Goal: Information Seeking & Learning: Learn about a topic

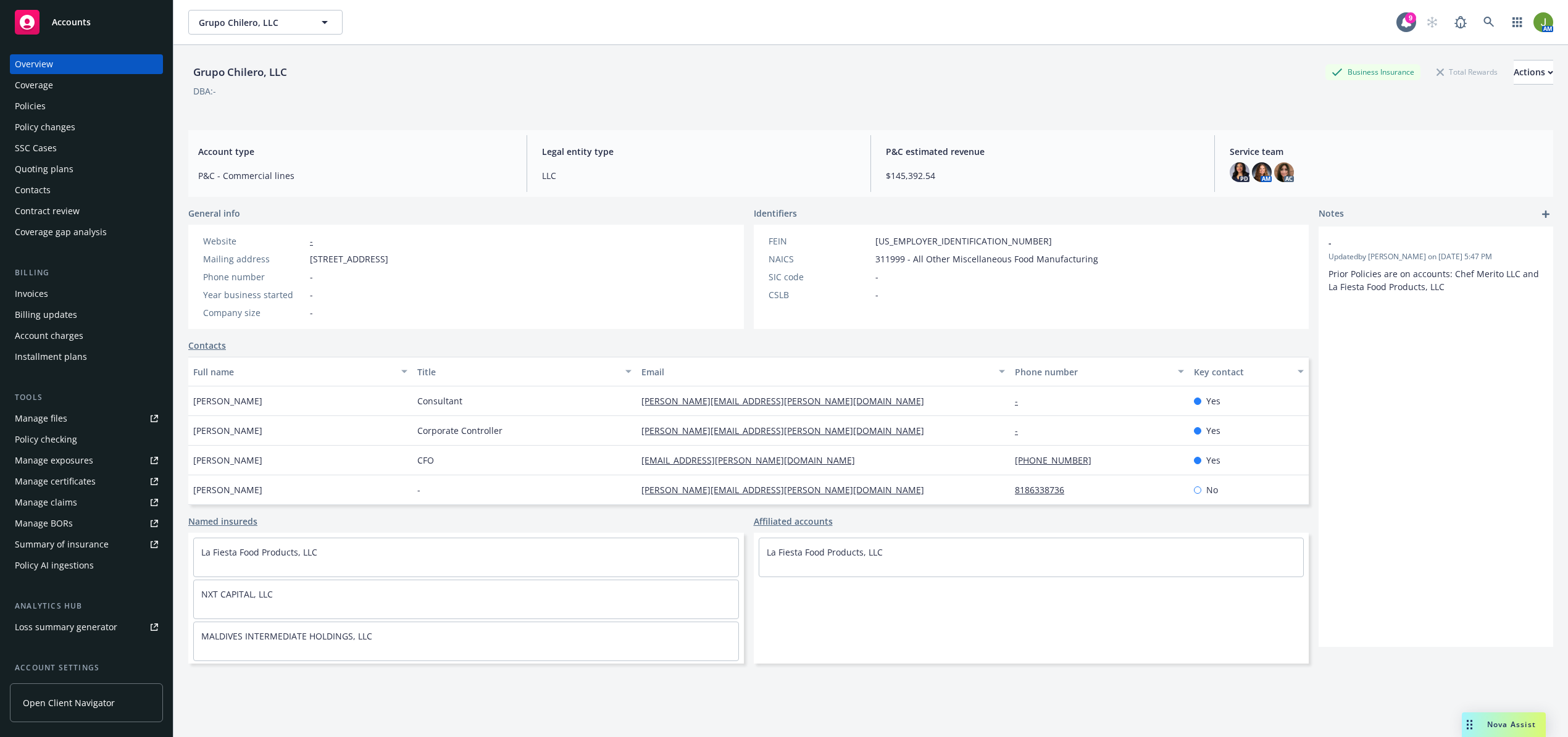
scroll to position [0, 5]
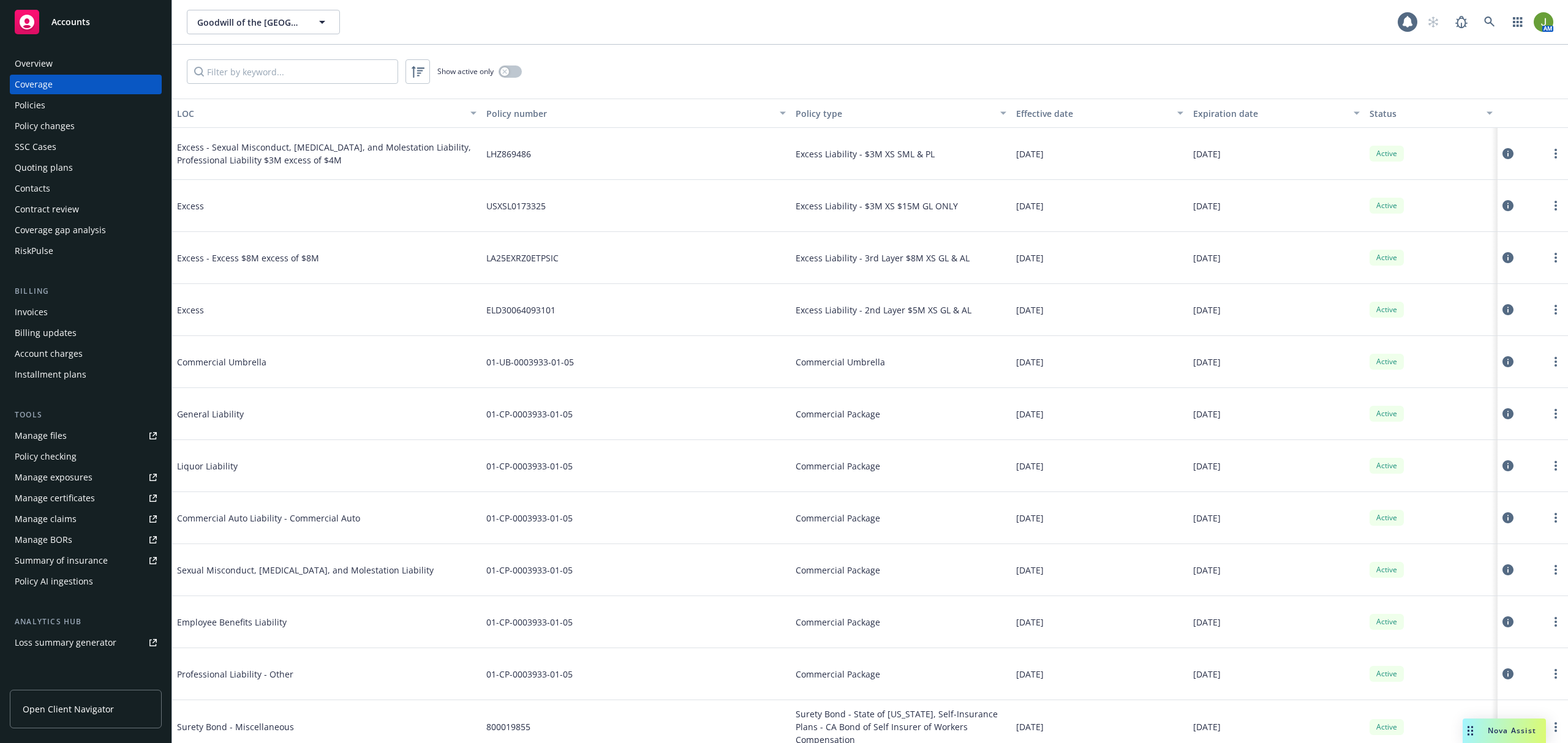
click at [74, 108] on div "Policies" at bounding box center [85, 105] width 142 height 19
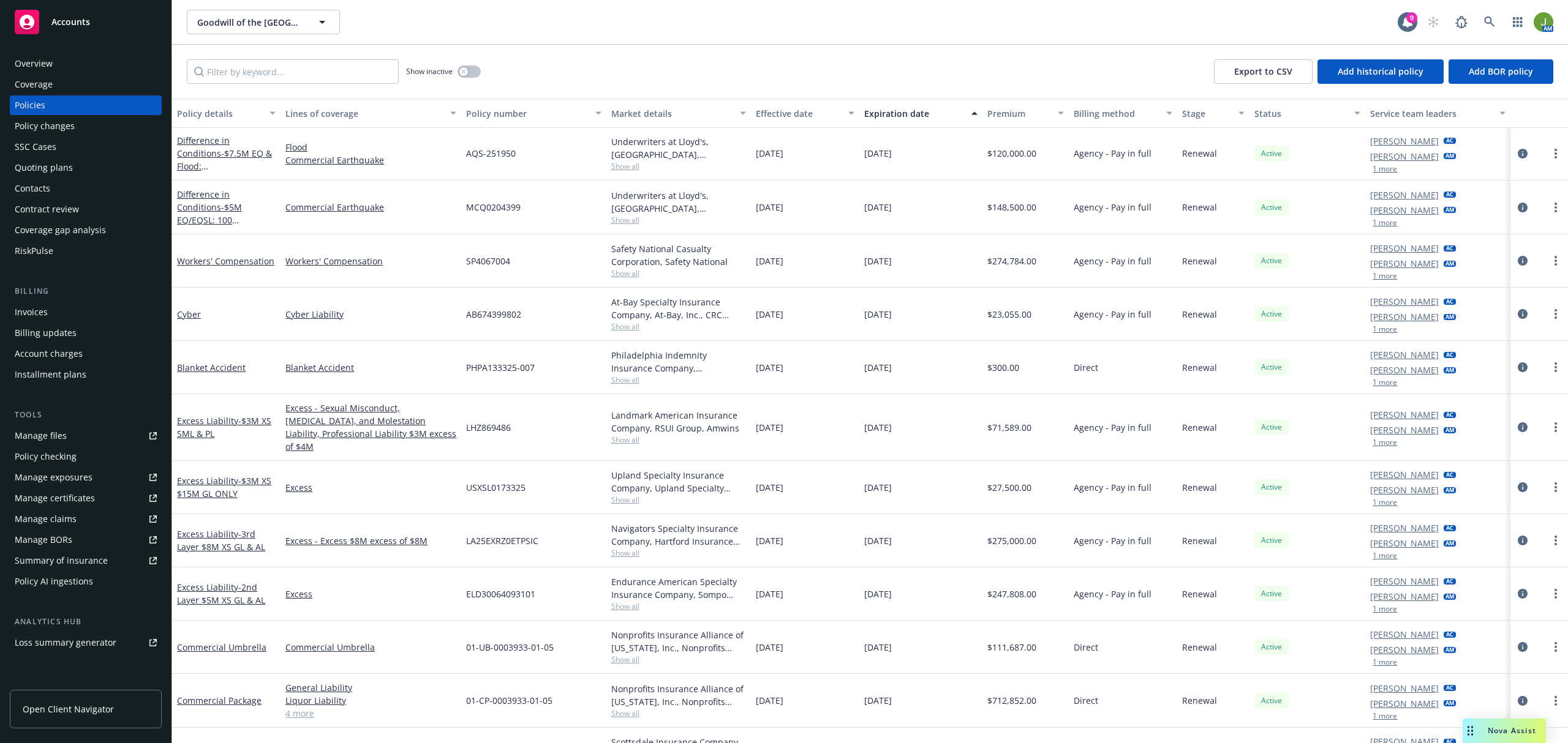
scroll to position [163, 0]
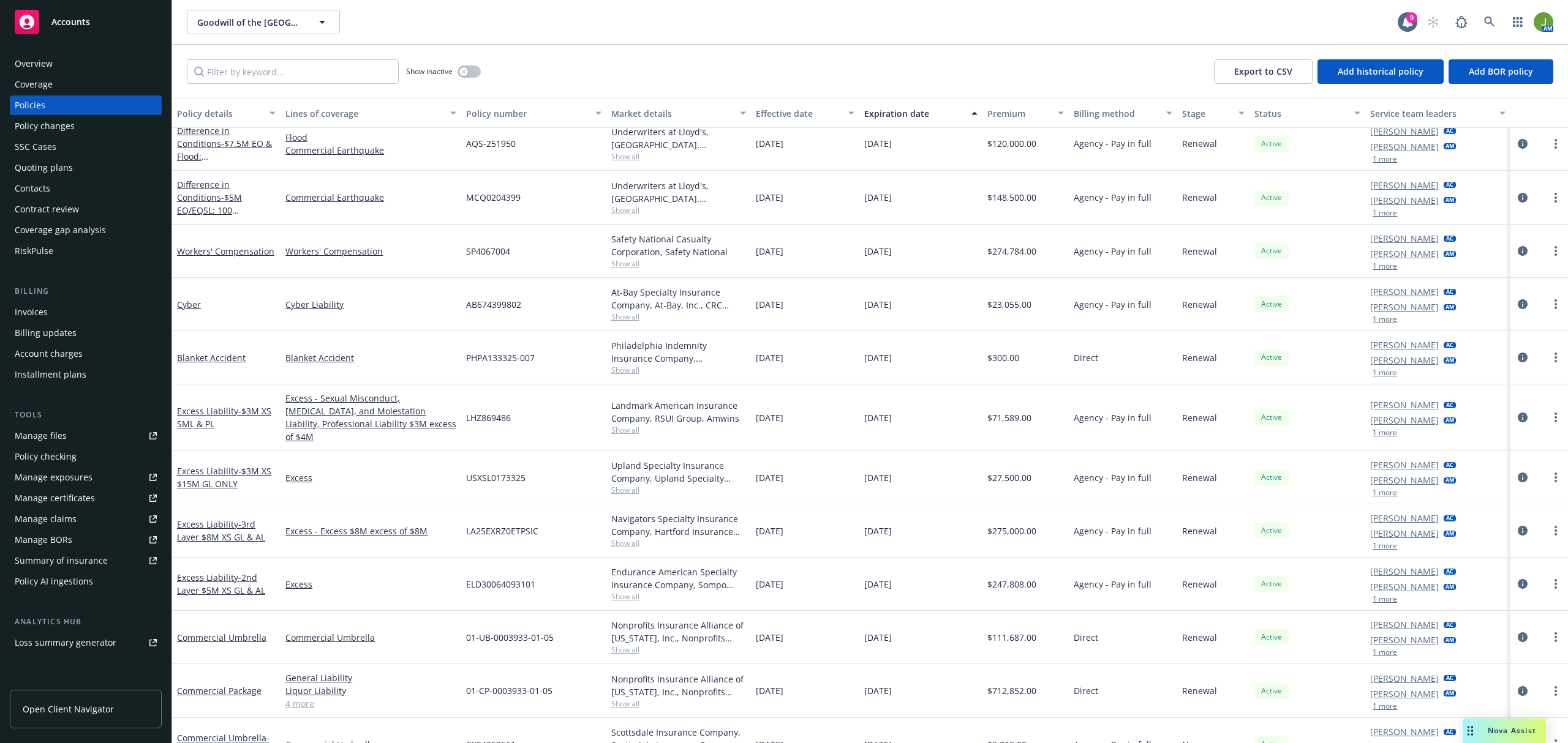
click at [74, 434] on link "Manage files" at bounding box center [85, 435] width 152 height 19
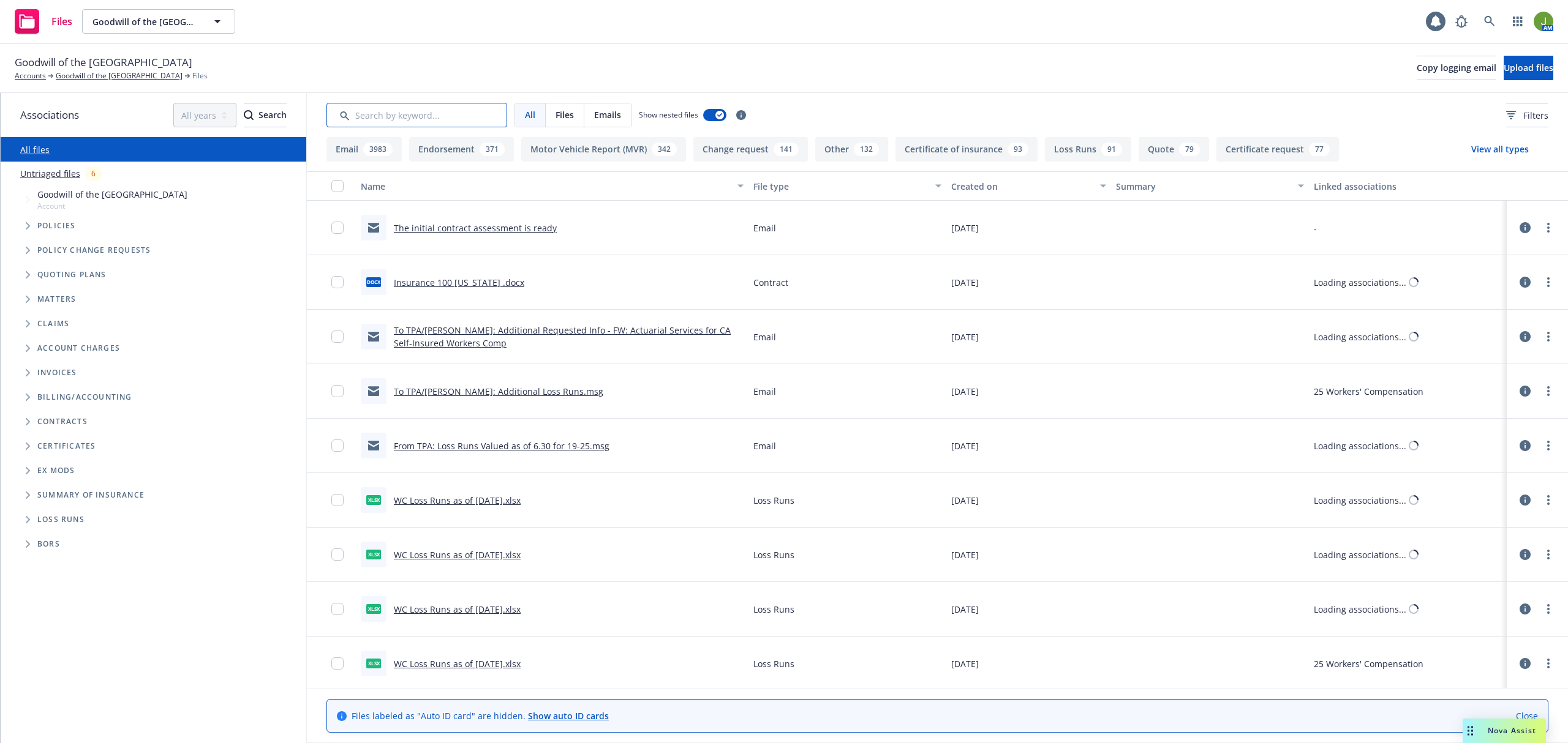
click at [385, 120] on input "Search by keyword..." at bounding box center [417, 115] width 181 height 24
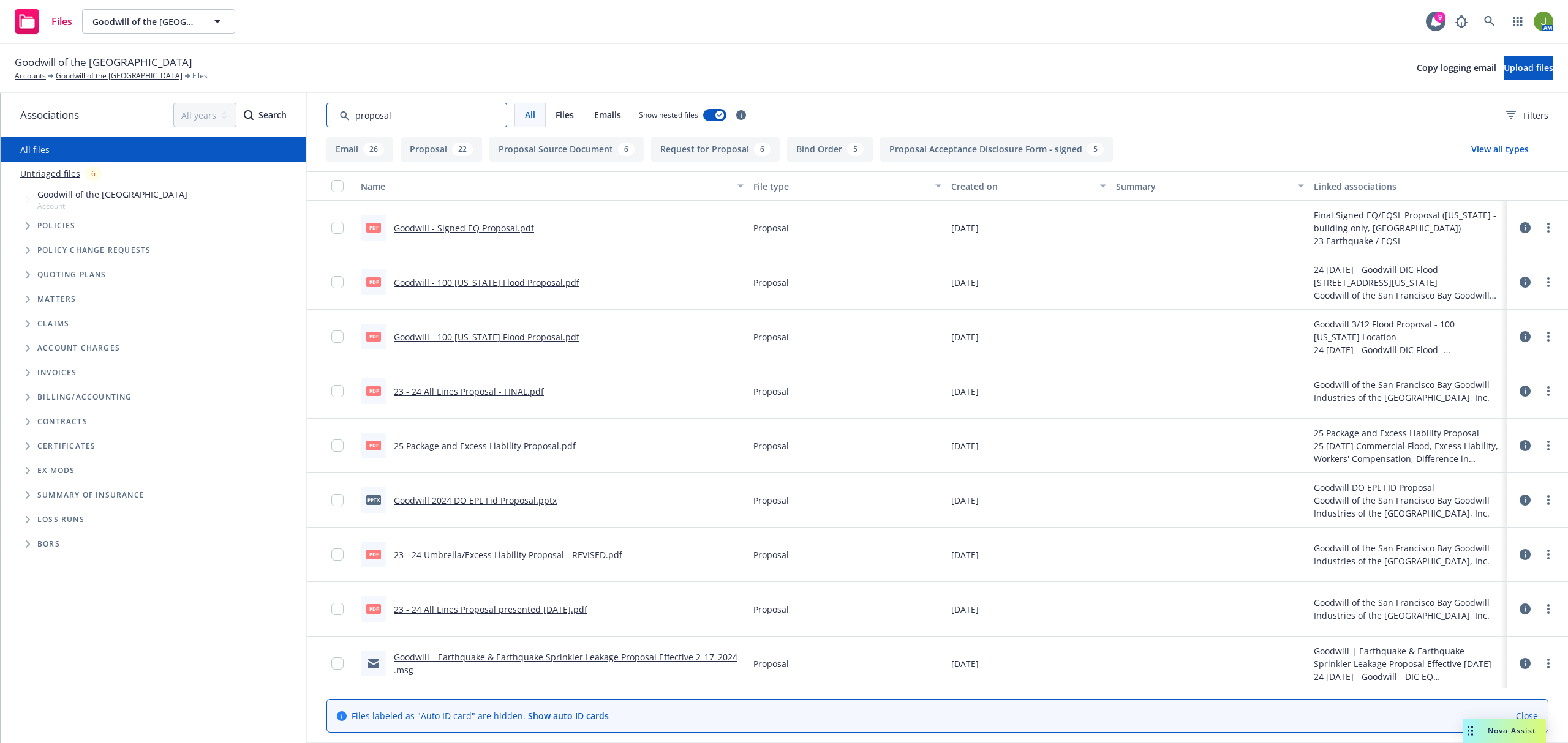
type input "proposal"
click at [974, 179] on button "Created on" at bounding box center [1028, 186] width 164 height 29
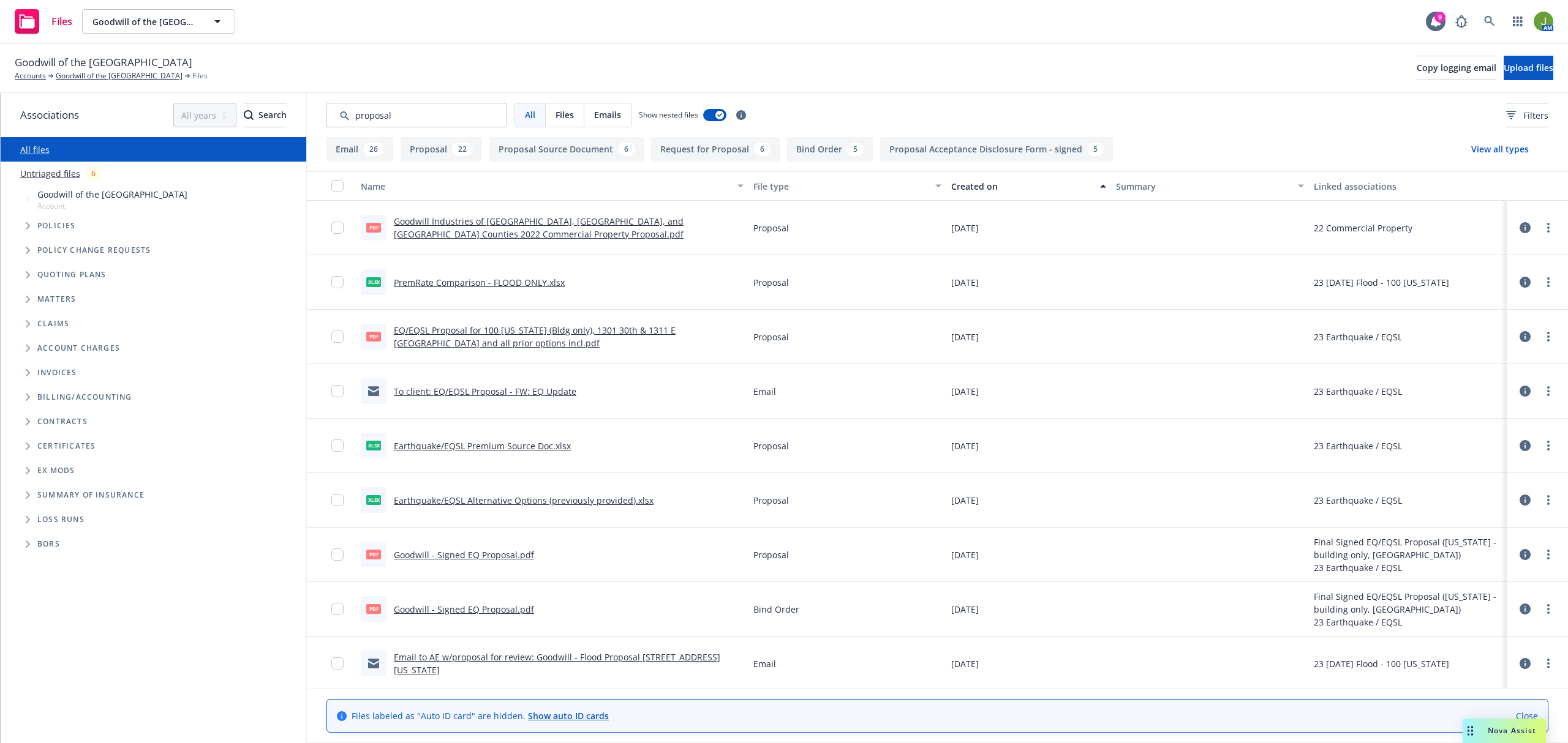
click at [974, 179] on button "Created on" at bounding box center [1028, 186] width 164 height 29
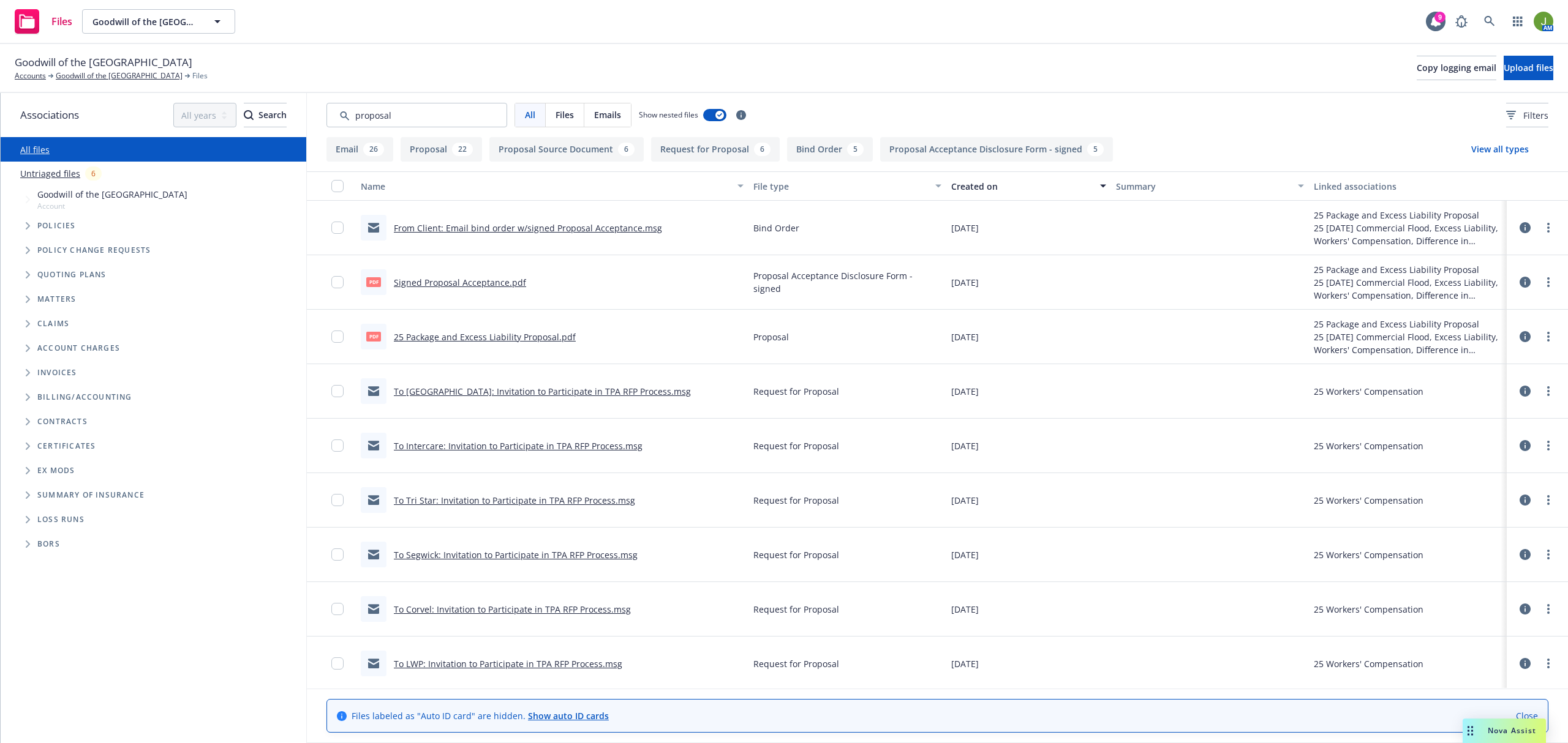
click at [485, 281] on link "Signed Proposal Acceptance.pdf" at bounding box center [460, 282] width 132 height 11
click at [101, 80] on link "Goodwill of the [GEOGRAPHIC_DATA]" at bounding box center [119, 75] width 126 height 11
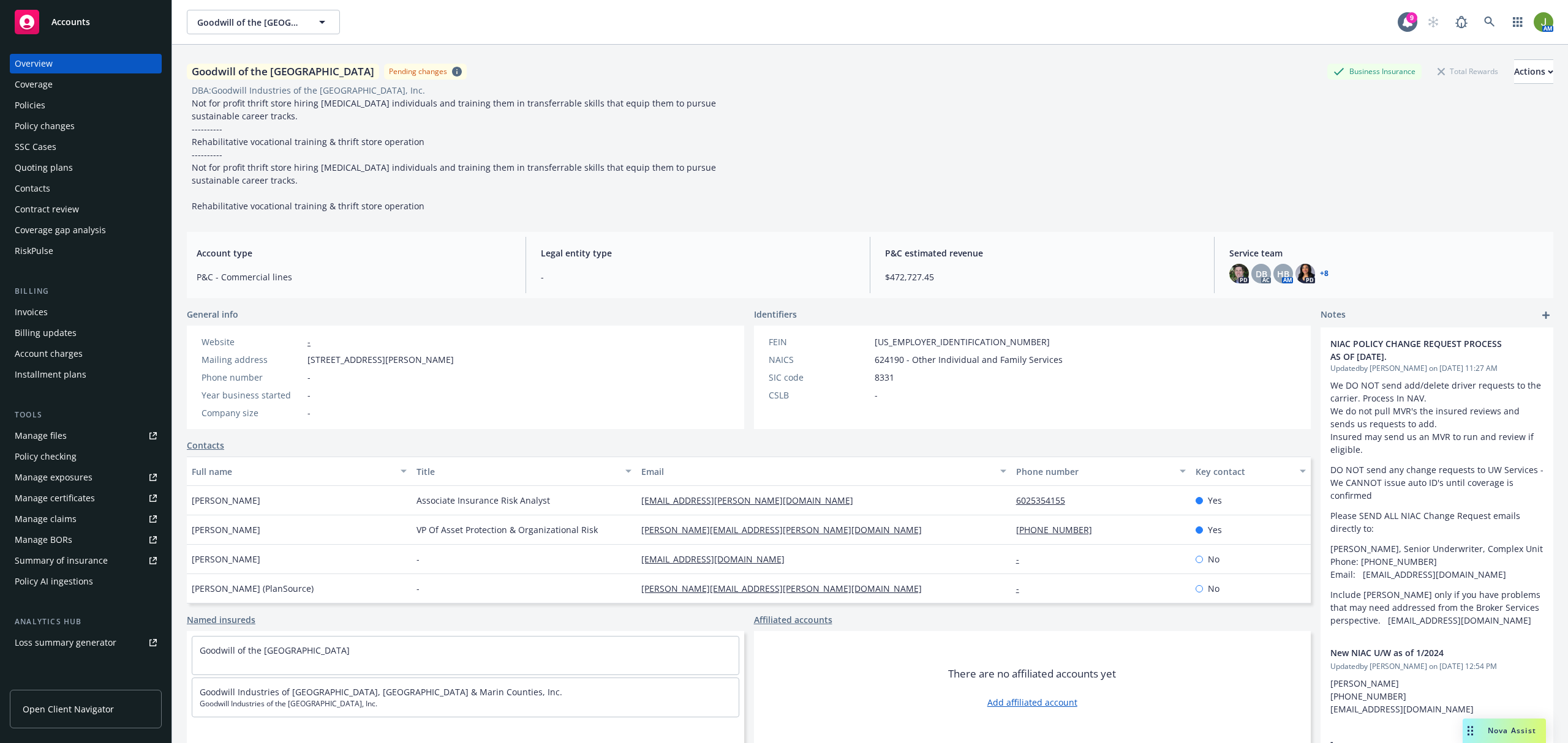
click at [47, 314] on div "Invoices" at bounding box center [31, 312] width 33 height 19
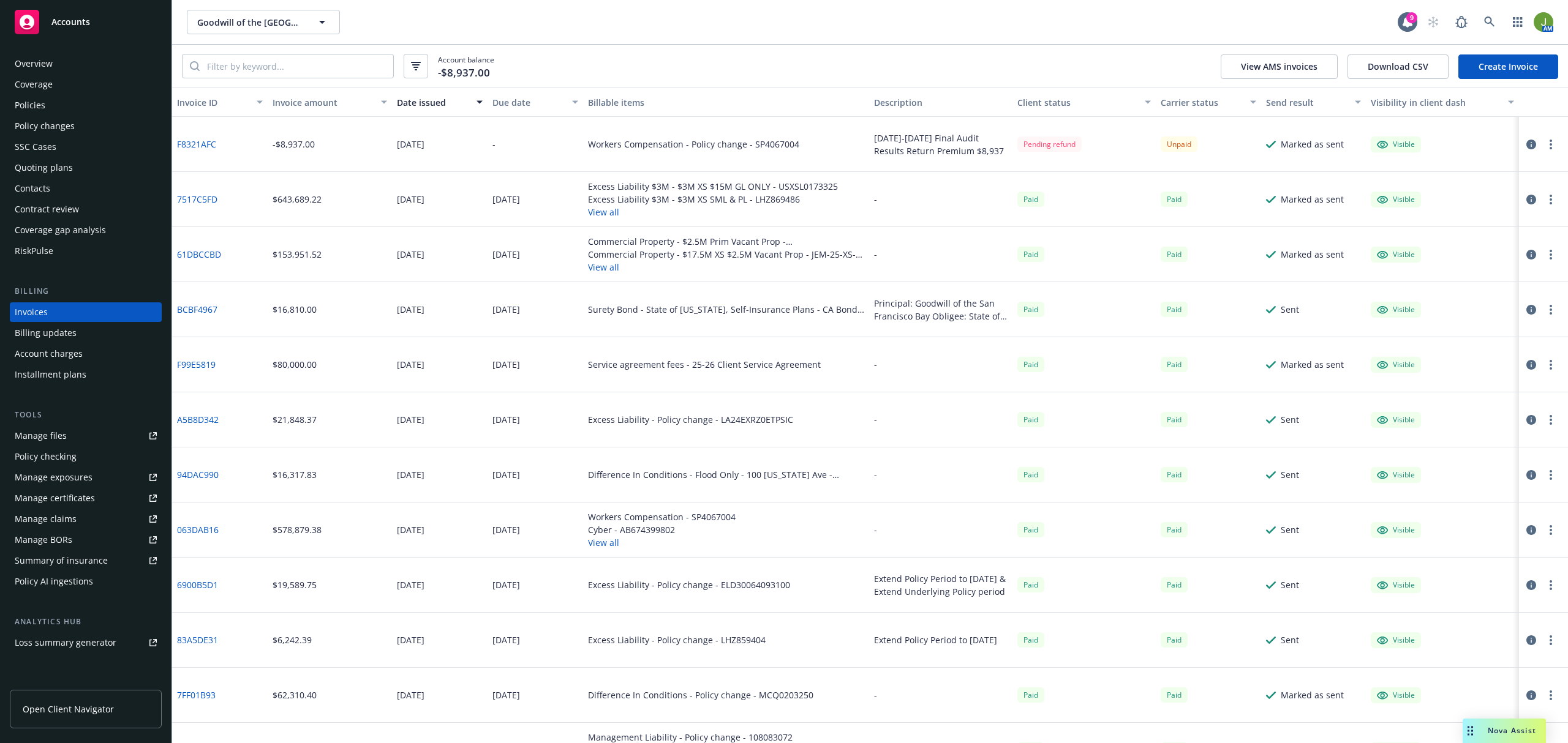
click at [45, 442] on div "Manage files" at bounding box center [40, 435] width 52 height 19
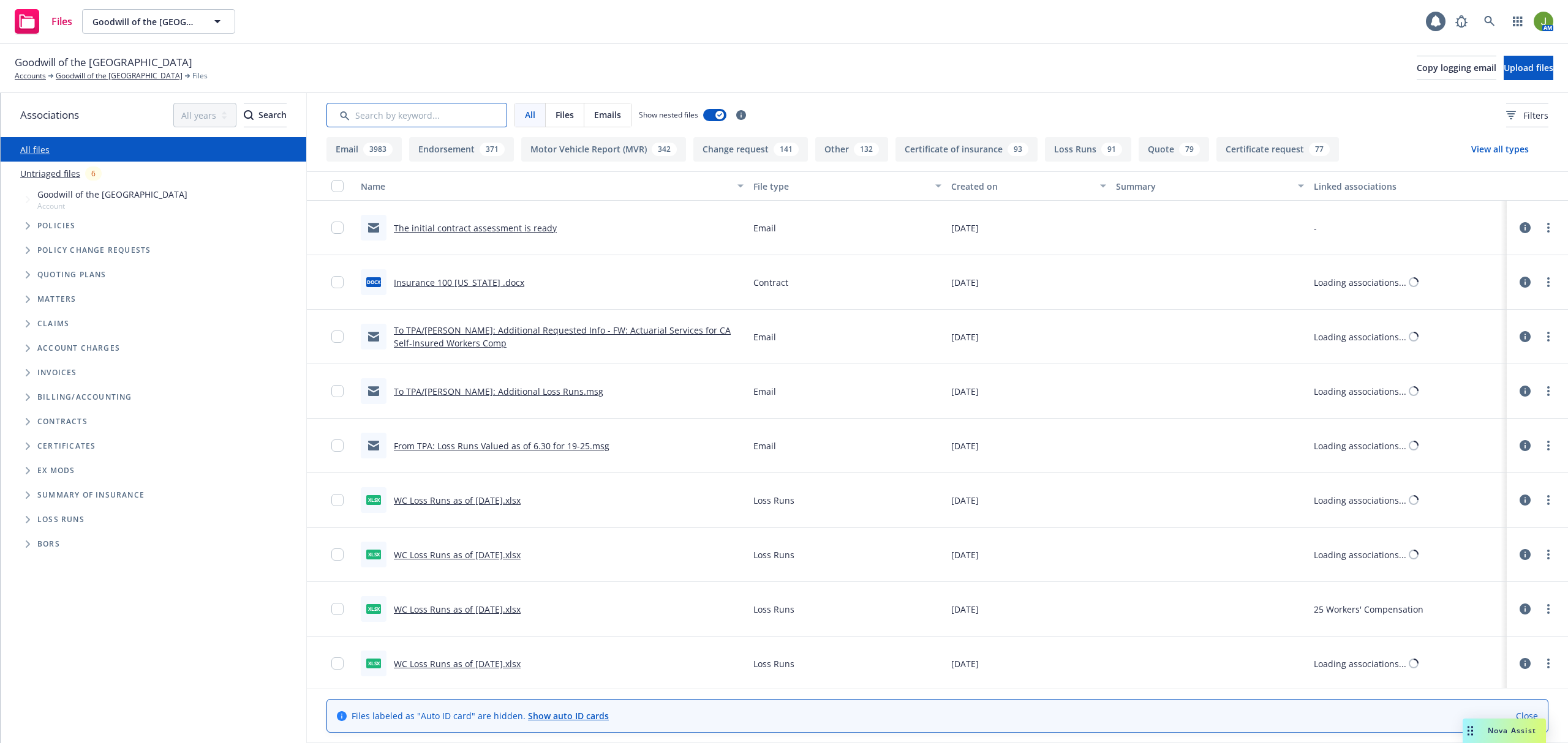
click at [415, 111] on input "Search by keyword..." at bounding box center [417, 115] width 181 height 24
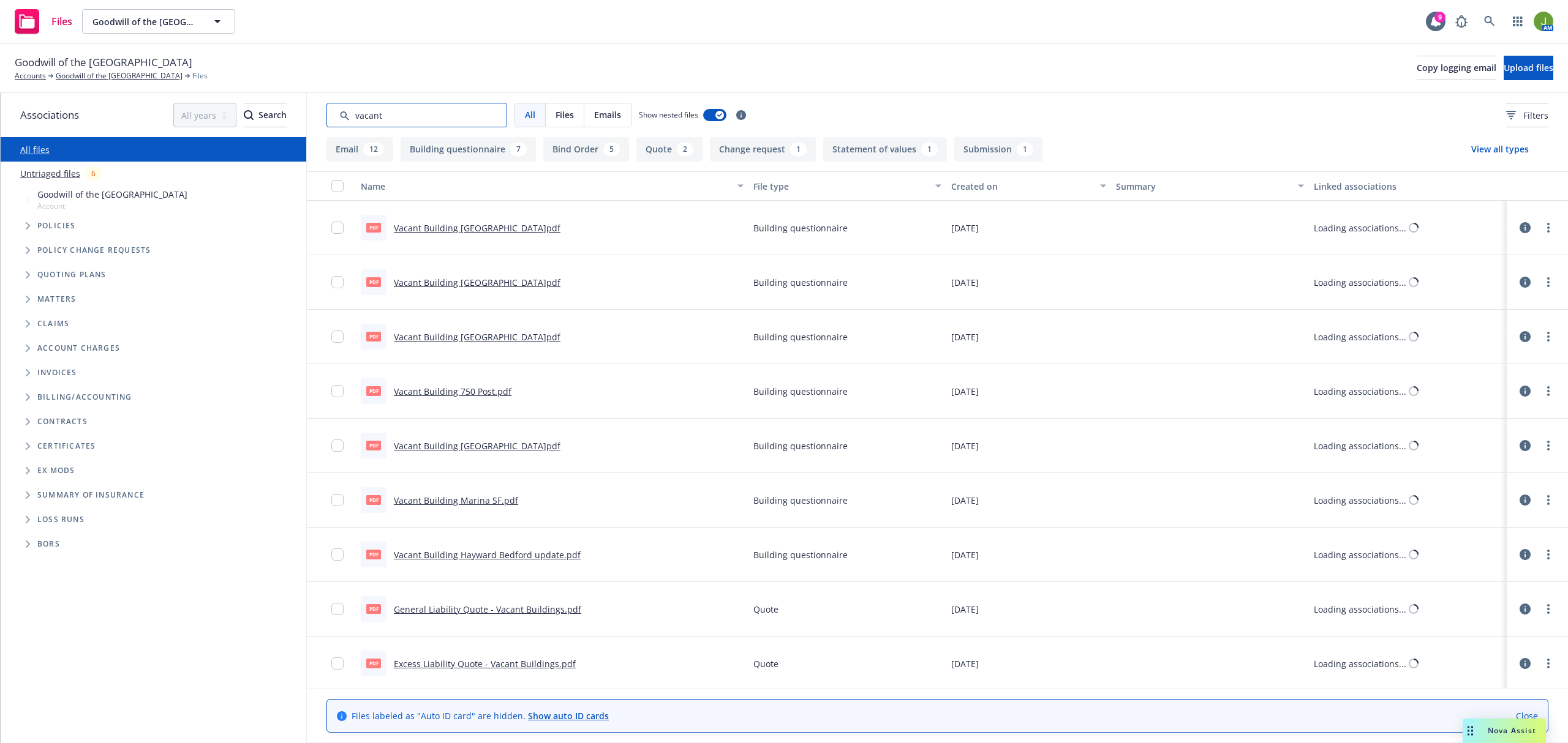
drag, startPoint x: 410, startPoint y: 110, endPoint x: 177, endPoint y: 97, distance: 233.4
click at [191, 101] on div "Associations All years 2027 2026 2025 2024 2023 2022 2021 2020 2019 2018 2017 2…" at bounding box center [784, 419] width 1567 height 650
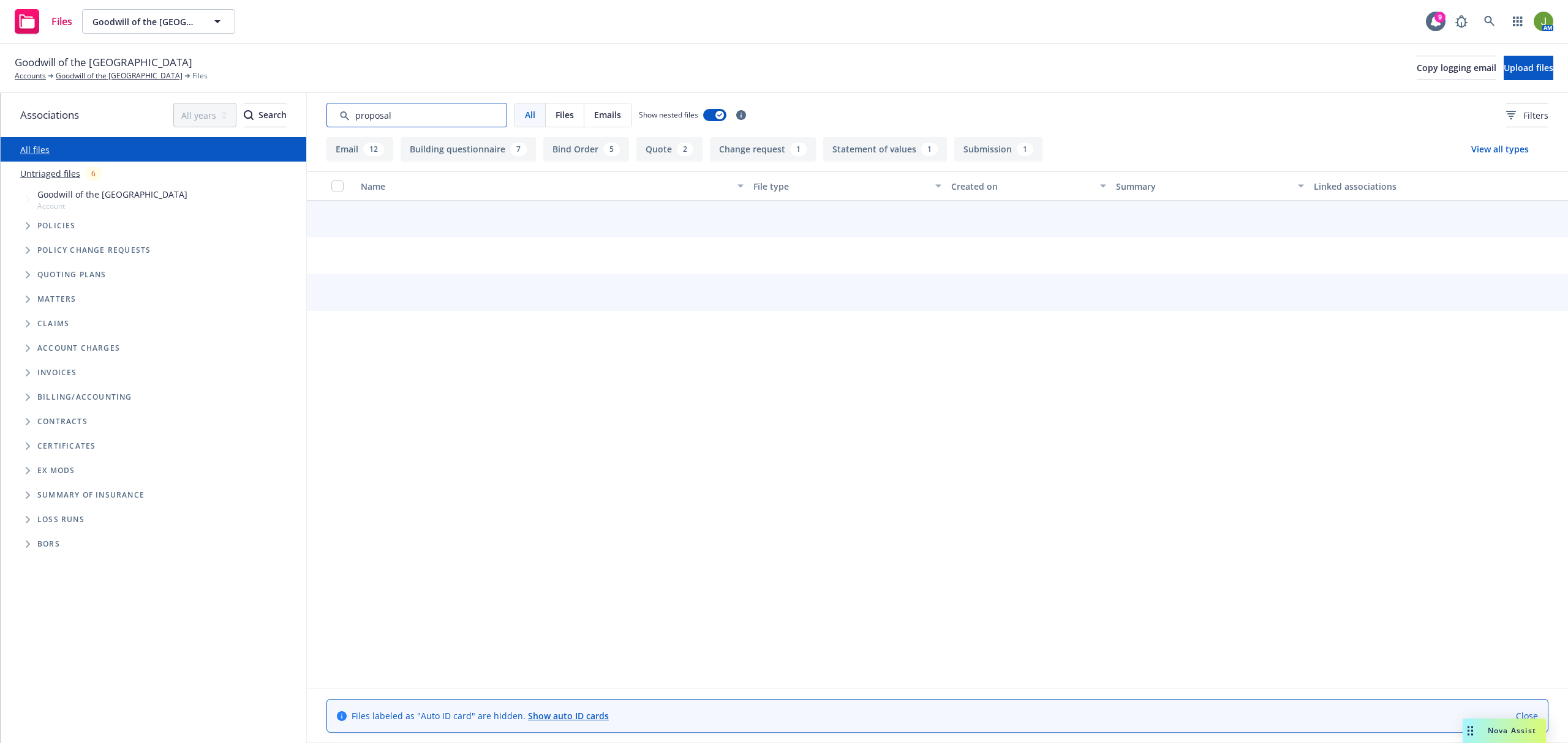
type input "proposal"
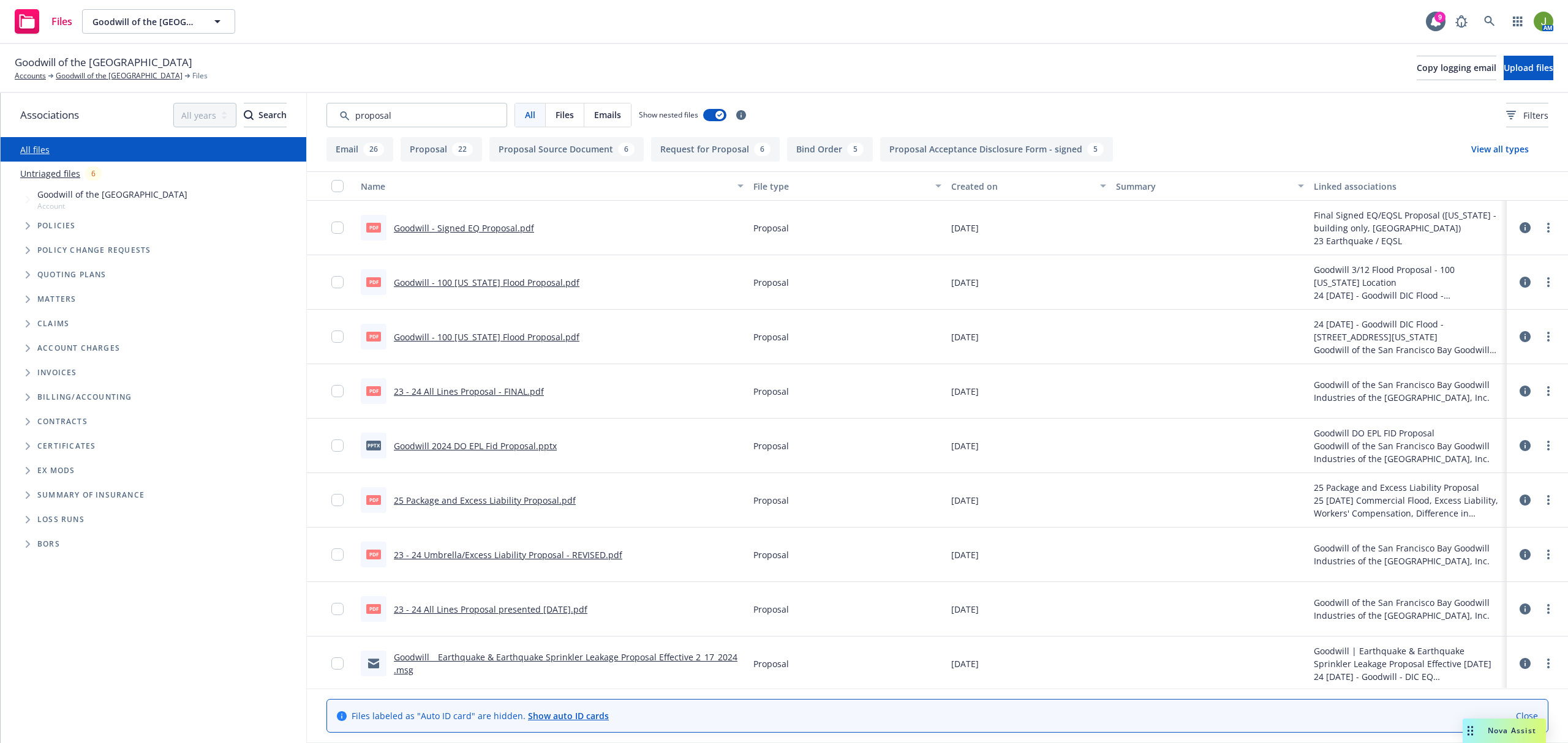
click at [981, 184] on div "Created on" at bounding box center [1021, 187] width 142 height 13
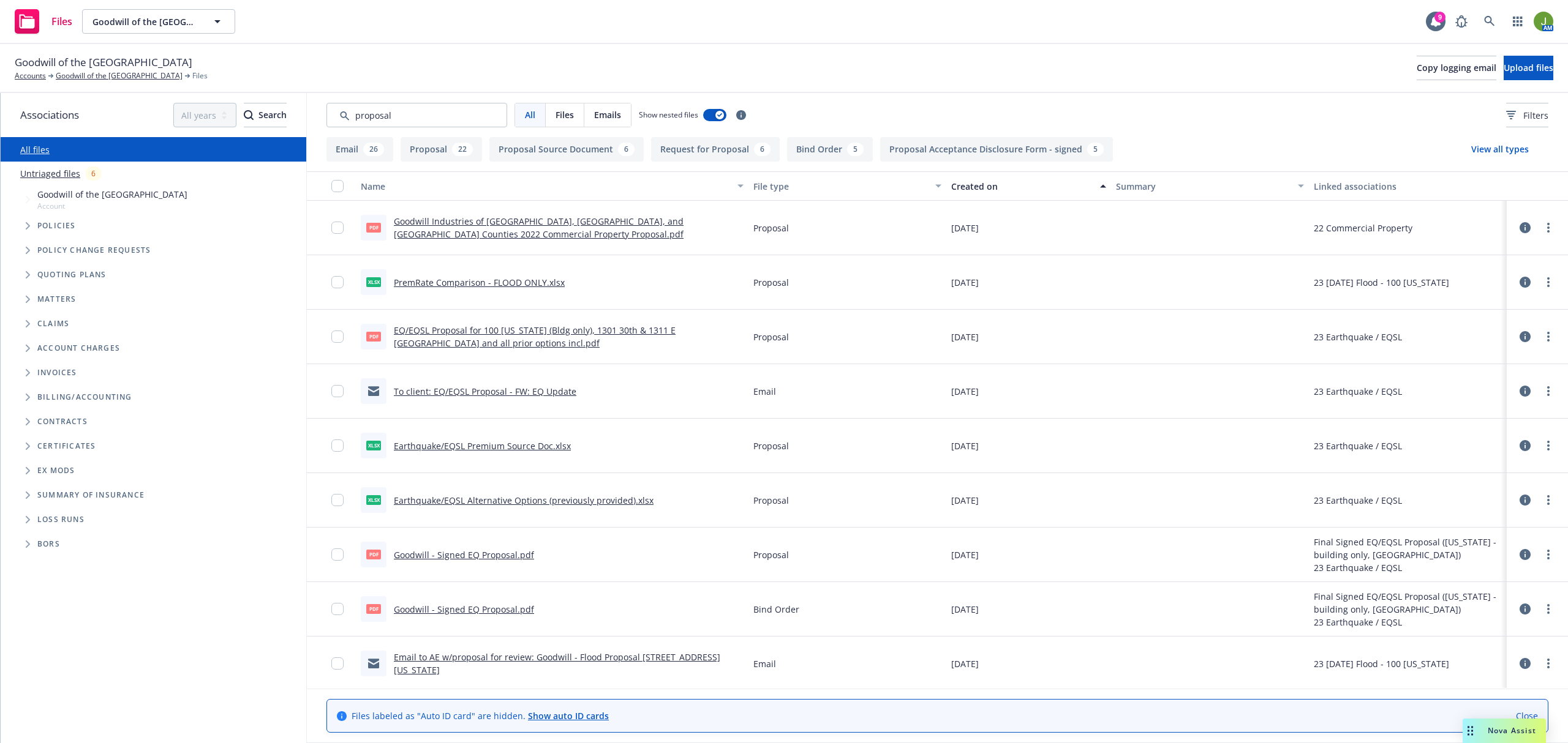
click at [981, 184] on div "Created on" at bounding box center [1021, 187] width 142 height 13
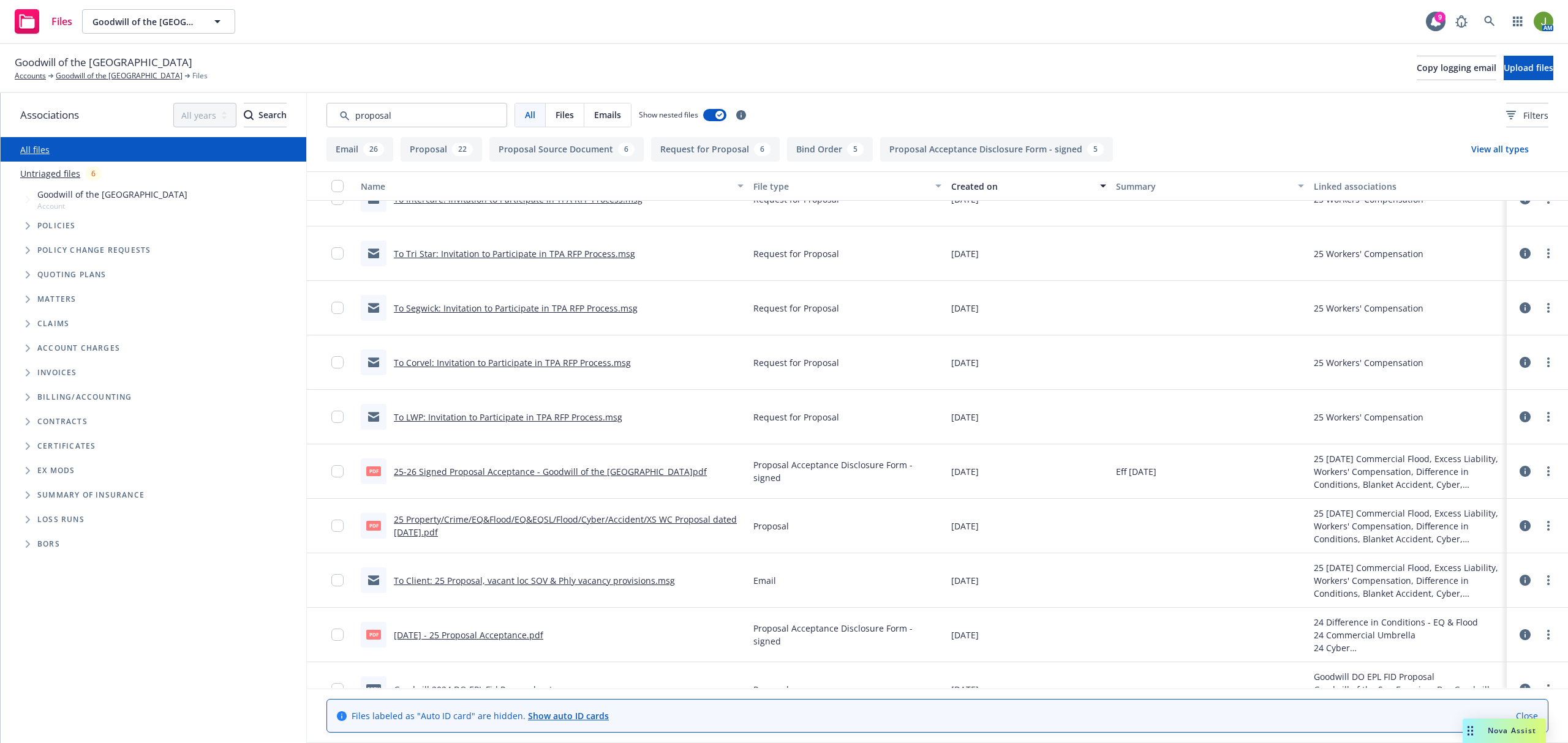
scroll to position [326, 0]
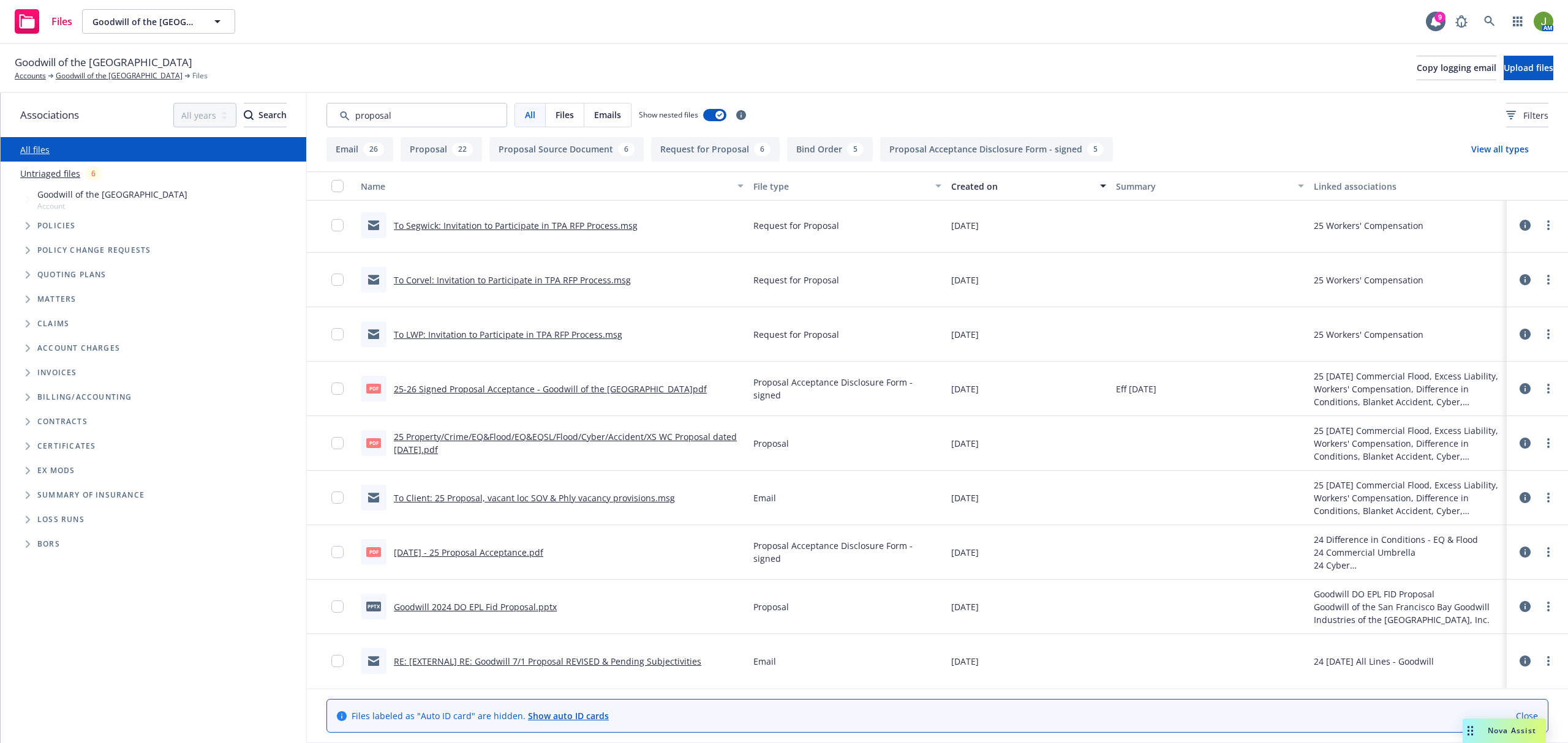
click at [455, 439] on link "25 Property/Crime/EQ&Flood/EQ&EQSL/Flood/Cyber/Accident/XS WC Proposal dated 6.…" at bounding box center [565, 443] width 343 height 24
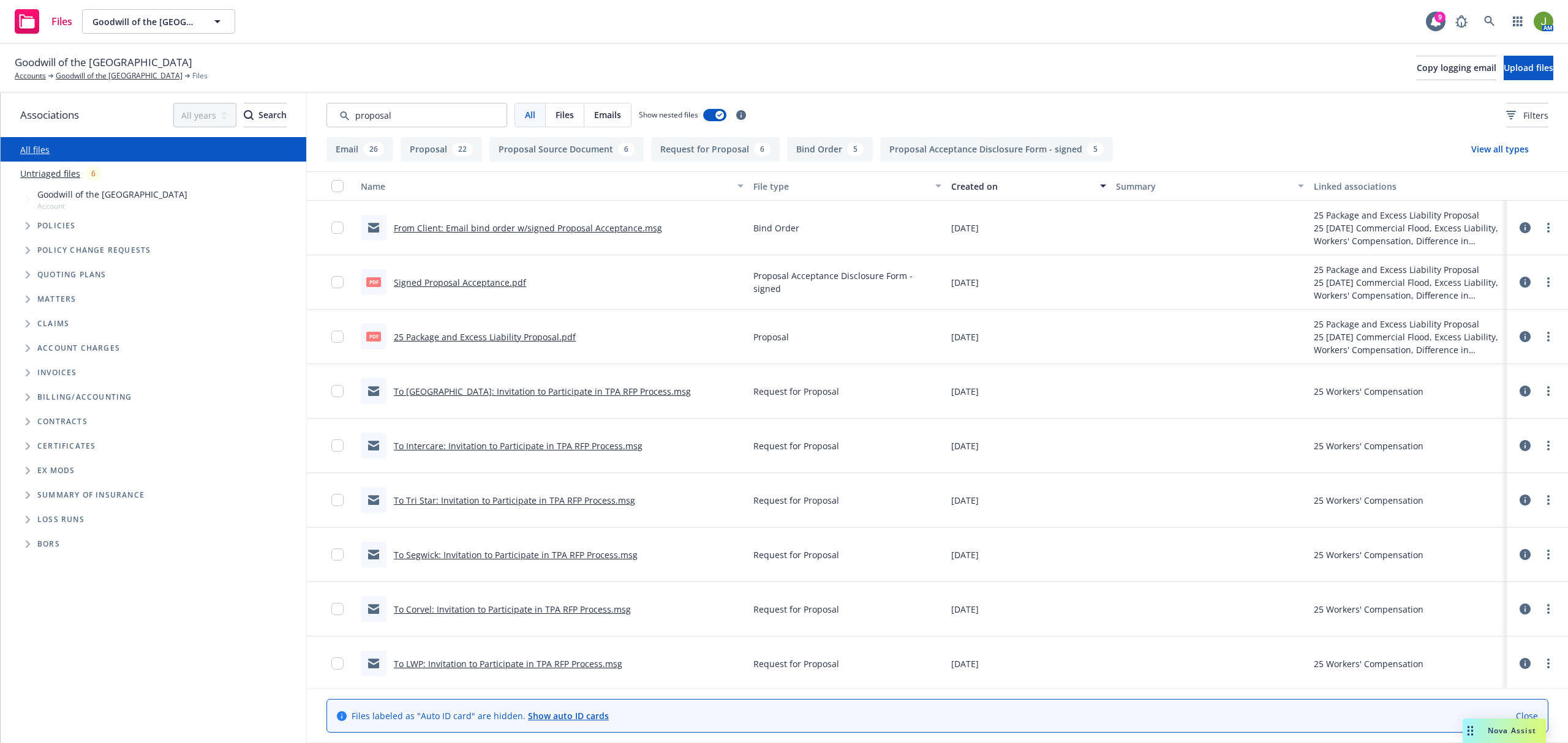
click at [448, 284] on link "Signed Proposal Acceptance.pdf" at bounding box center [460, 282] width 132 height 11
click at [69, 78] on link "Goodwill of the [GEOGRAPHIC_DATA]" at bounding box center [119, 75] width 126 height 11
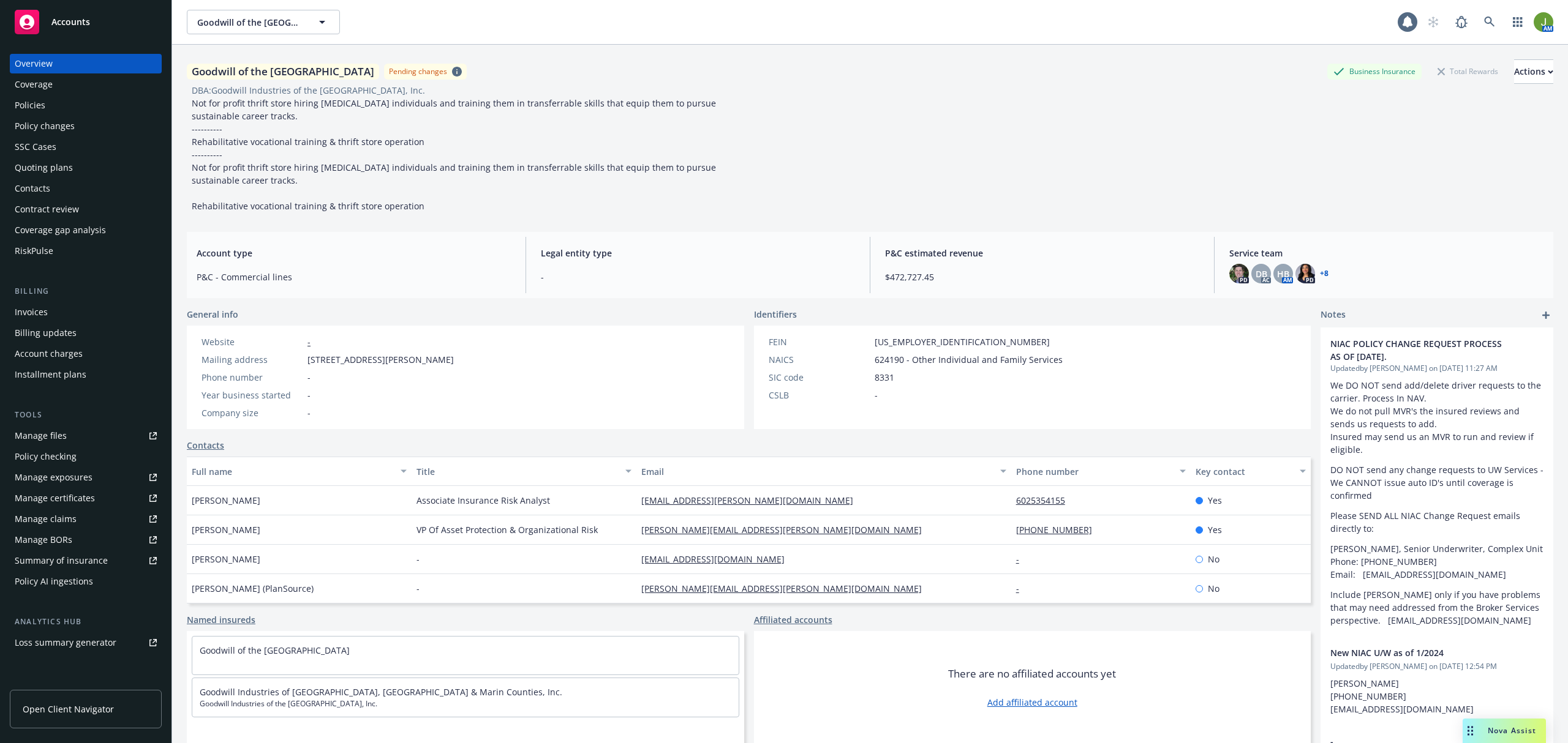
click at [45, 106] on div "Policies" at bounding box center [85, 105] width 142 height 19
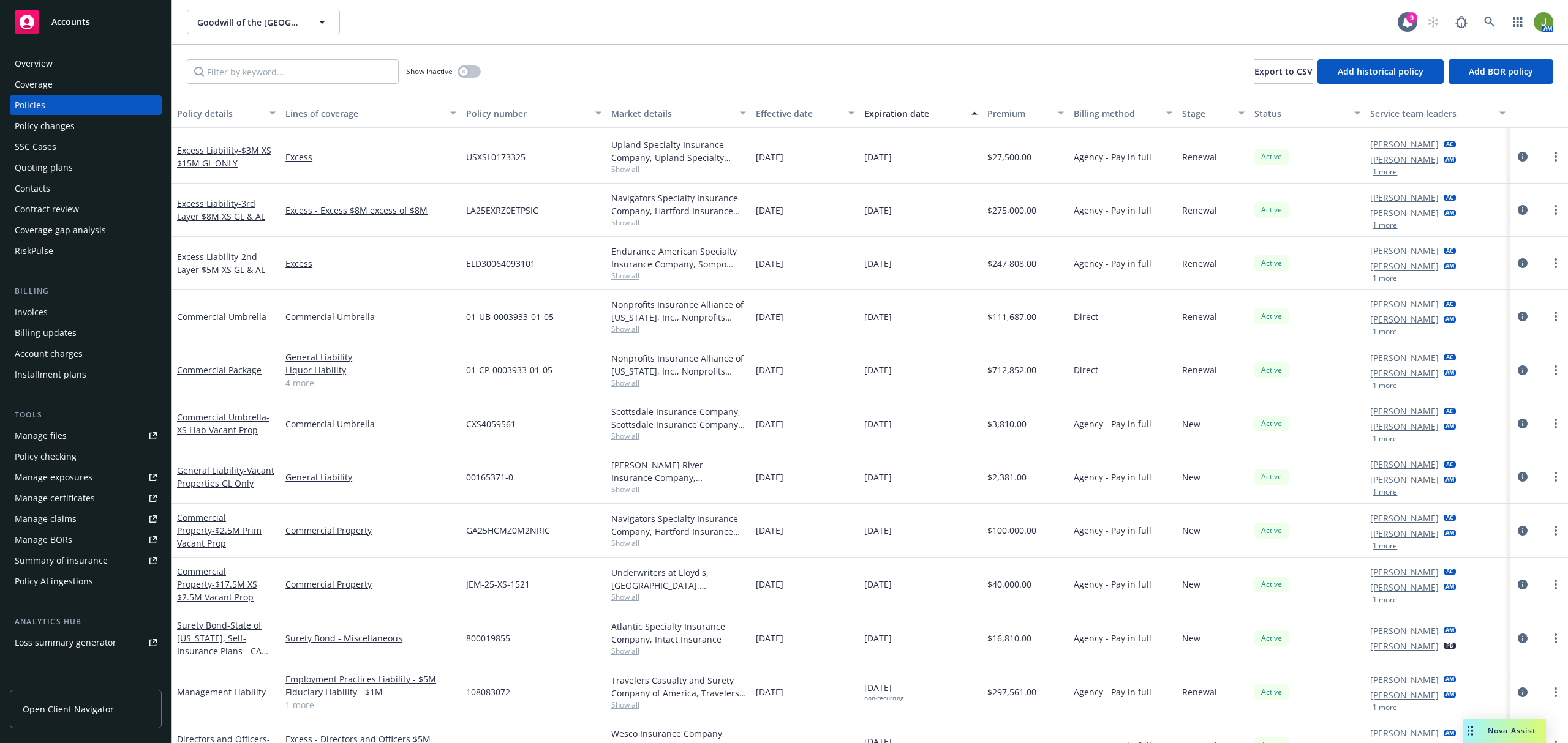
scroll to position [475, 0]
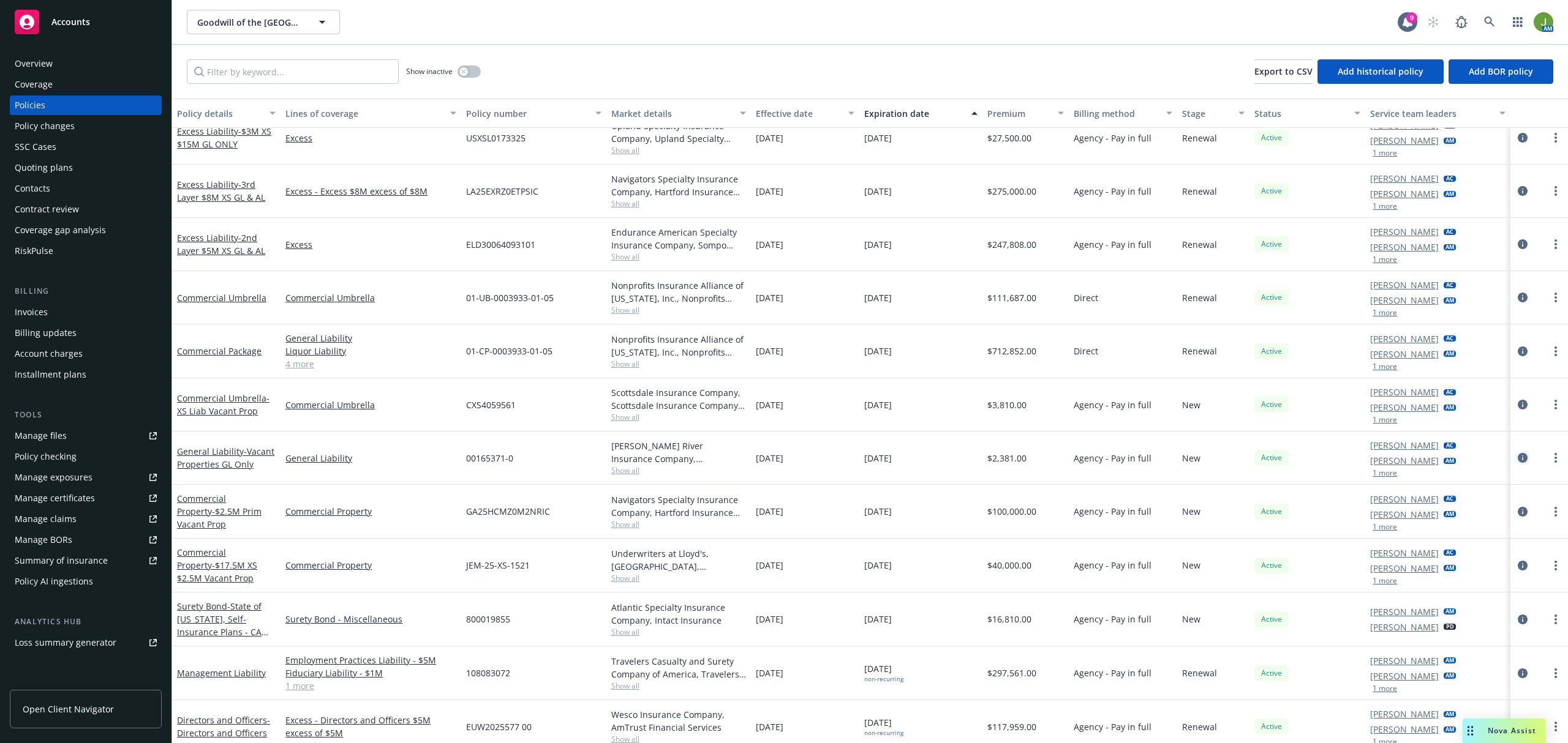
click at [1518, 453] on icon "circleInformation" at bounding box center [1523, 458] width 10 height 10
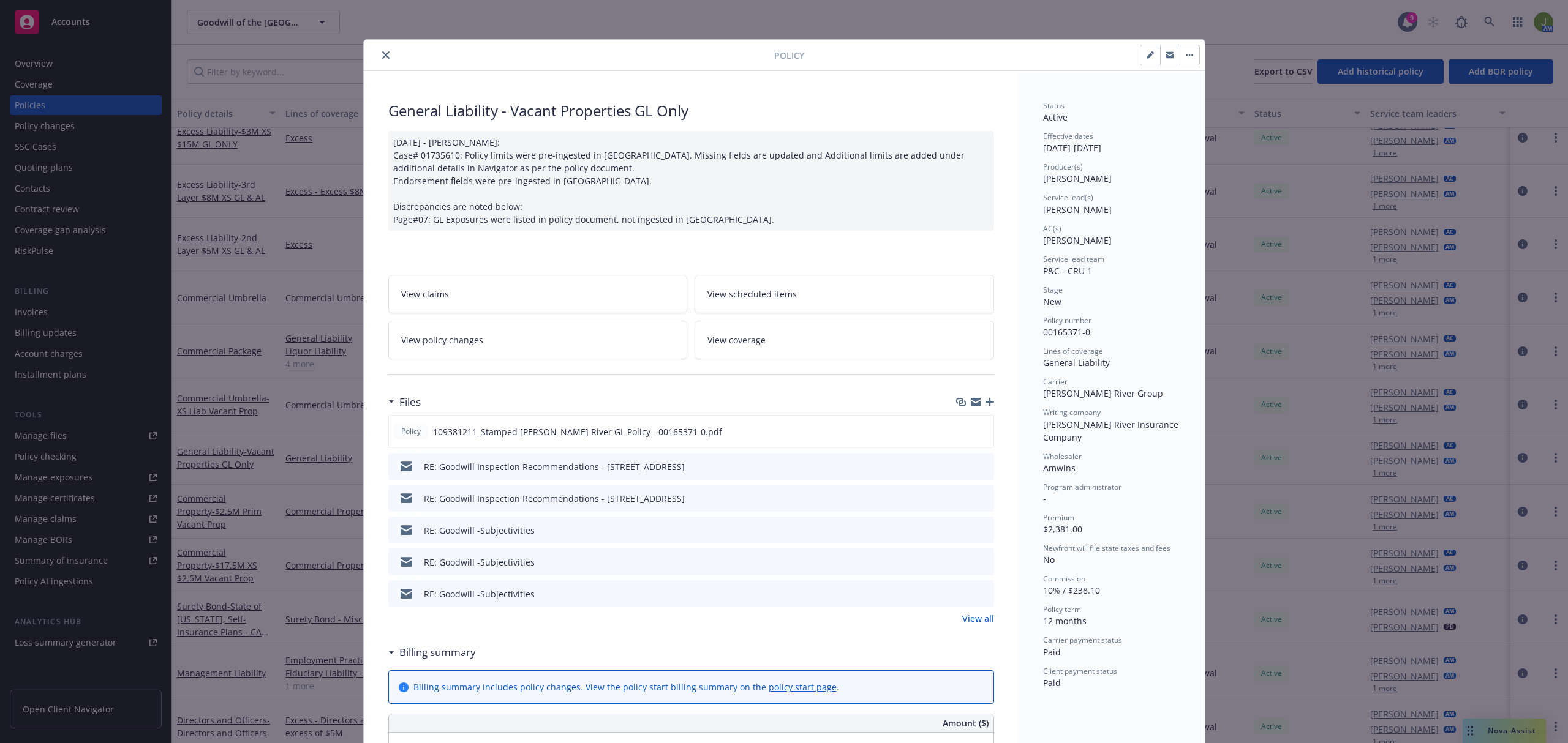
click at [961, 612] on div "Policy 109381211_Stamped James River GL Policy - 00165371-0.pdf RE: Goodwill In…" at bounding box center [691, 520] width 606 height 210
click at [968, 620] on link "View all" at bounding box center [978, 619] width 32 height 13
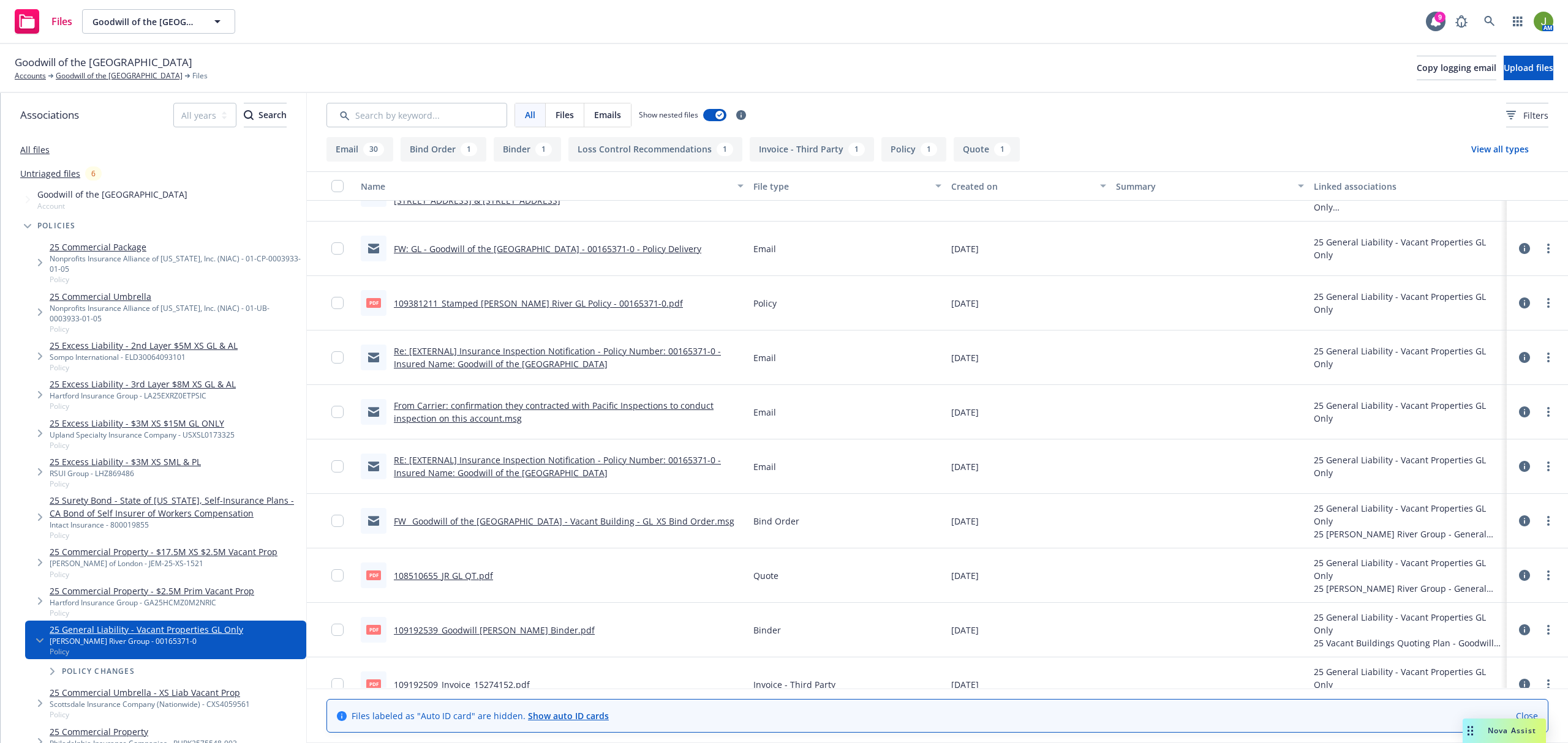
scroll to position [1460, 0]
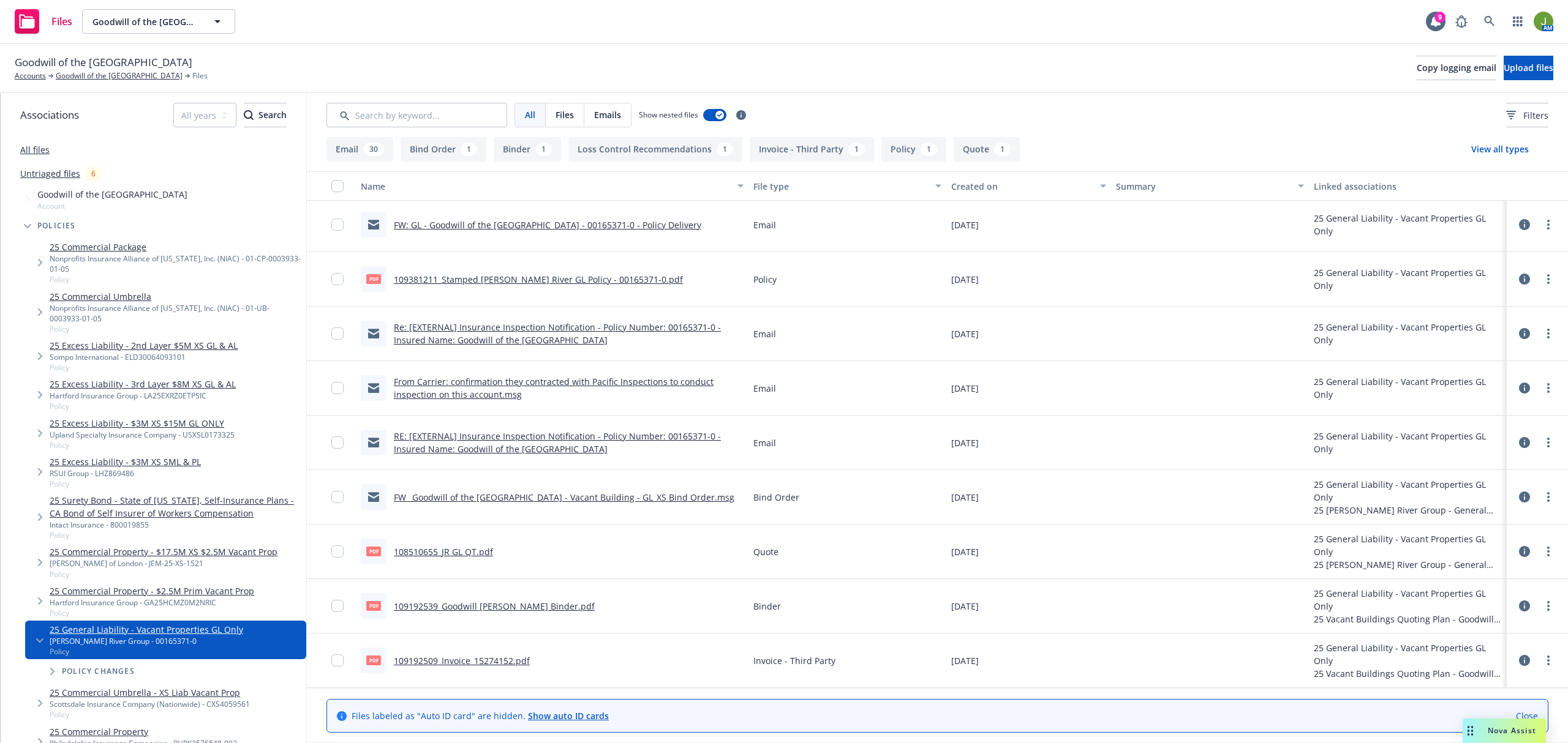
click at [430, 542] on div "pdf 108510655_JR GL QT.pdf" at bounding box center [427, 551] width 132 height 26
click at [430, 553] on link "108510655_JR GL QT.pdf" at bounding box center [443, 552] width 99 height 11
click at [568, 279] on link "109381211_Stamped [PERSON_NAME] River GL Policy - 00165371-0.pdf" at bounding box center [538, 279] width 289 height 11
click at [108, 77] on link "Goodwill of the [GEOGRAPHIC_DATA]" at bounding box center [119, 75] width 126 height 11
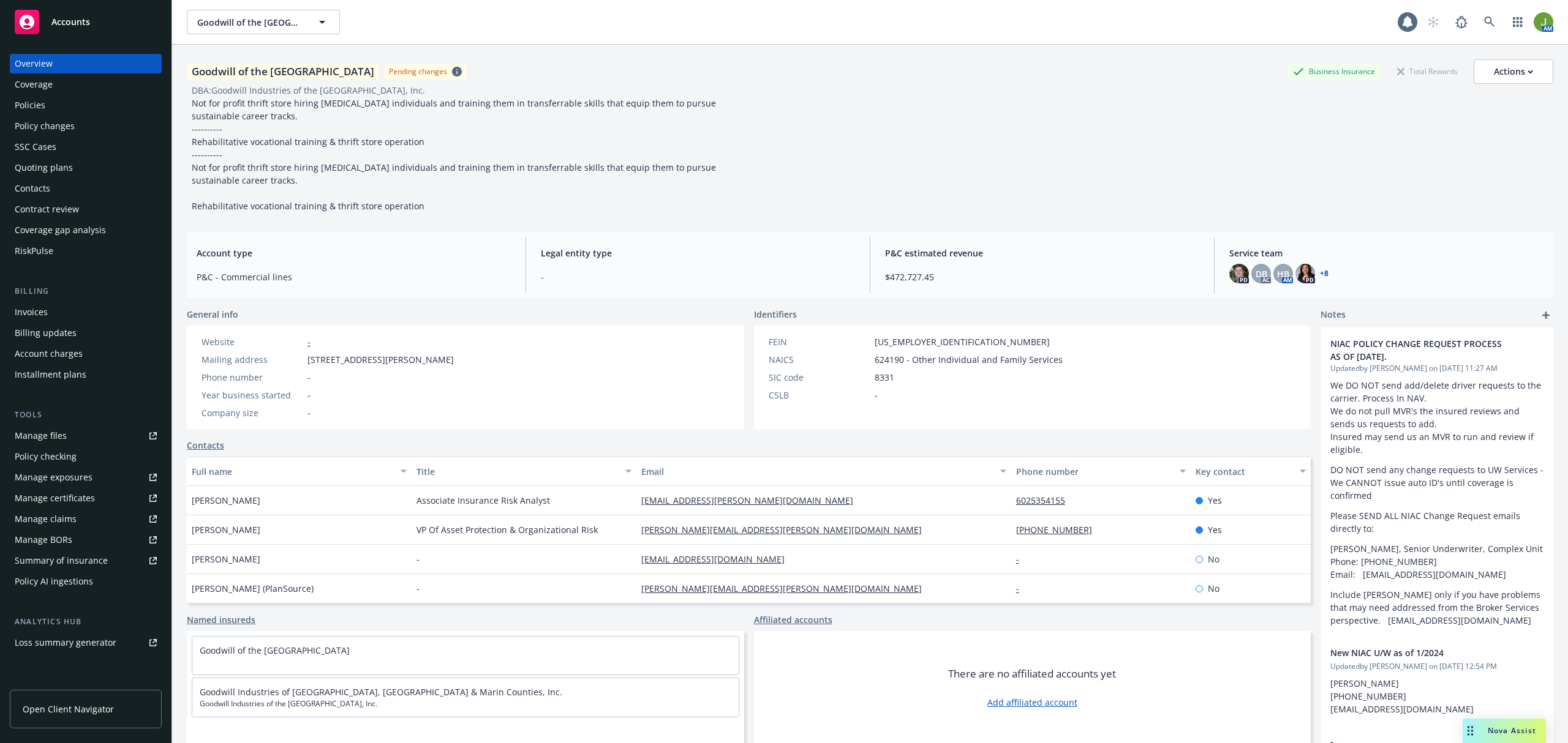
click at [67, 114] on div "Policies" at bounding box center [85, 105] width 142 height 19
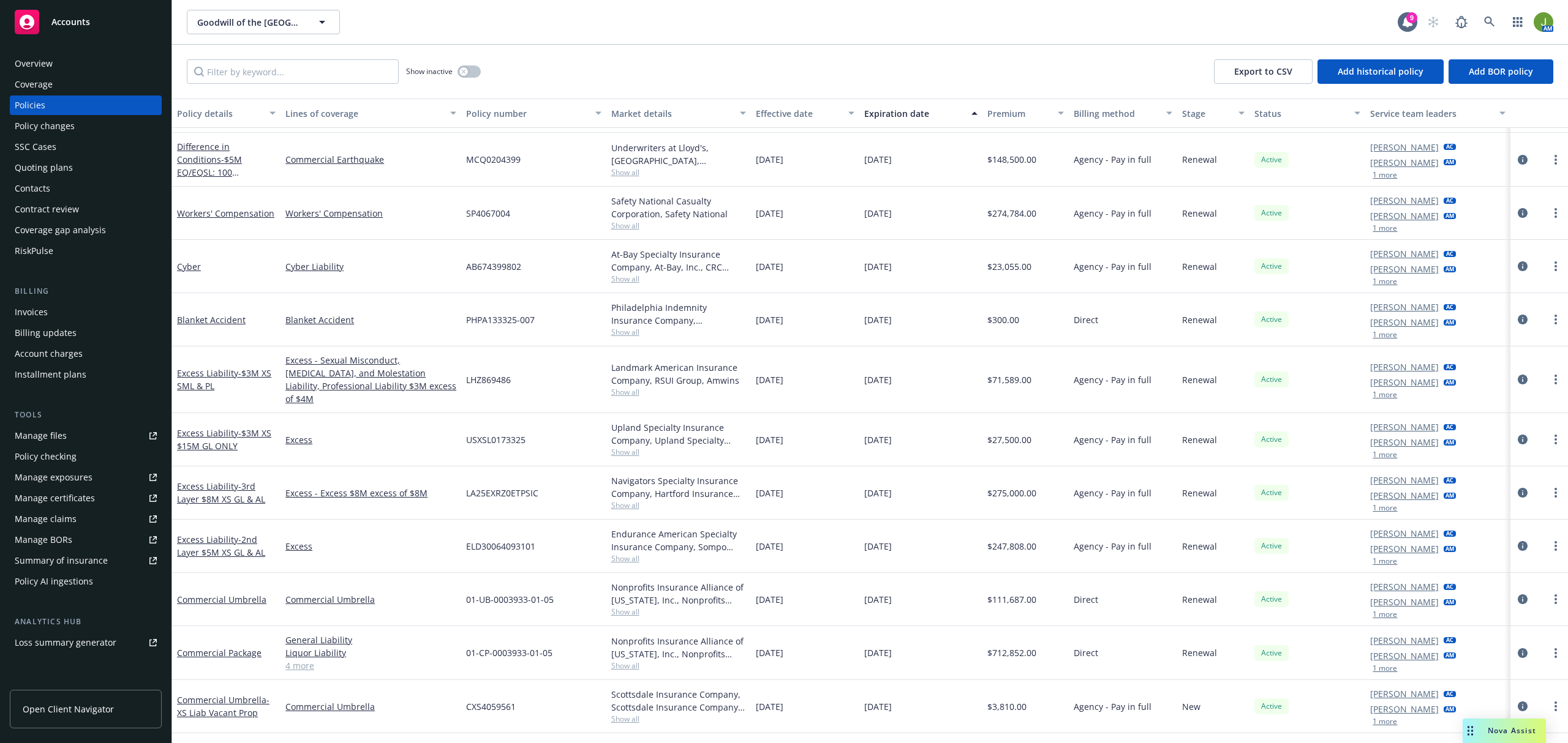
scroll to position [245, 0]
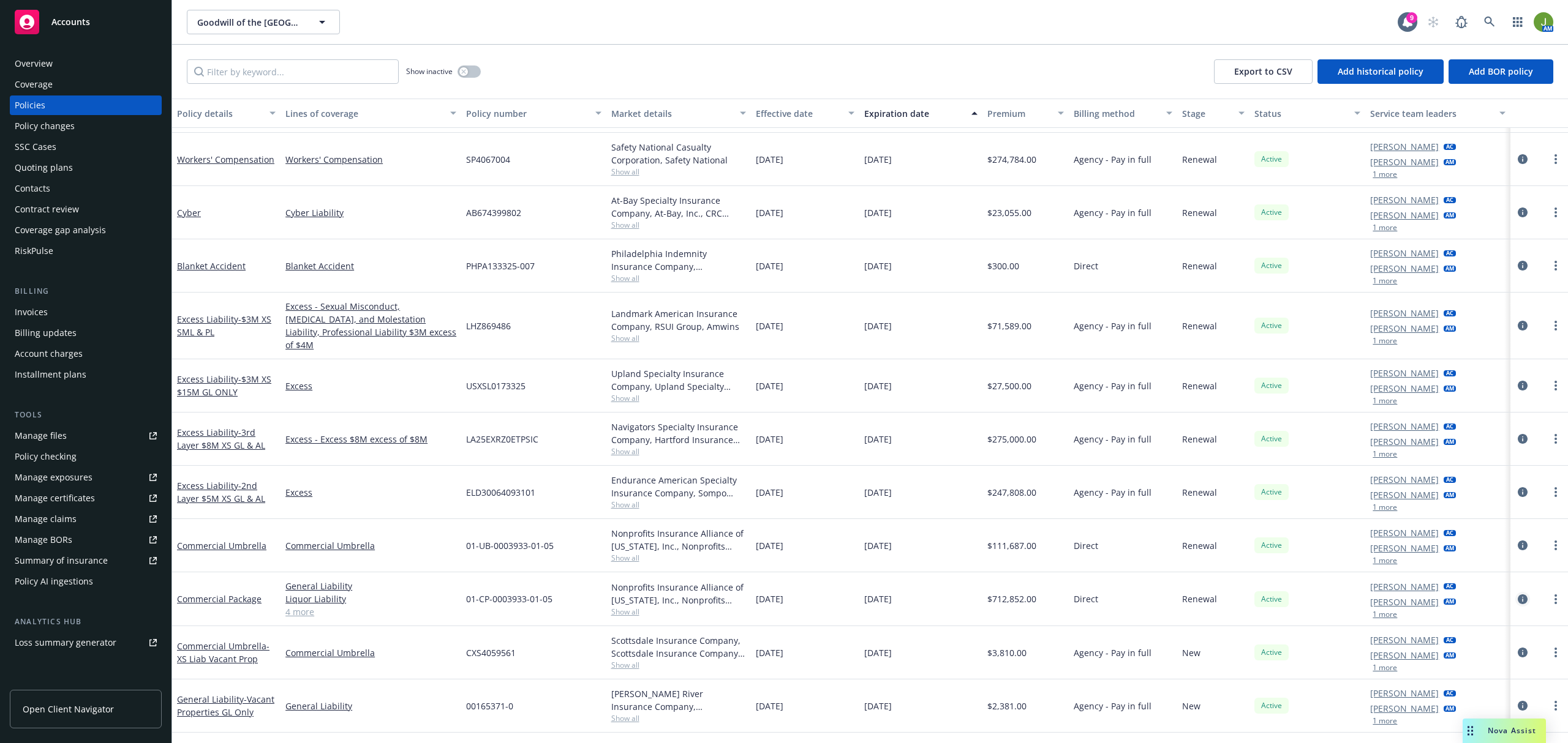
click at [1518, 594] on icon "circleInformation" at bounding box center [1523, 599] width 10 height 10
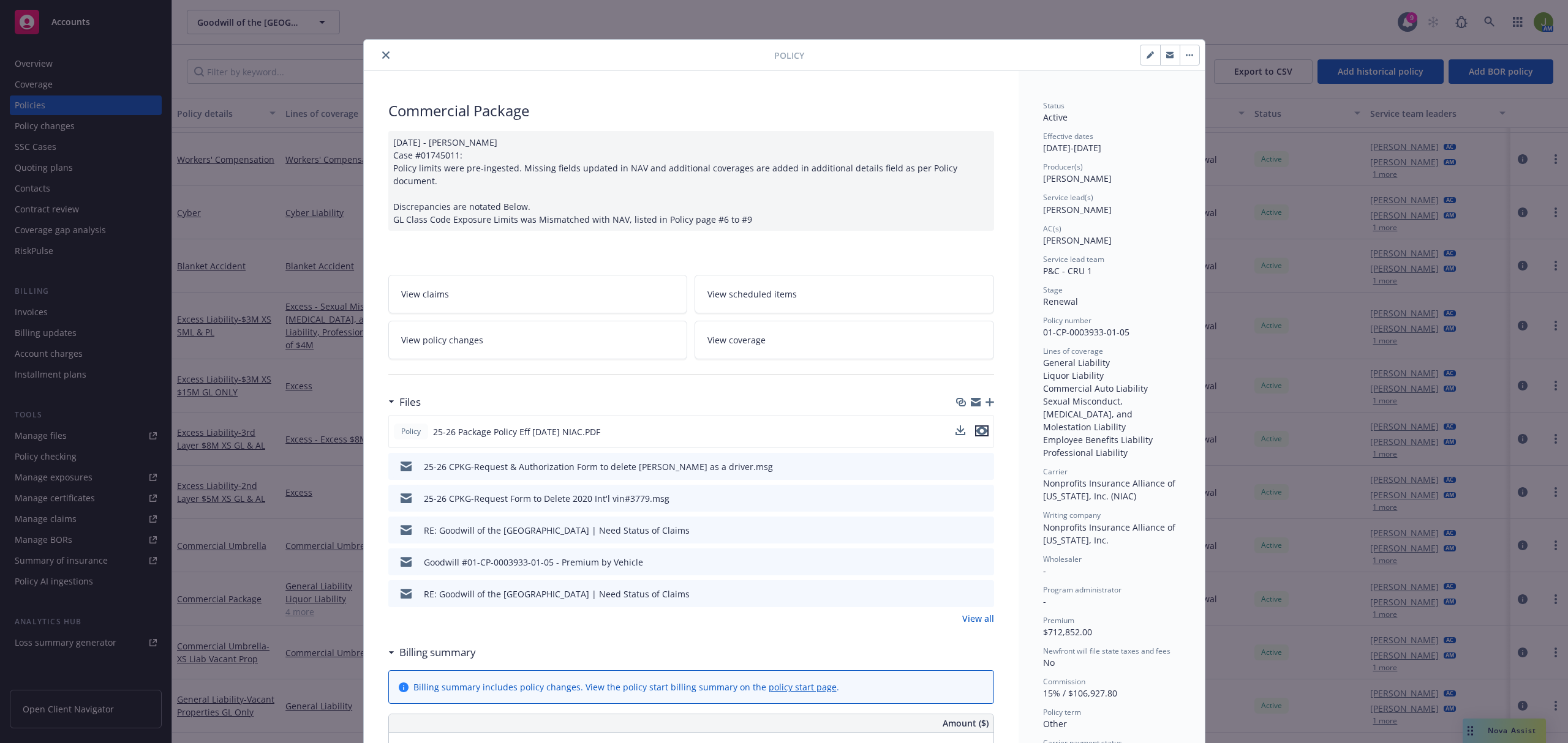
click at [978, 426] on icon "preview file" at bounding box center [981, 431] width 11 height 9
click at [979, 426] on icon "preview file" at bounding box center [981, 431] width 11 height 9
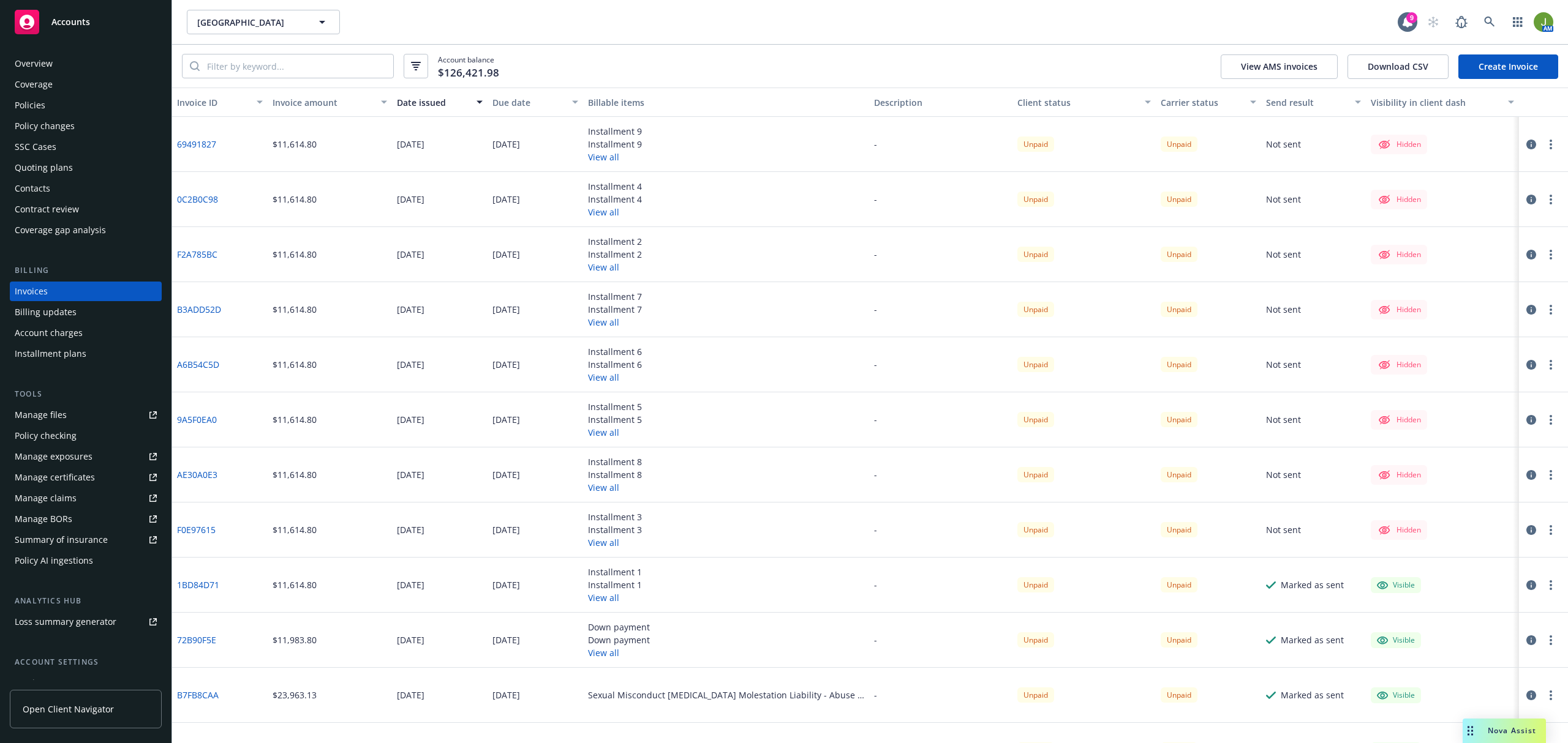
click at [67, 109] on div "Policies" at bounding box center [85, 105] width 142 height 19
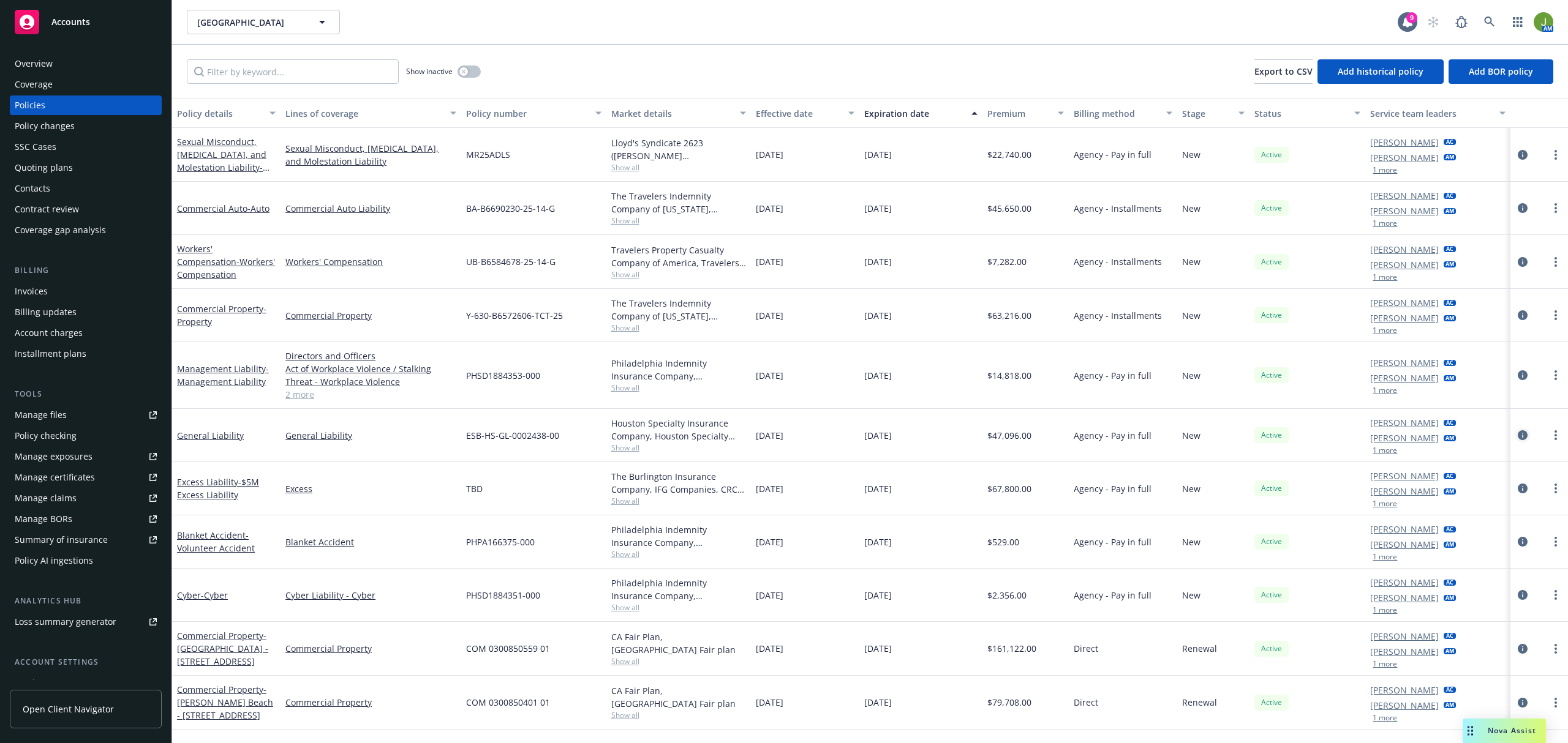
click at [1522, 436] on icon "circleInformation" at bounding box center [1523, 435] width 10 height 10
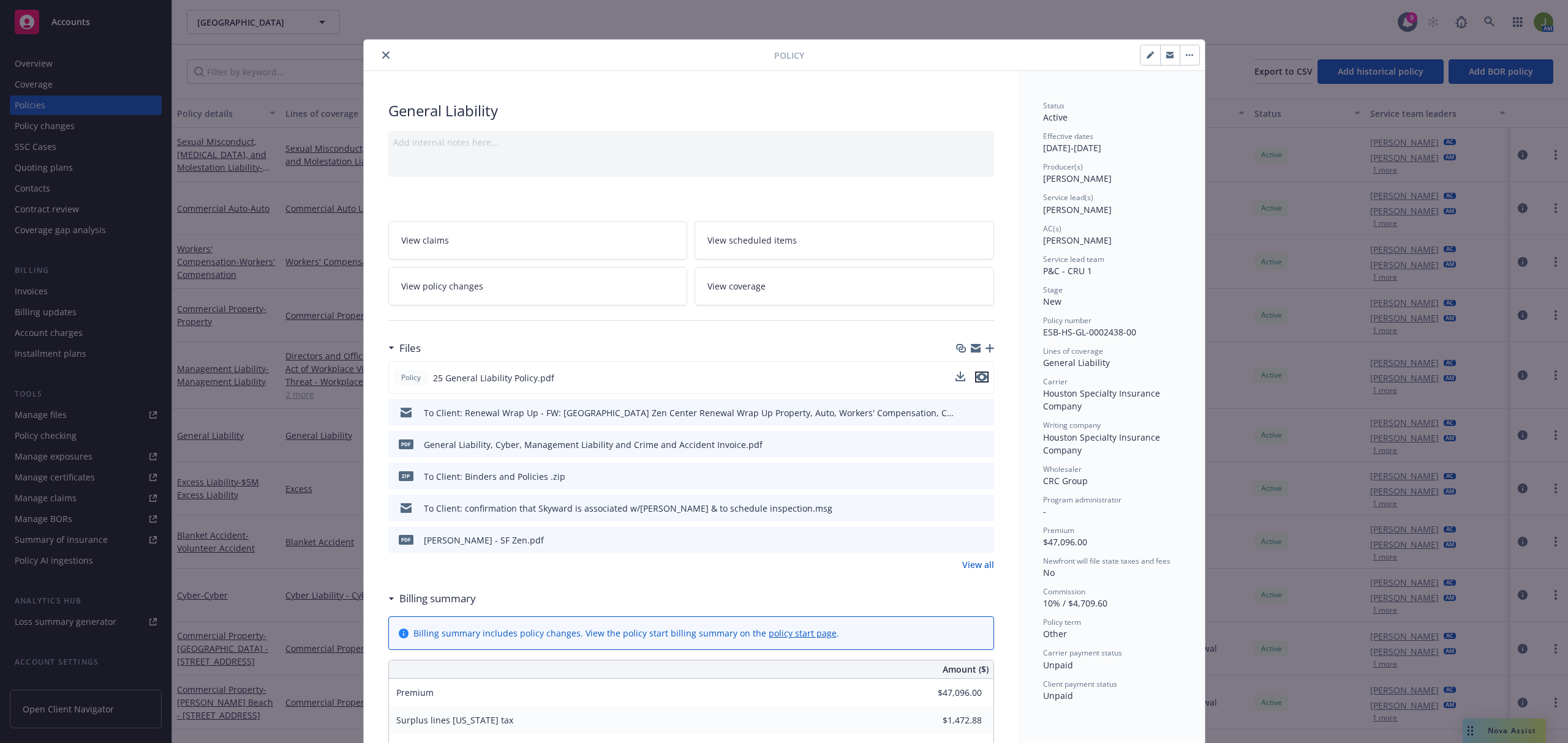
click at [979, 376] on icon "preview file" at bounding box center [981, 377] width 11 height 9
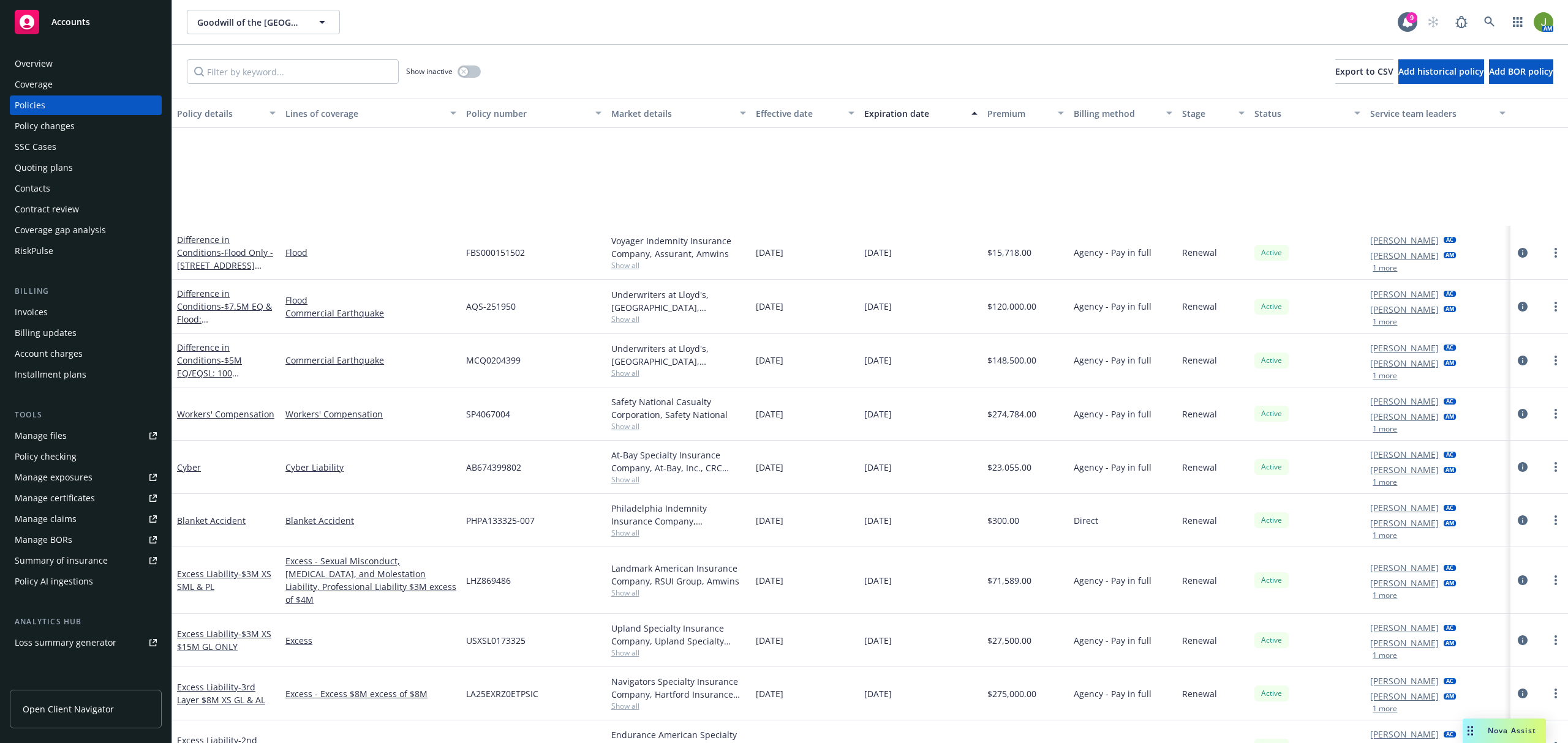
scroll to position [163, 0]
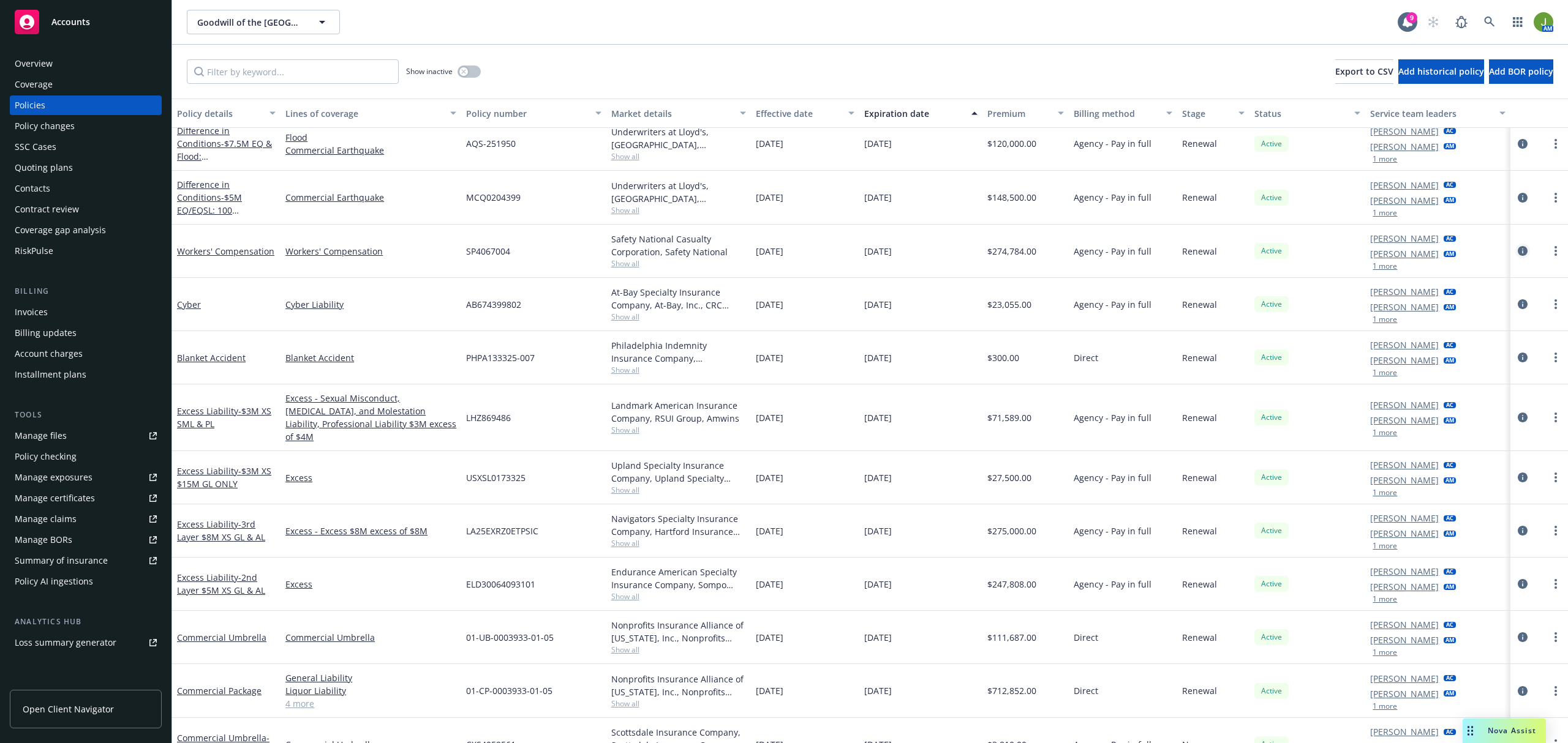
click at [1518, 251] on icon "circleInformation" at bounding box center [1523, 251] width 10 height 10
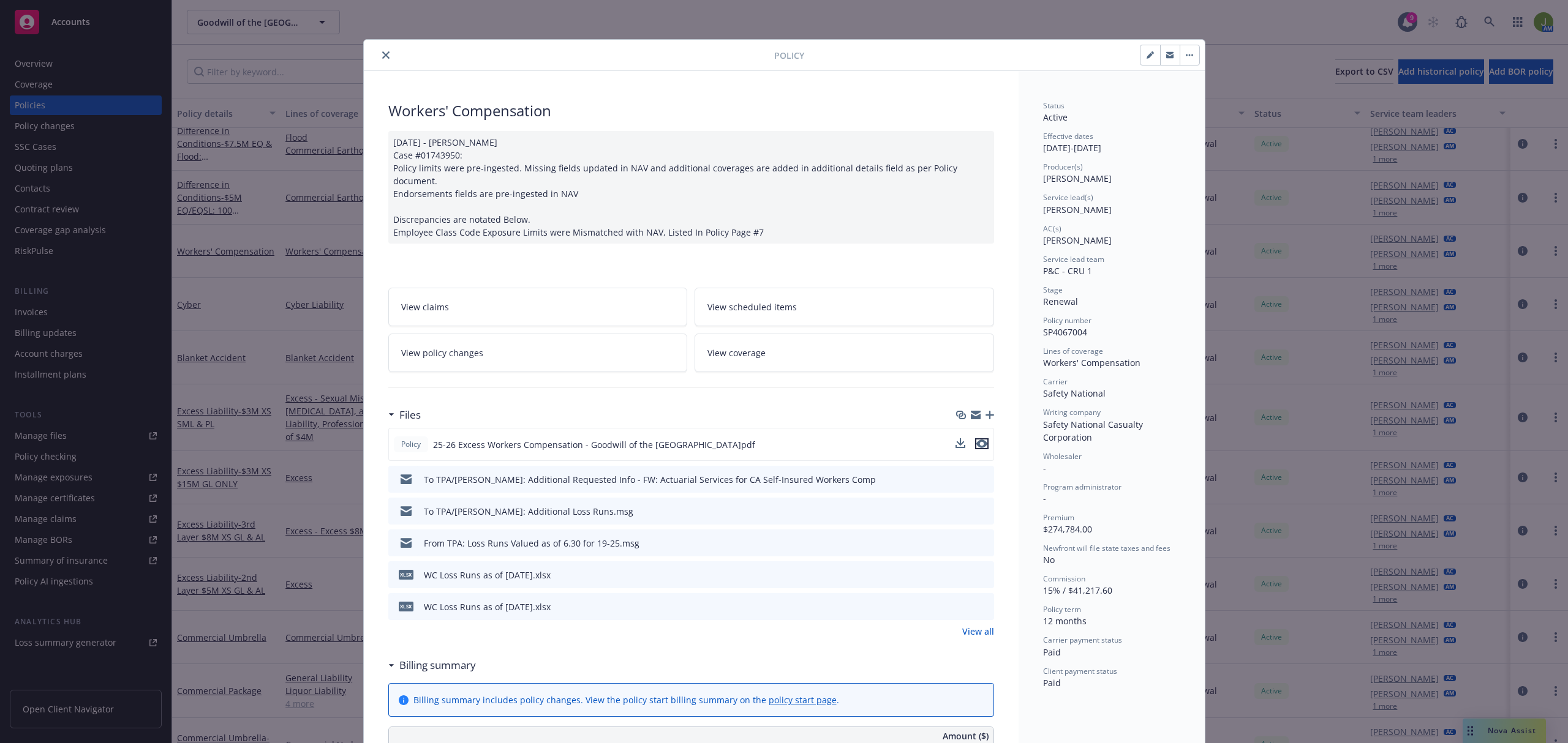
click at [976, 439] on icon "preview file" at bounding box center [981, 444] width 11 height 9
click at [379, 52] on button "close" at bounding box center [386, 55] width 14 height 14
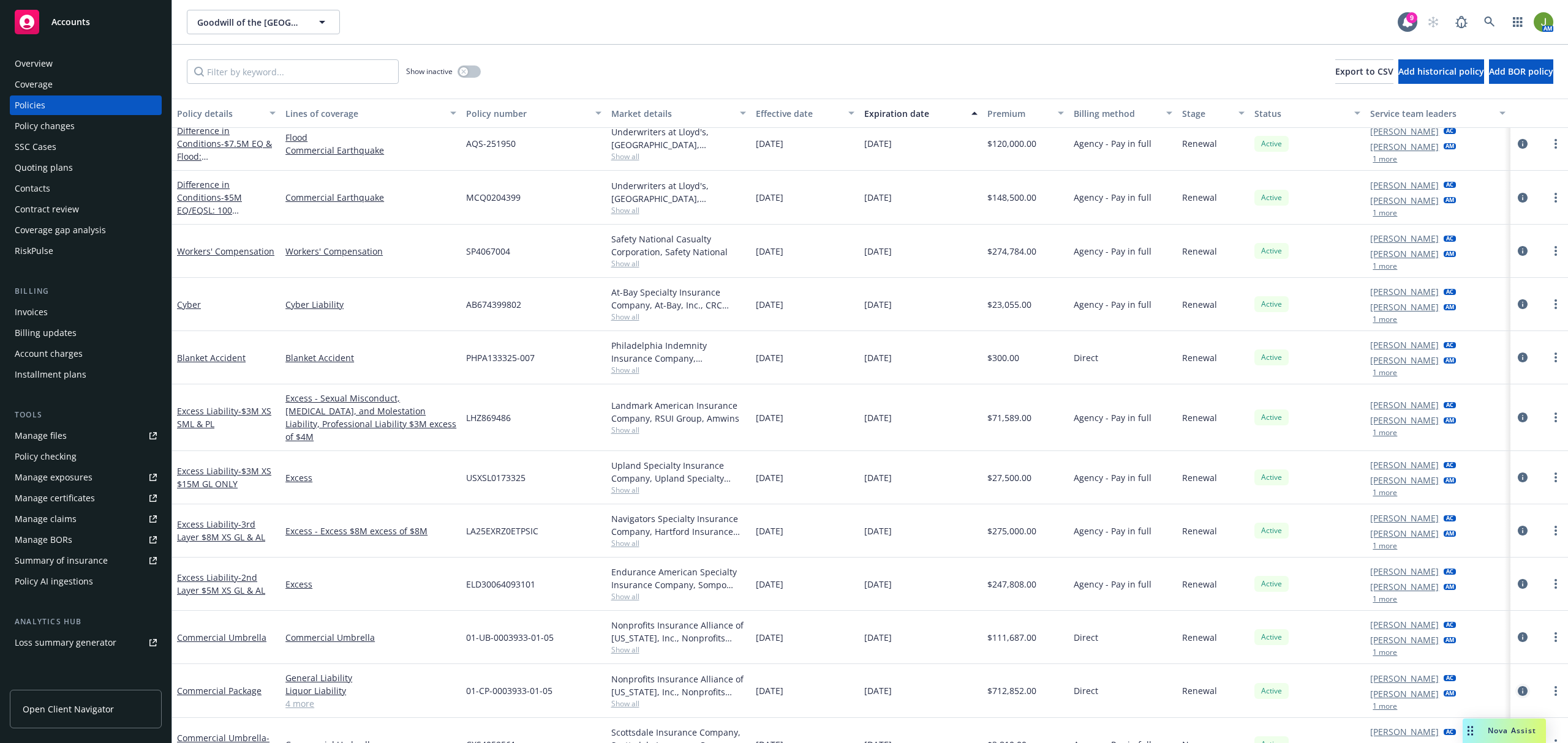
click at [1518, 686] on icon "circleInformation" at bounding box center [1523, 691] width 10 height 10
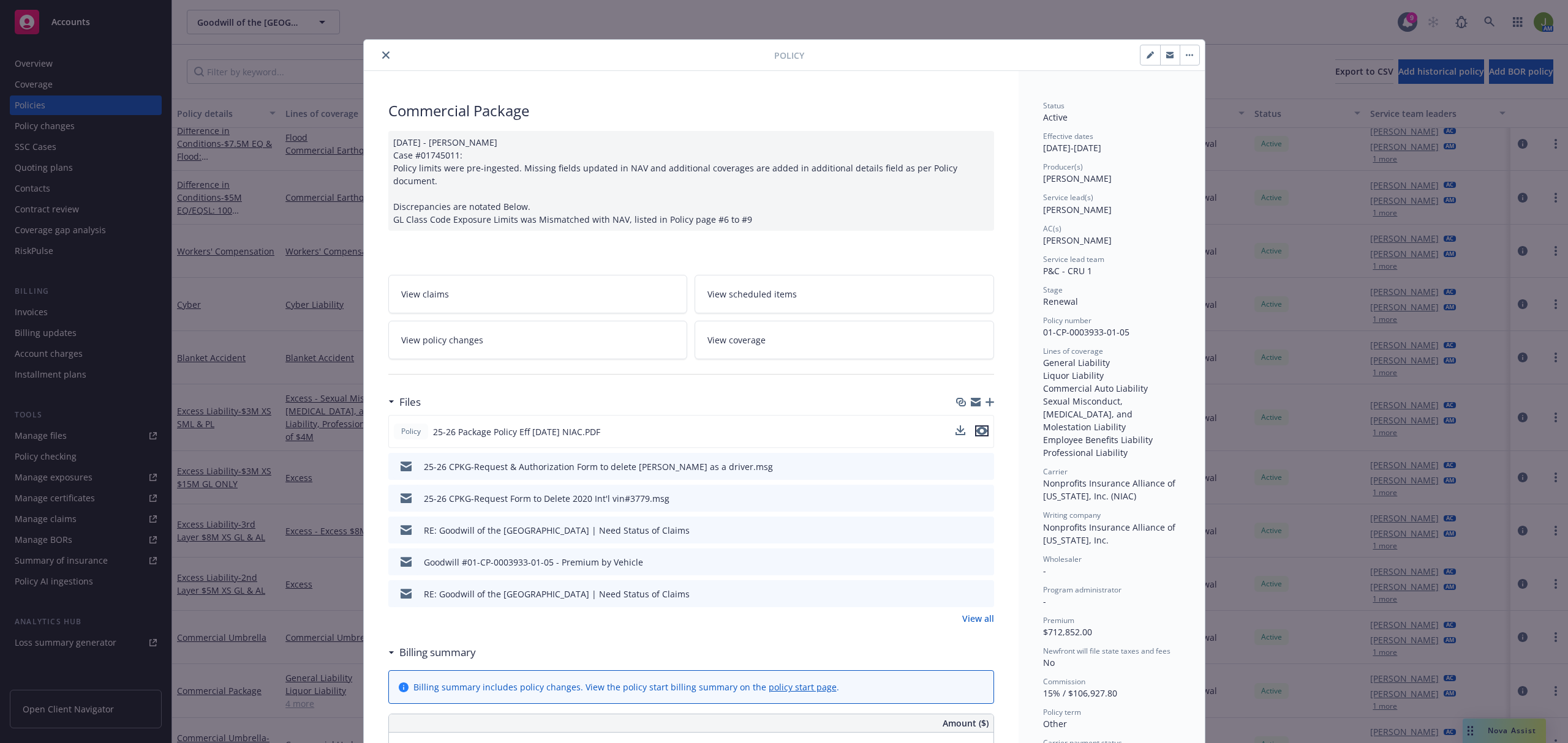
click at [976, 426] on icon "preview file" at bounding box center [981, 431] width 11 height 9
click at [379, 49] on button "close" at bounding box center [386, 55] width 14 height 14
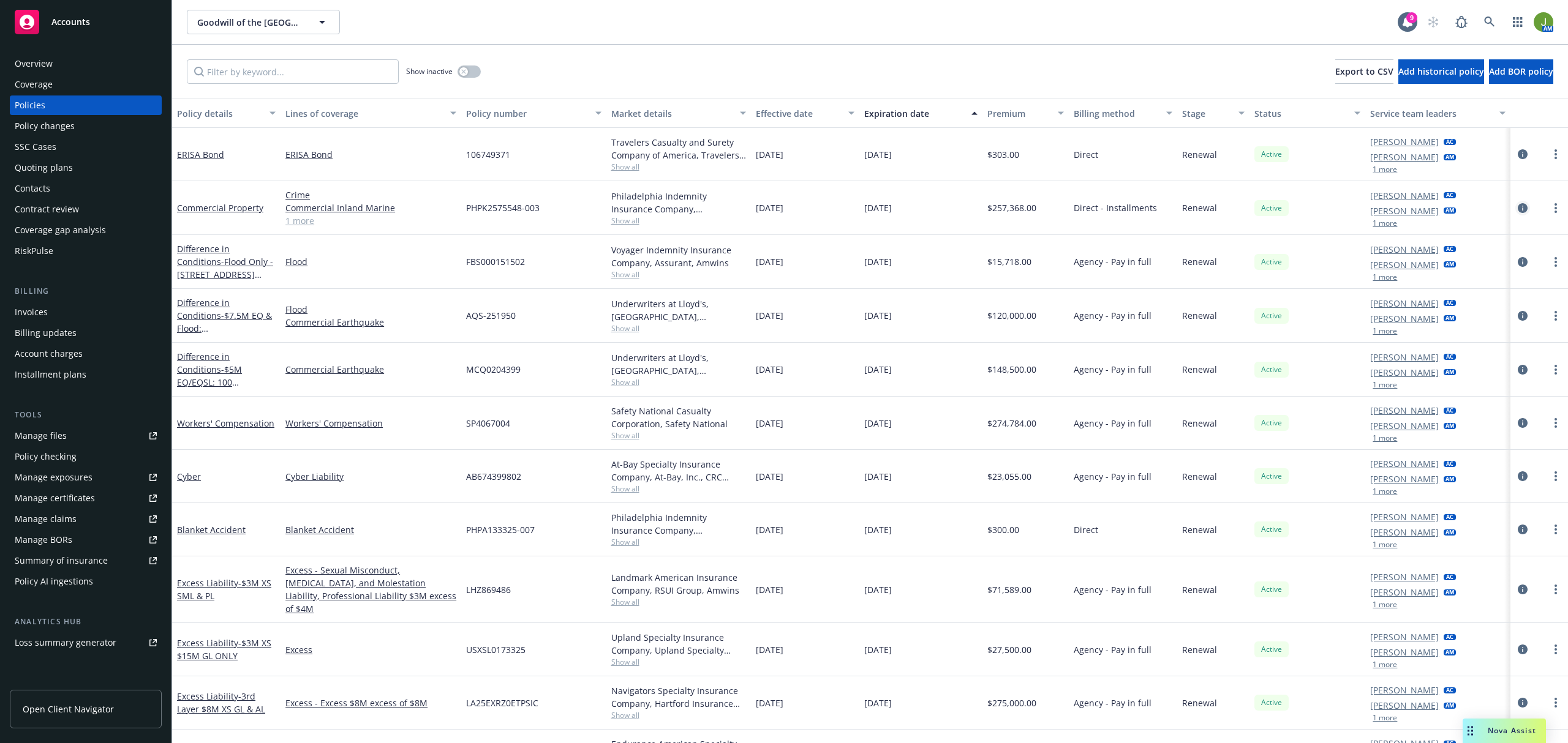
click at [1518, 207] on icon "circleInformation" at bounding box center [1523, 208] width 10 height 10
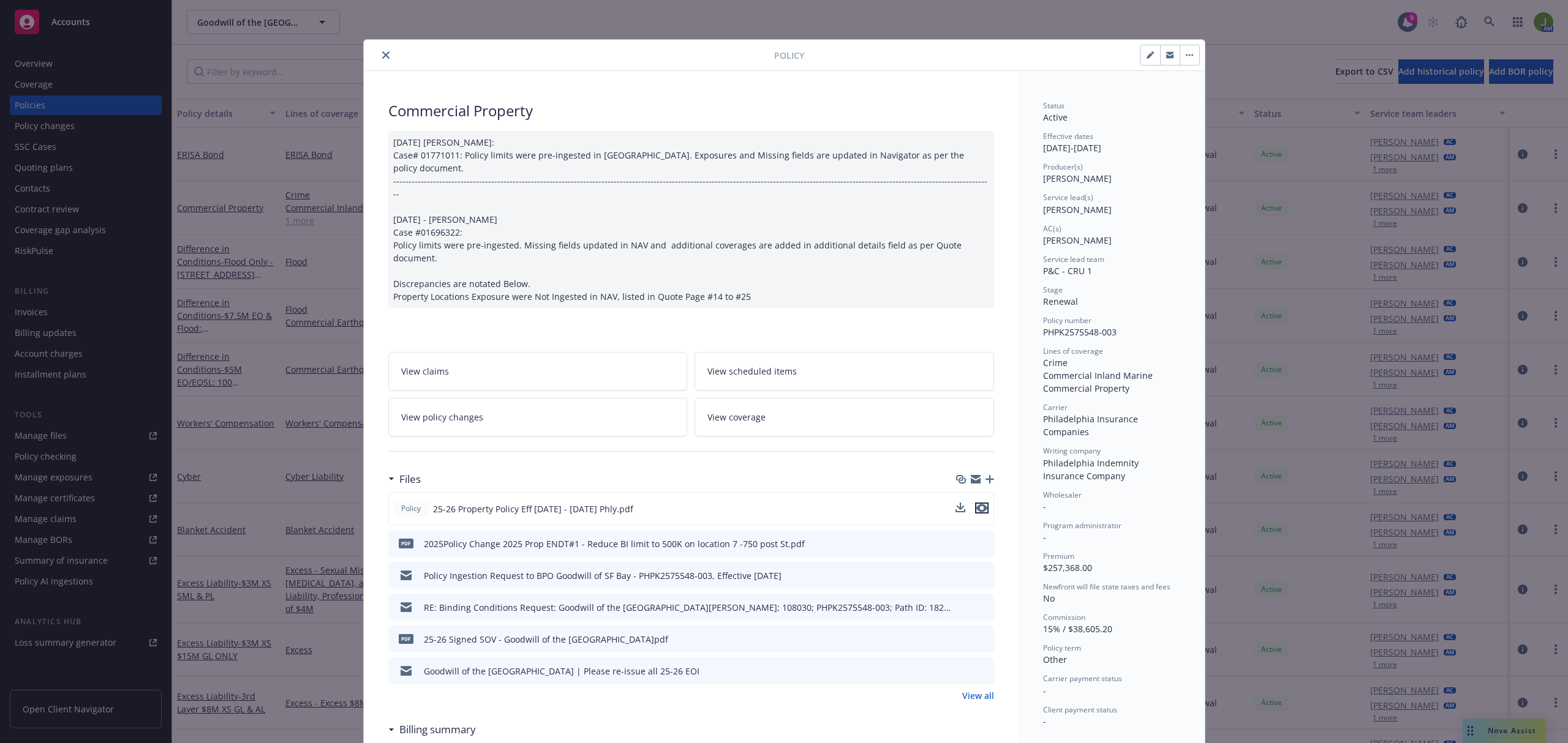
click at [978, 504] on icon "preview file" at bounding box center [981, 508] width 11 height 9
click at [384, 59] on button "close" at bounding box center [386, 55] width 14 height 14
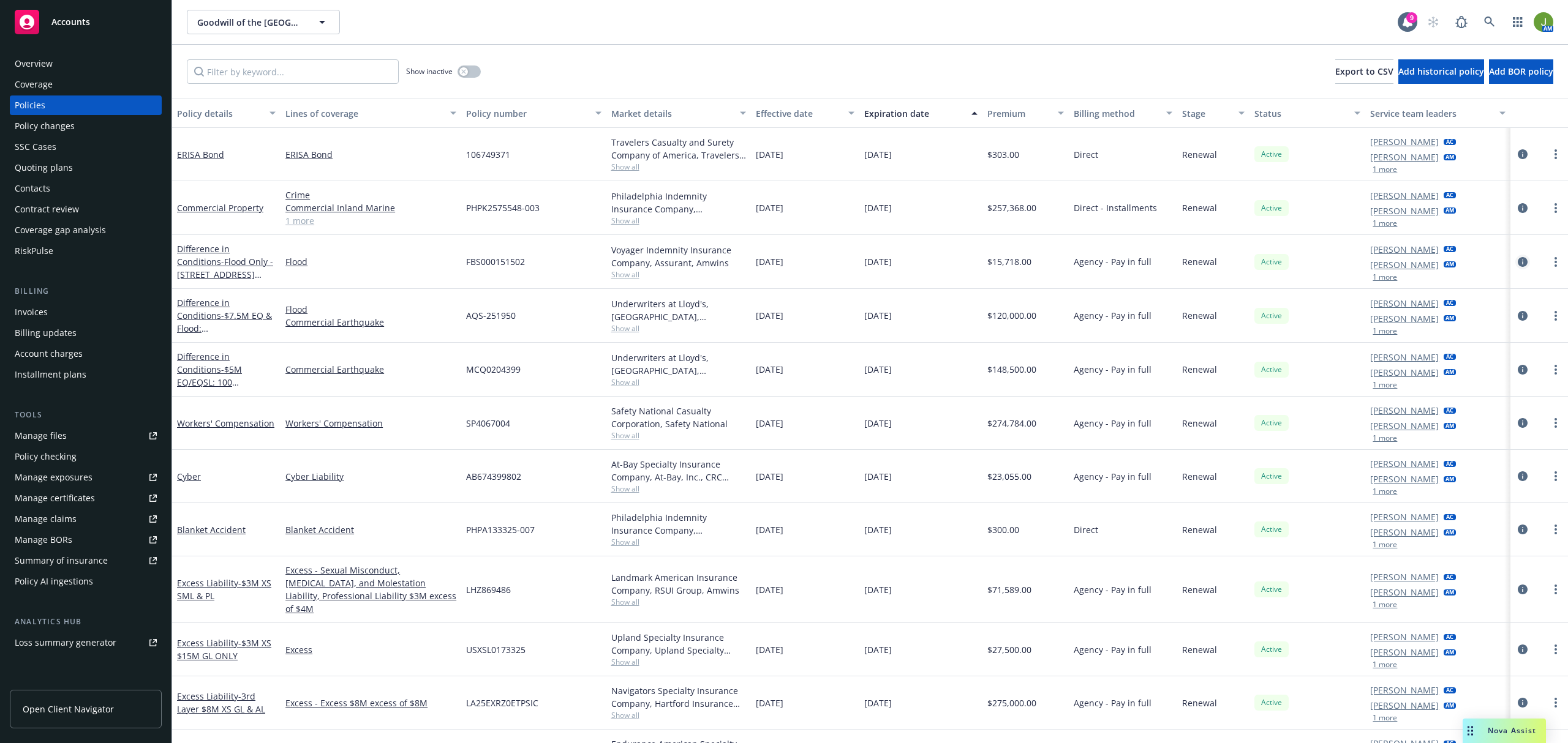
click at [1518, 261] on icon "circleInformation" at bounding box center [1523, 262] width 10 height 10
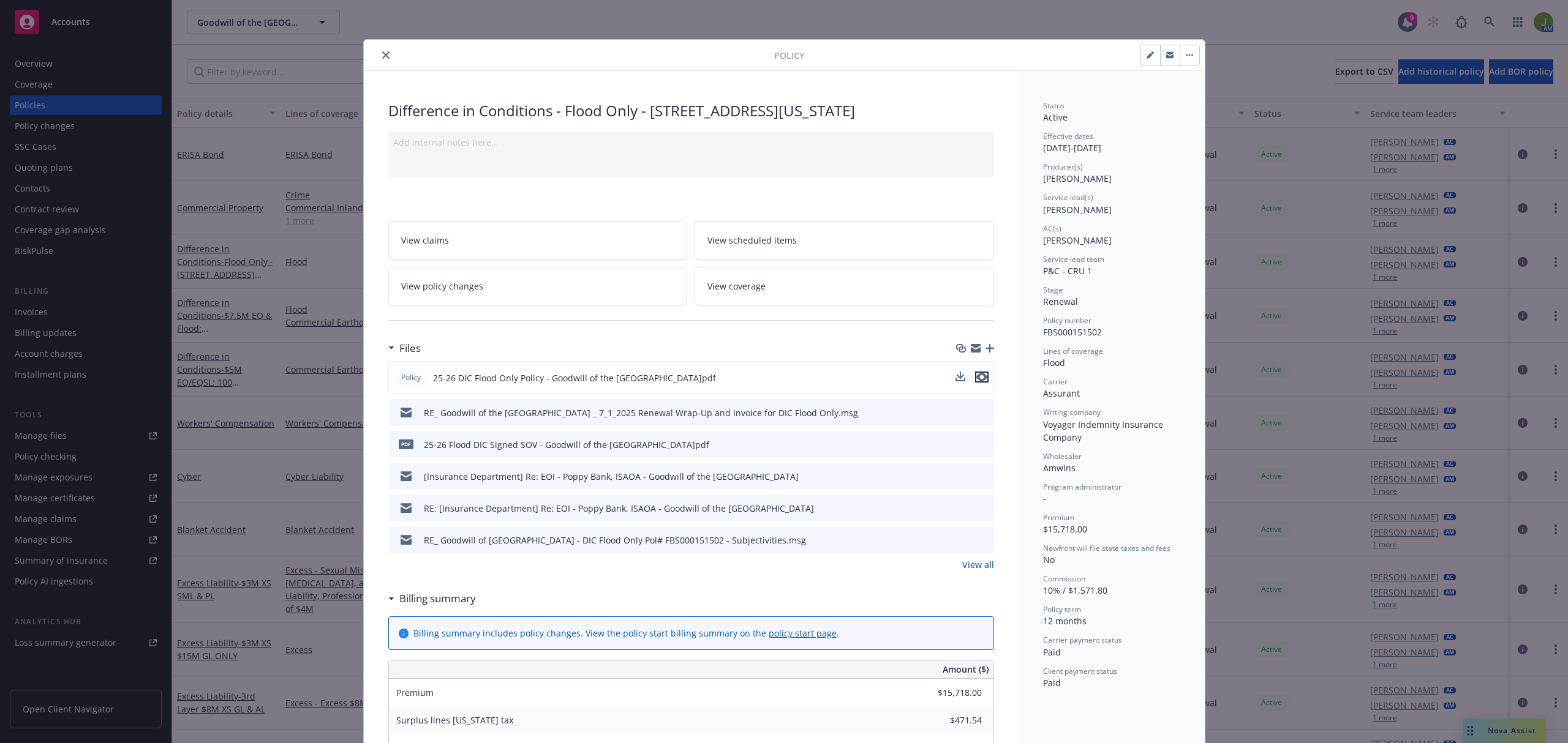
click at [978, 380] on icon "preview file" at bounding box center [981, 377] width 11 height 9
click at [37, 438] on div "Policy Difference in Conditions - Flood Only - 100 Utah Ave Add internal notes …" at bounding box center [784, 371] width 1568 height 743
click at [34, 436] on div "Policy Difference in Conditions - Flood Only - 100 Utah Ave Add internal notes …" at bounding box center [784, 371] width 1568 height 743
click at [380, 60] on button "close" at bounding box center [386, 55] width 14 height 14
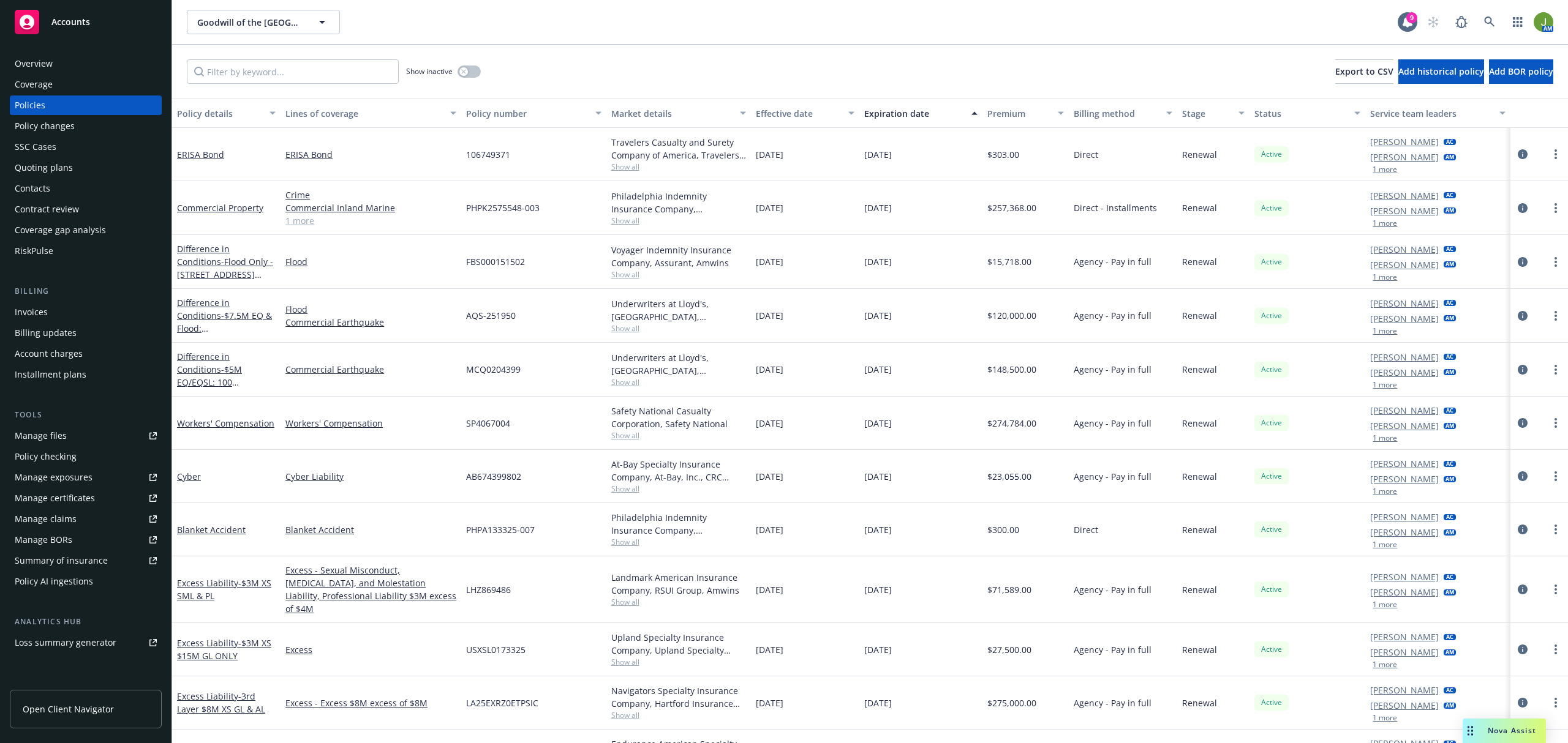
drag, startPoint x: 85, startPoint y: 27, endPoint x: 106, endPoint y: 32, distance: 21.6
click at [85, 27] on div "Accounts" at bounding box center [85, 22] width 142 height 24
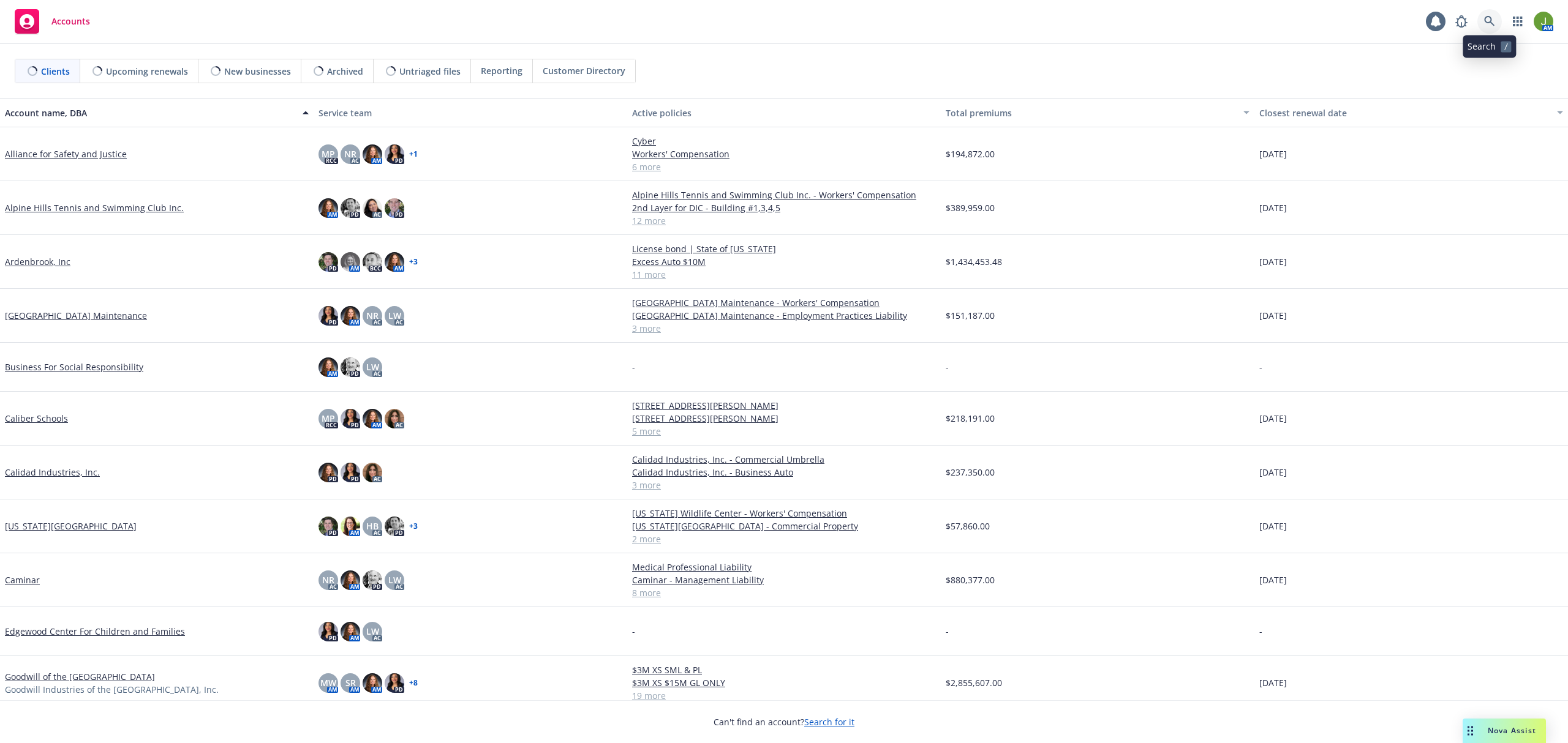
click at [1488, 26] on icon at bounding box center [1489, 21] width 11 height 11
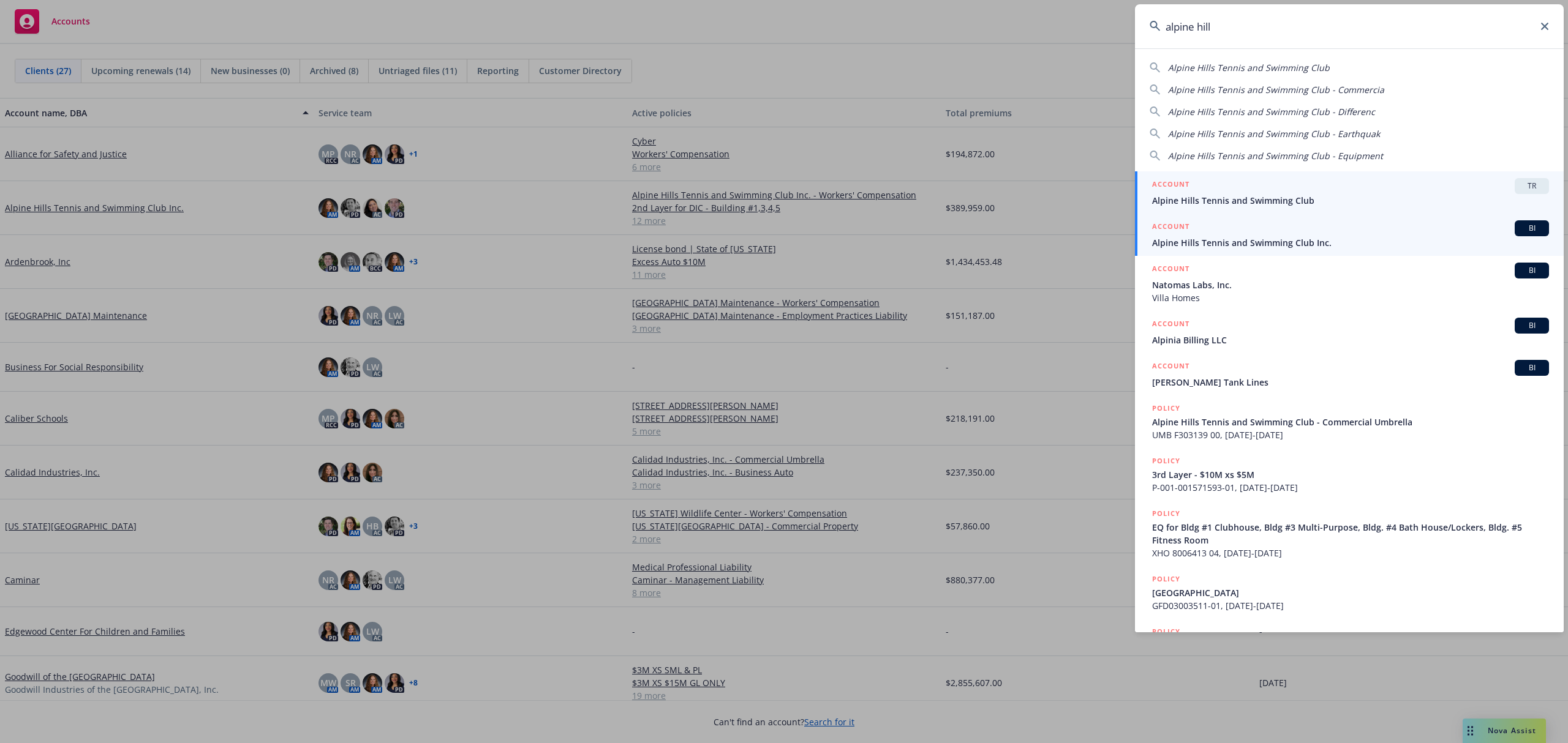
type input "alpine hill"
click at [1201, 235] on div "ACCOUNT BI" at bounding box center [1350, 228] width 397 height 16
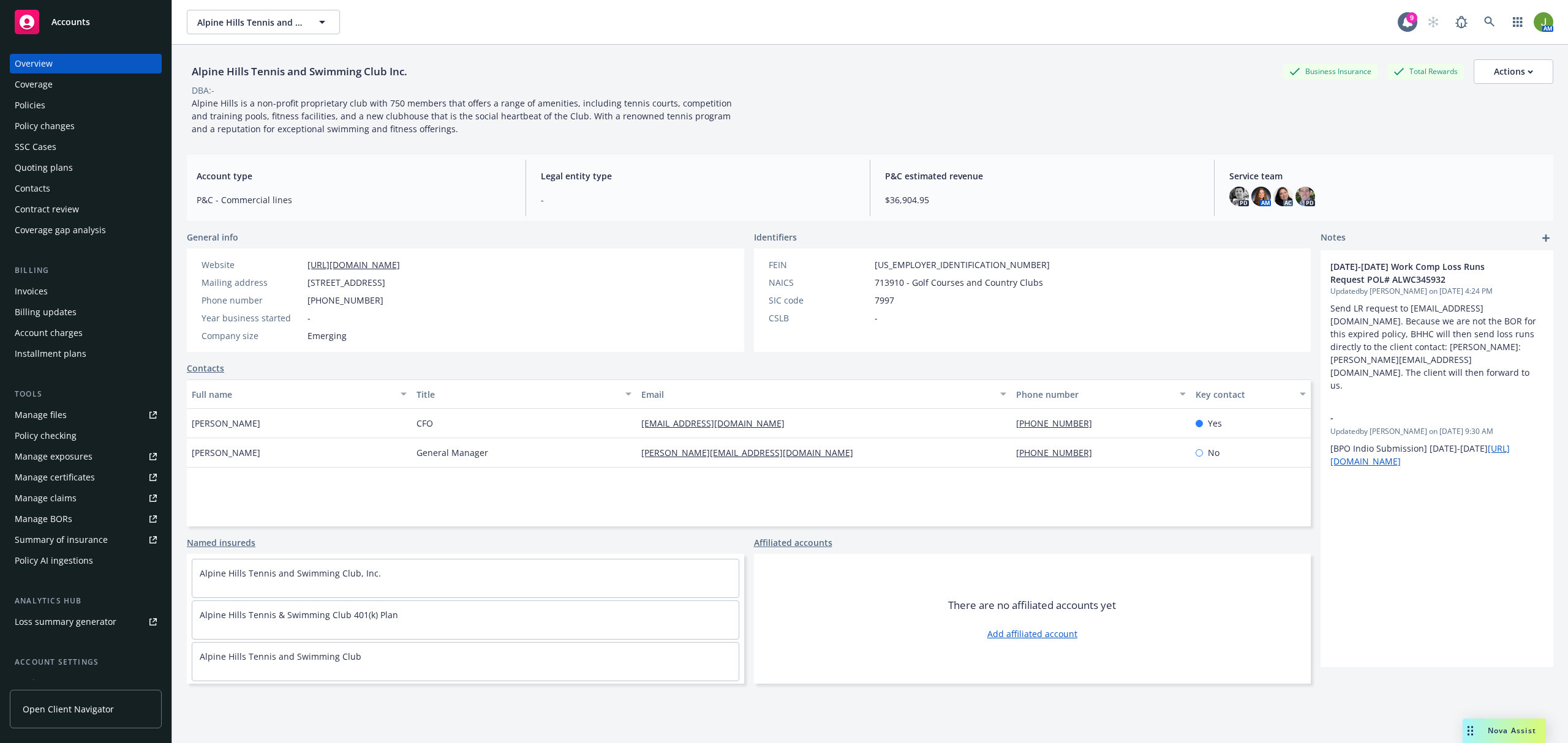
click at [52, 98] on div "Policies" at bounding box center [85, 105] width 142 height 19
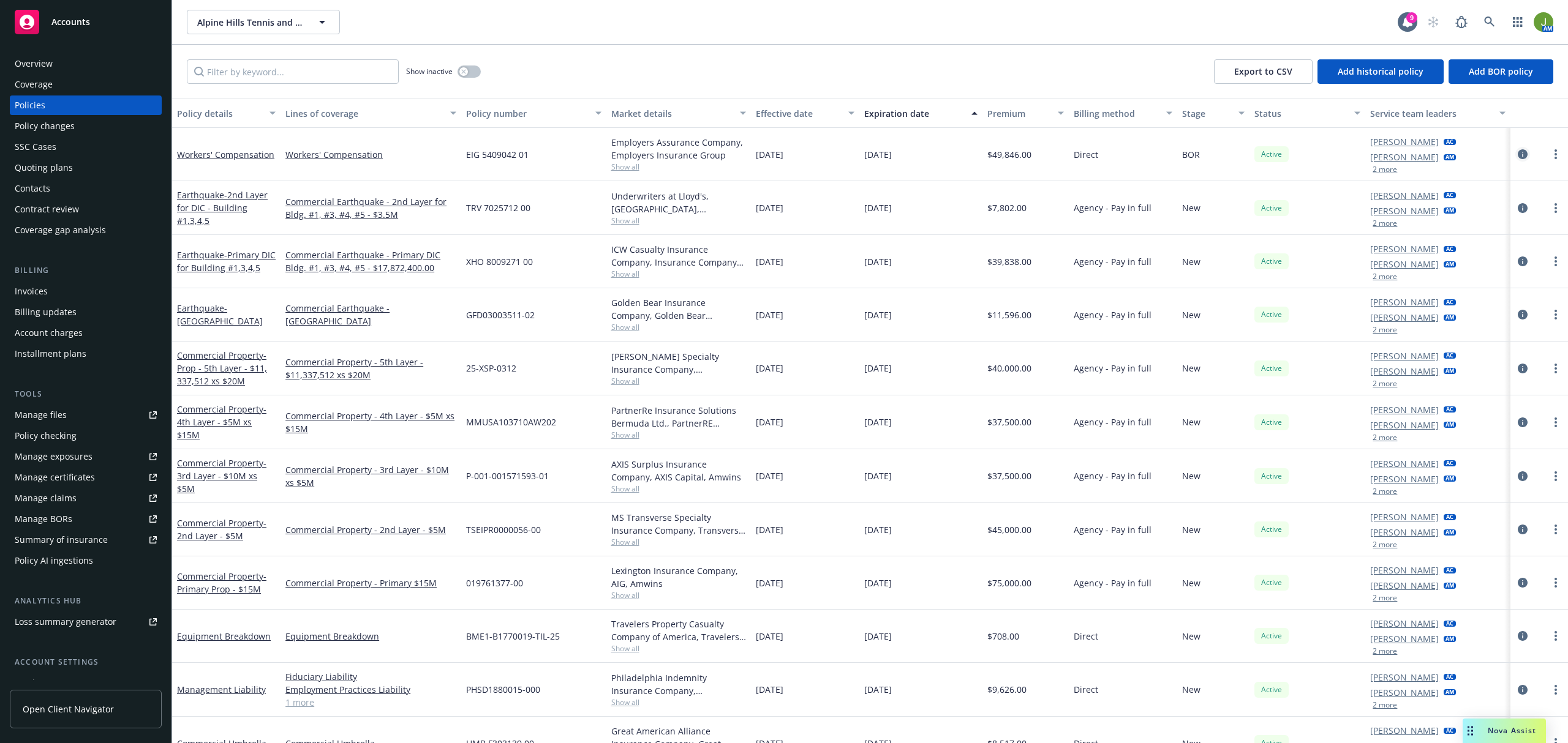
click at [1518, 156] on icon "circleInformation" at bounding box center [1523, 154] width 10 height 10
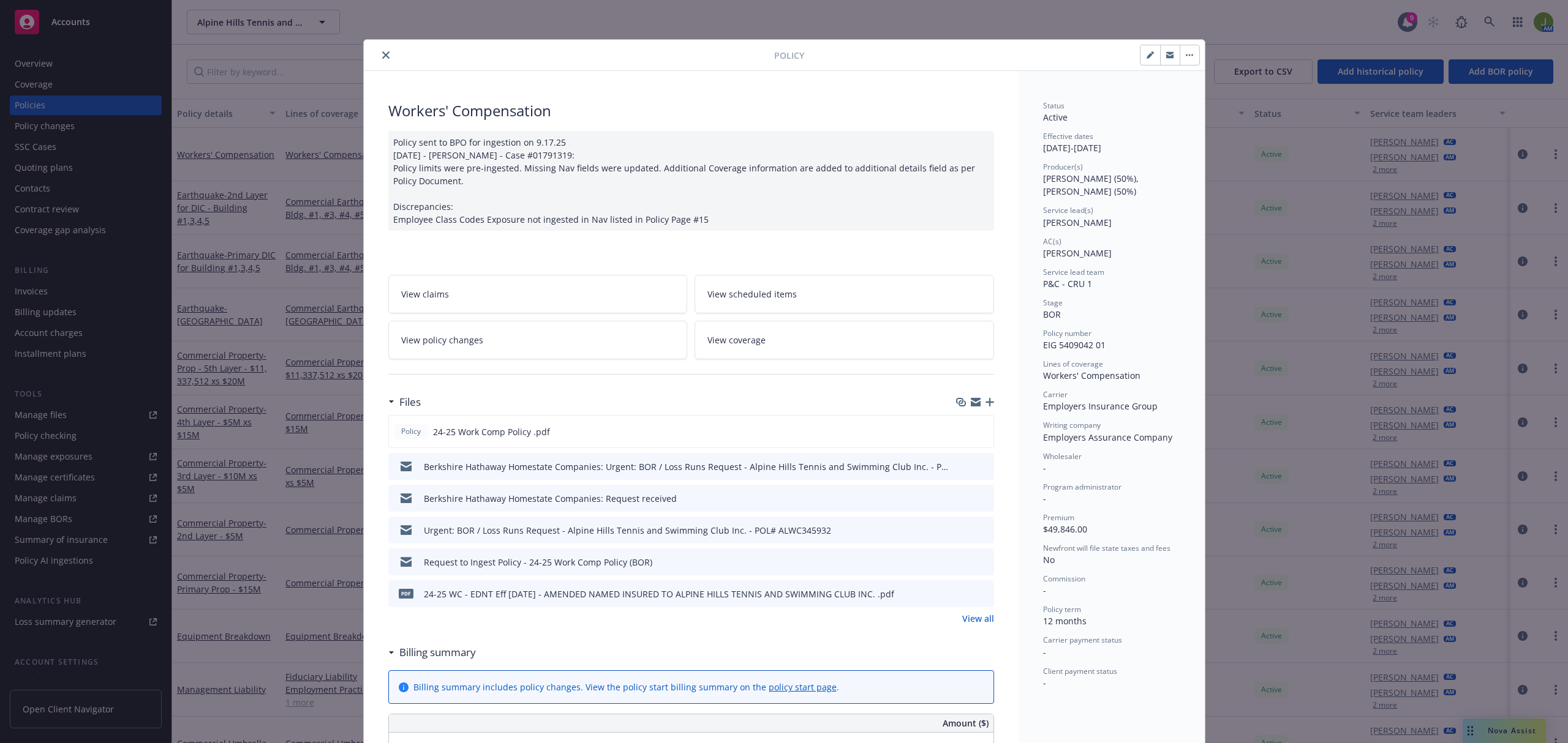
click at [979, 620] on link "View all" at bounding box center [978, 619] width 32 height 13
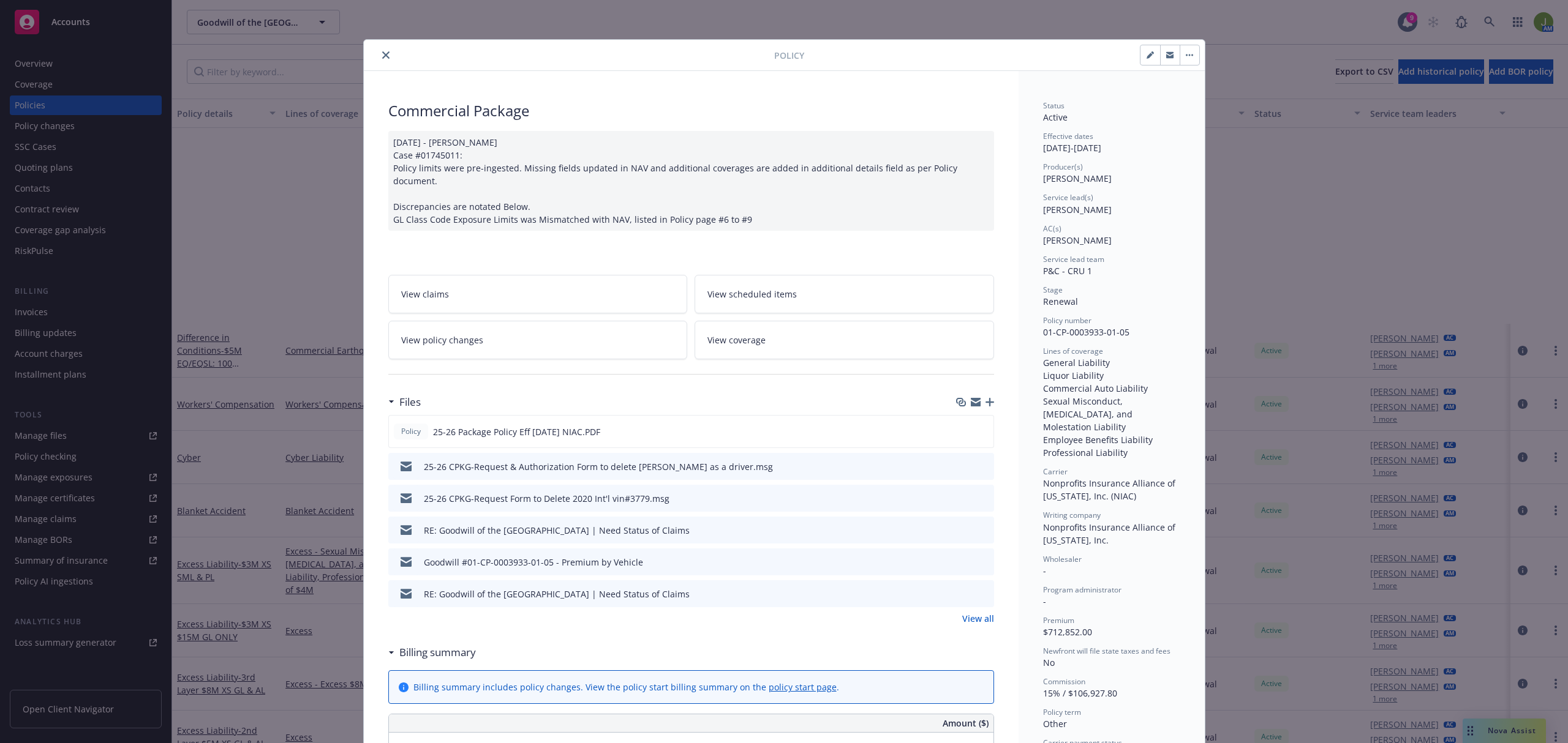
scroll to position [245, 0]
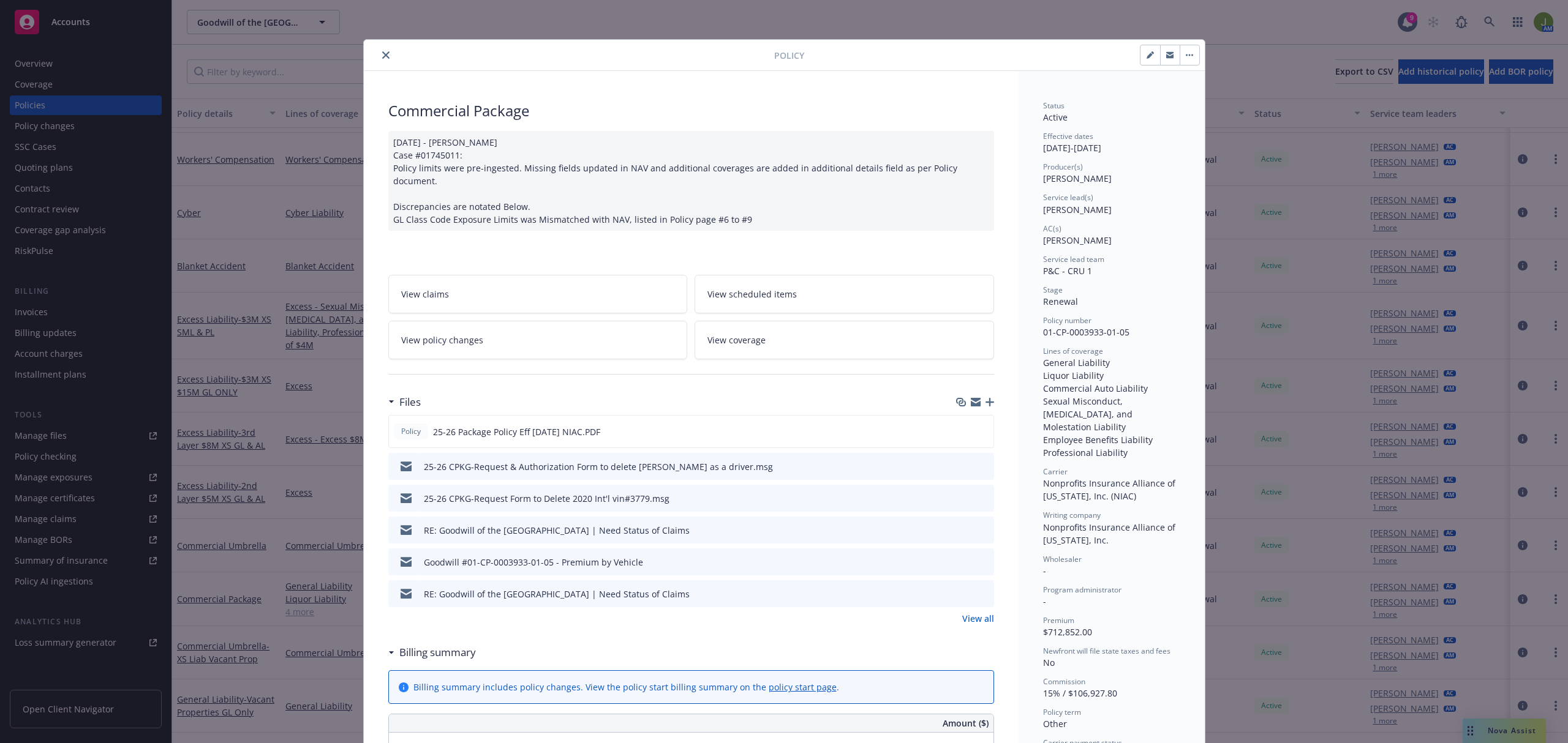
click at [382, 55] on icon "close" at bounding box center [386, 55] width 7 height 7
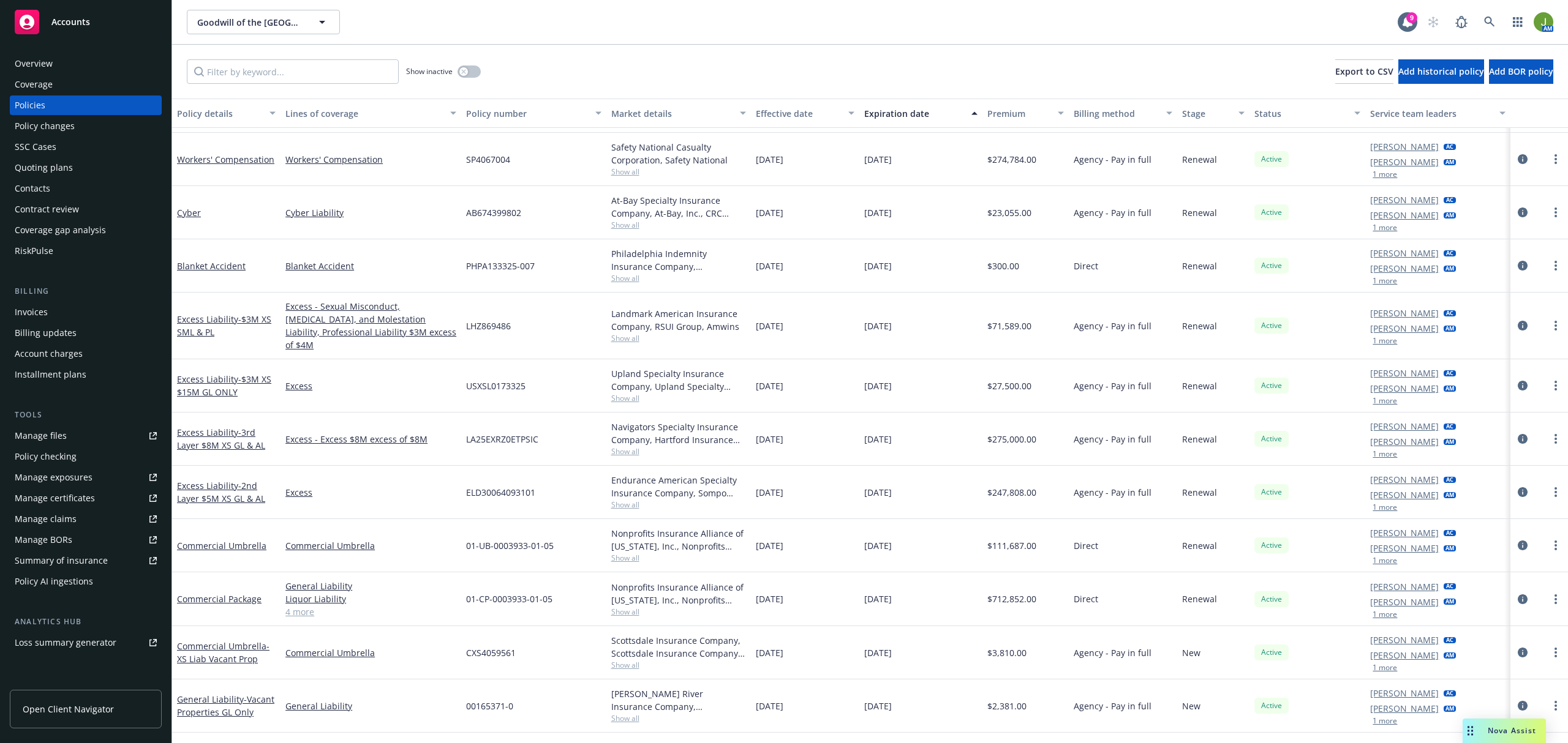
click at [376, 52] on div "Show inactive Export to CSV Add historical policy Add BOR policy" at bounding box center [870, 71] width 1396 height 54
click at [1498, 20] on link at bounding box center [1490, 22] width 24 height 24
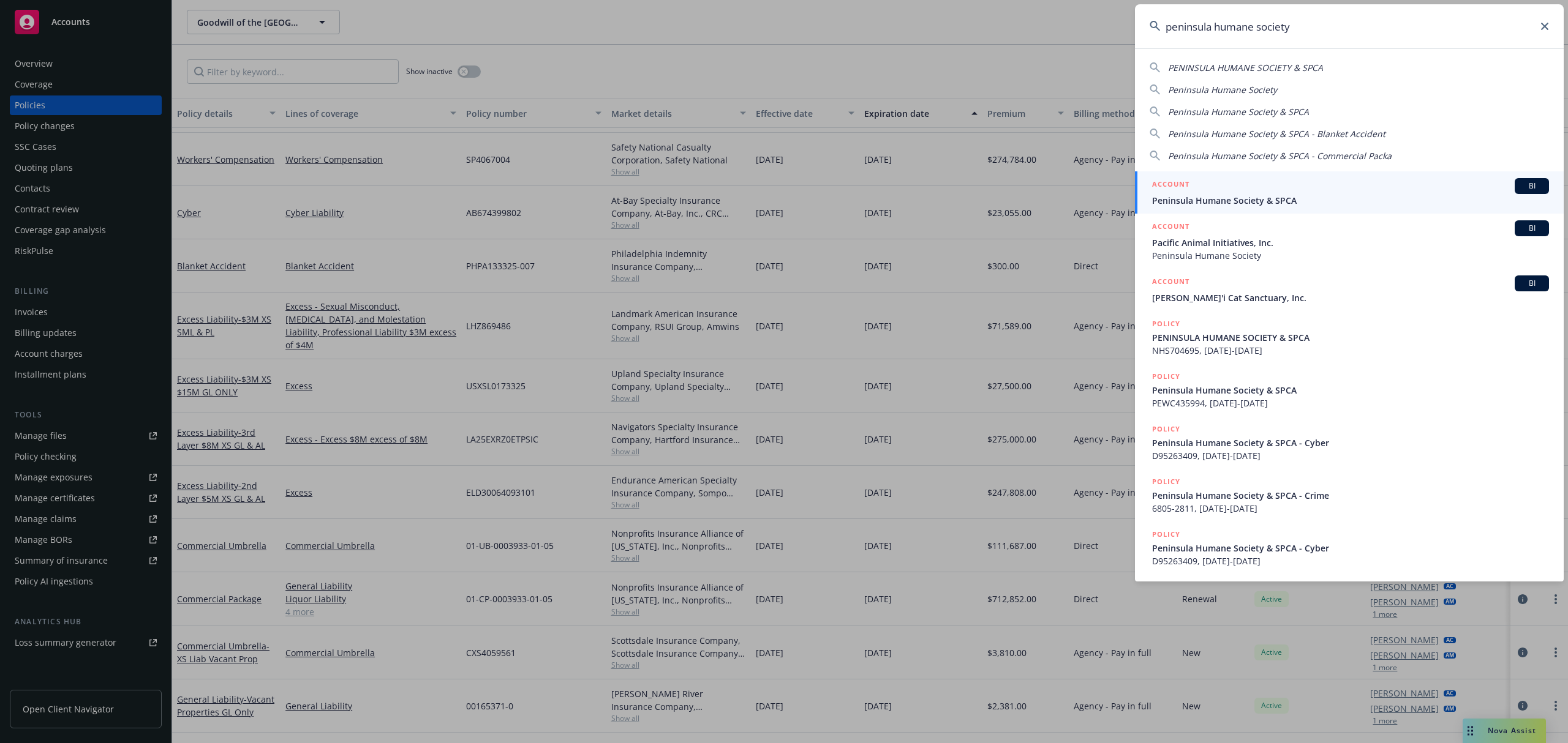
type input "peninsula humane society"
click at [1223, 186] on div "ACCOUNT BI" at bounding box center [1350, 186] width 397 height 16
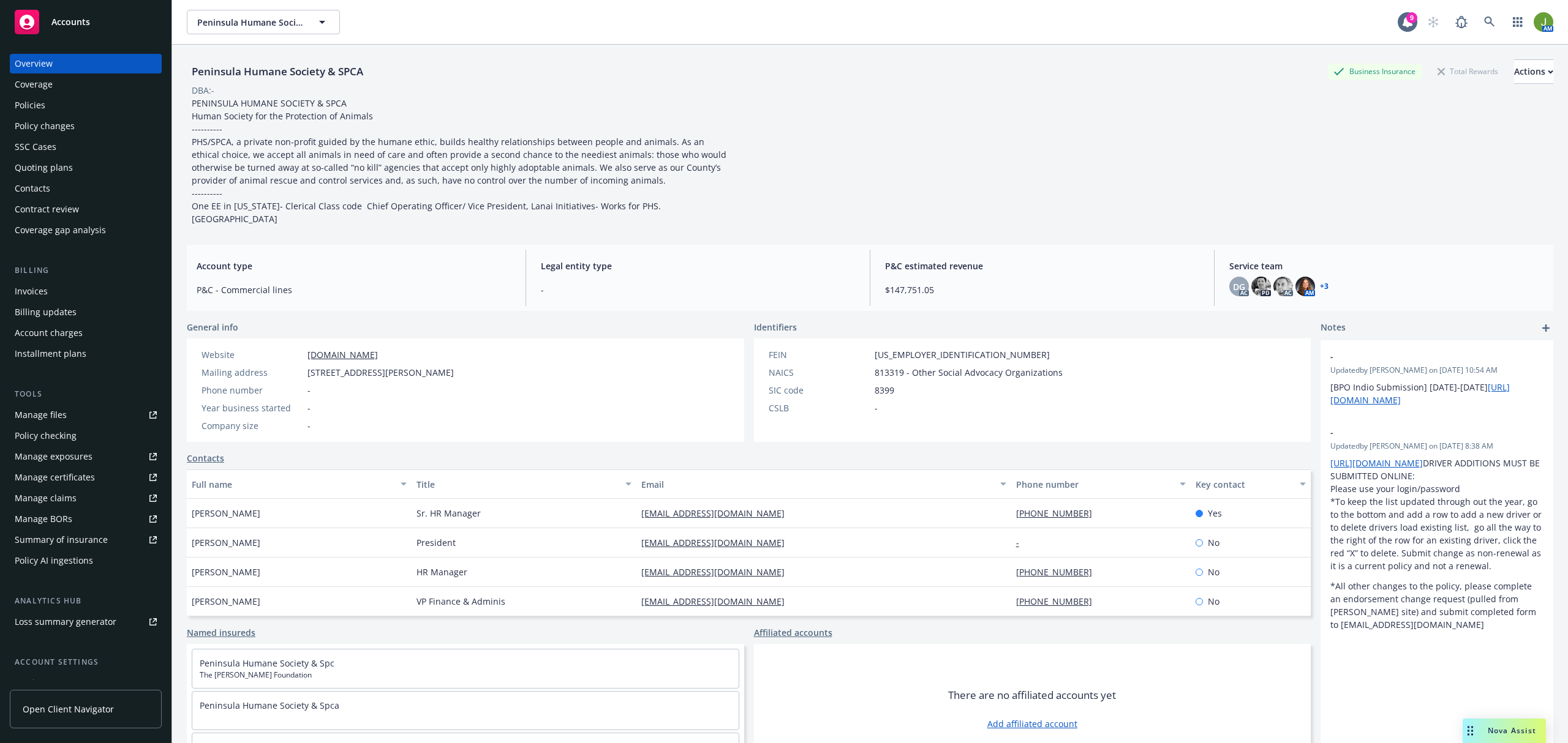
click at [94, 111] on div "Policies" at bounding box center [85, 105] width 142 height 19
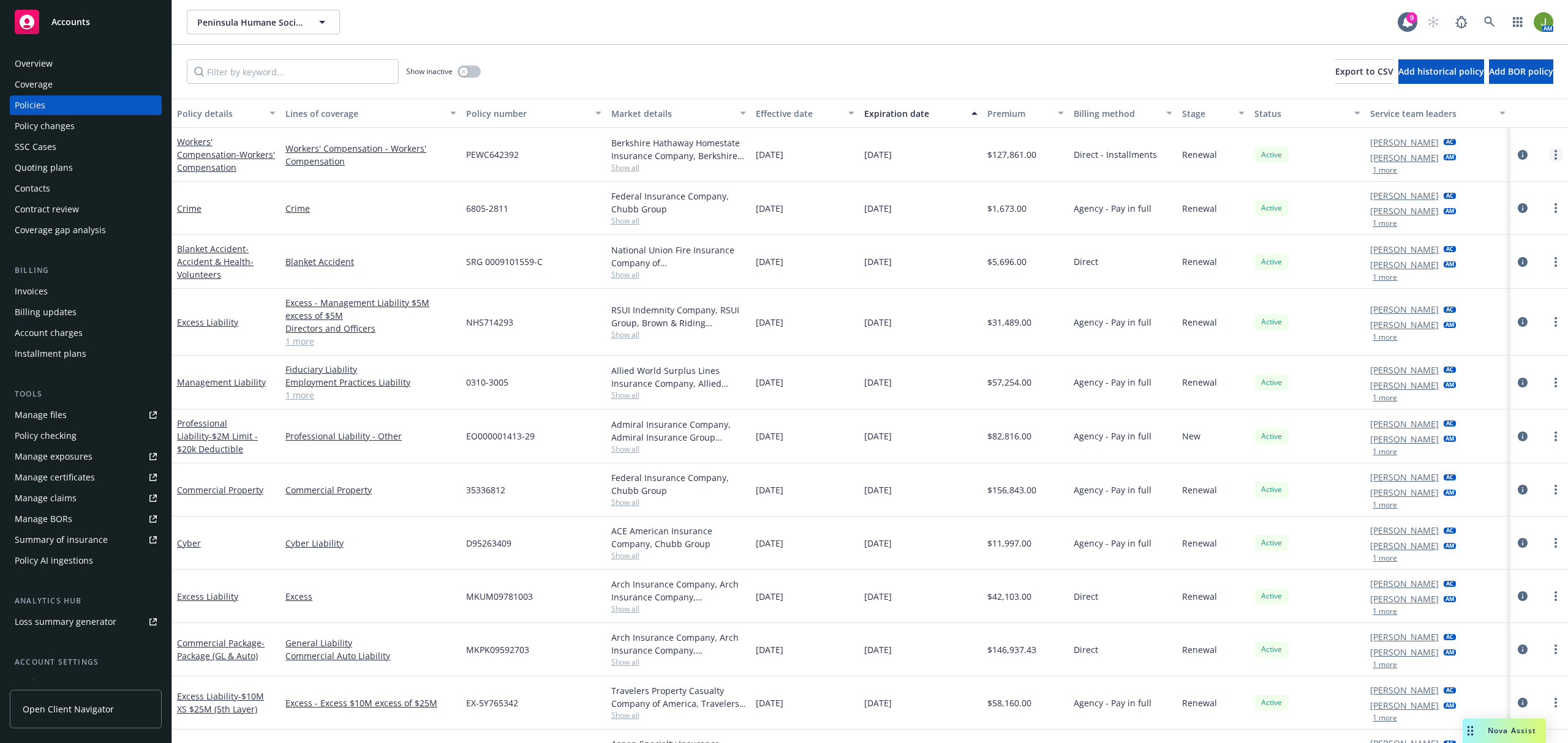
click at [1554, 158] on circle "more" at bounding box center [1555, 158] width 2 height 2
click at [1460, 324] on link "Copy logging email" at bounding box center [1478, 327] width 144 height 24
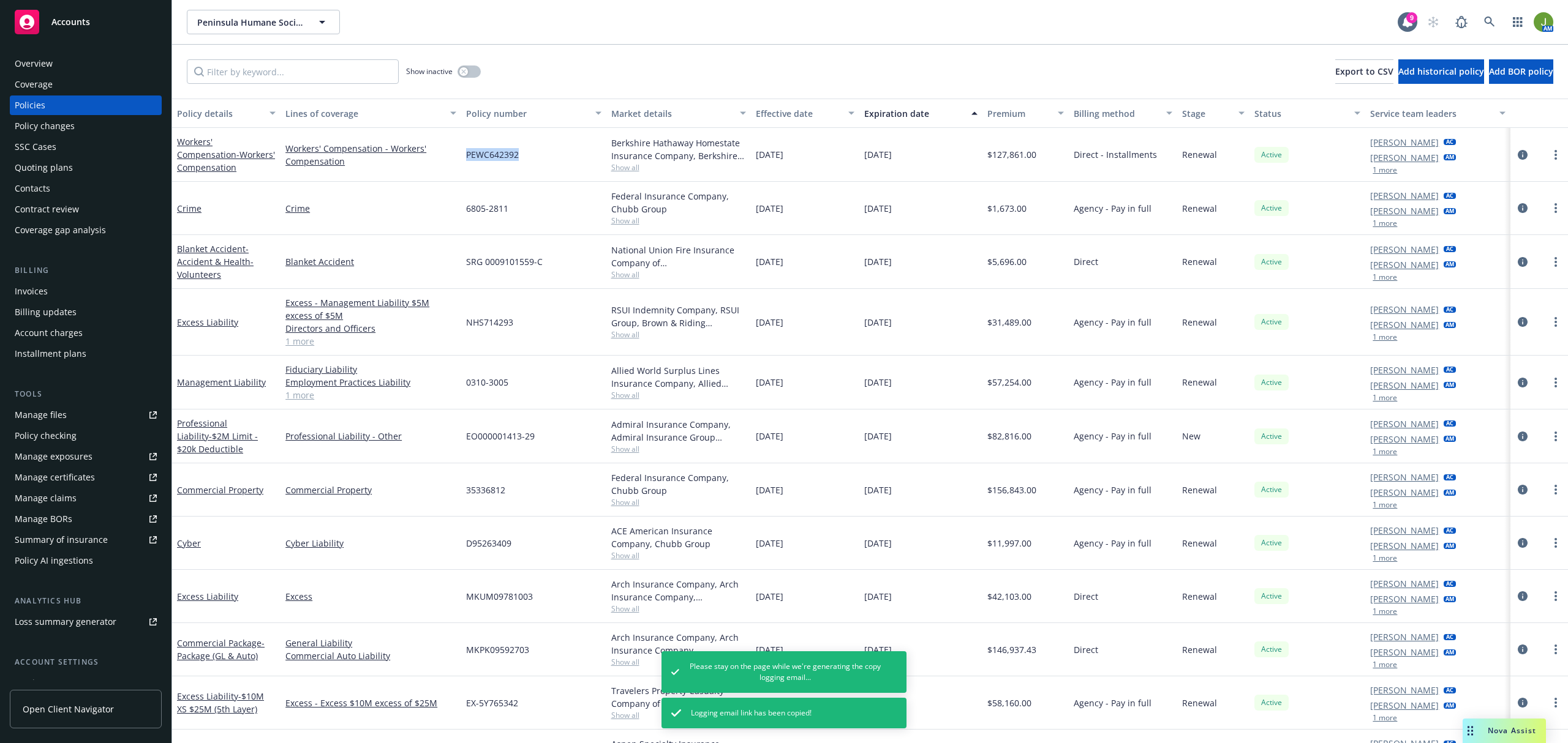
drag, startPoint x: 521, startPoint y: 155, endPoint x: 466, endPoint y: 155, distance: 55.0
click at [466, 155] on div "PEWC642392" at bounding box center [533, 154] width 144 height 54
copy span "PEWC642392"
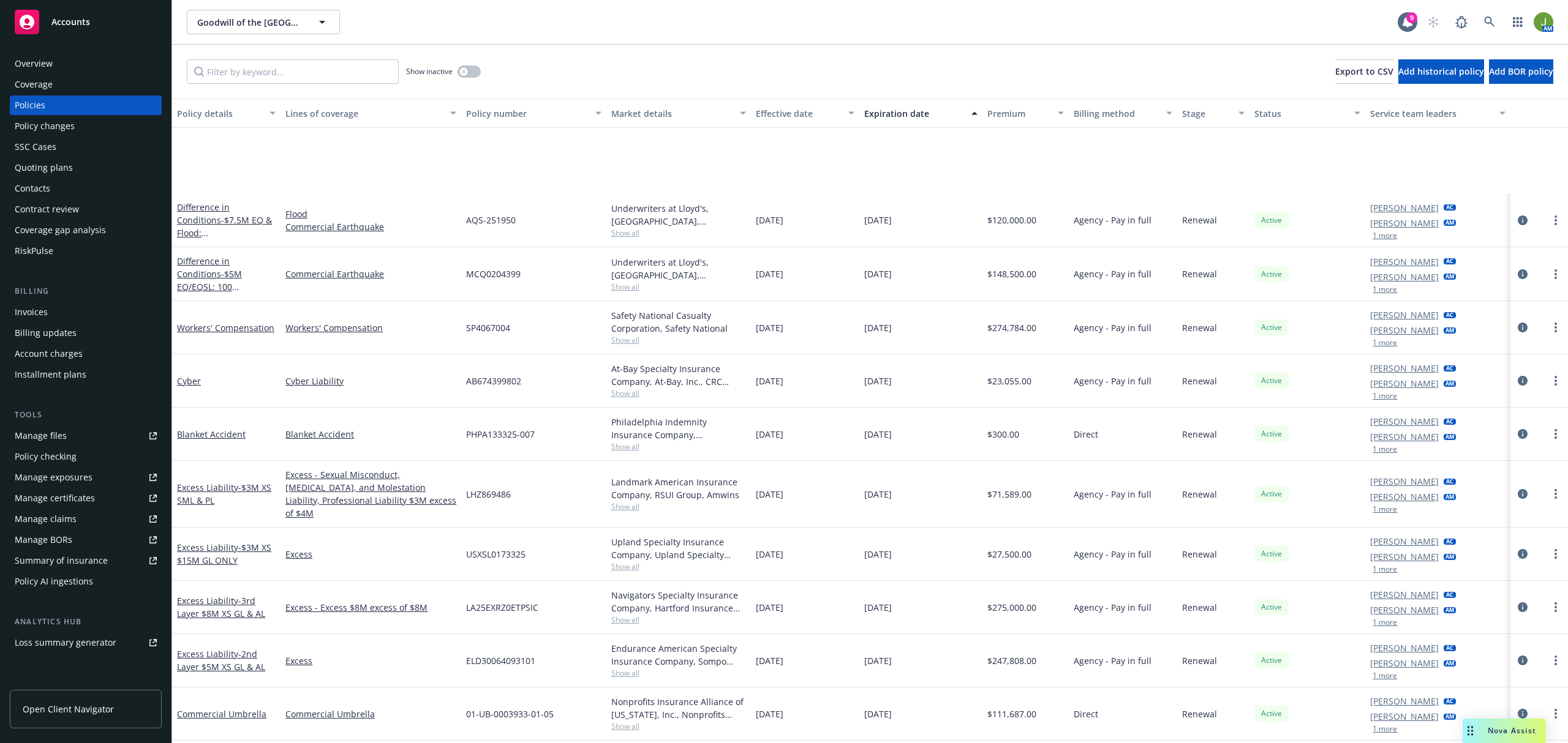
scroll to position [326, 0]
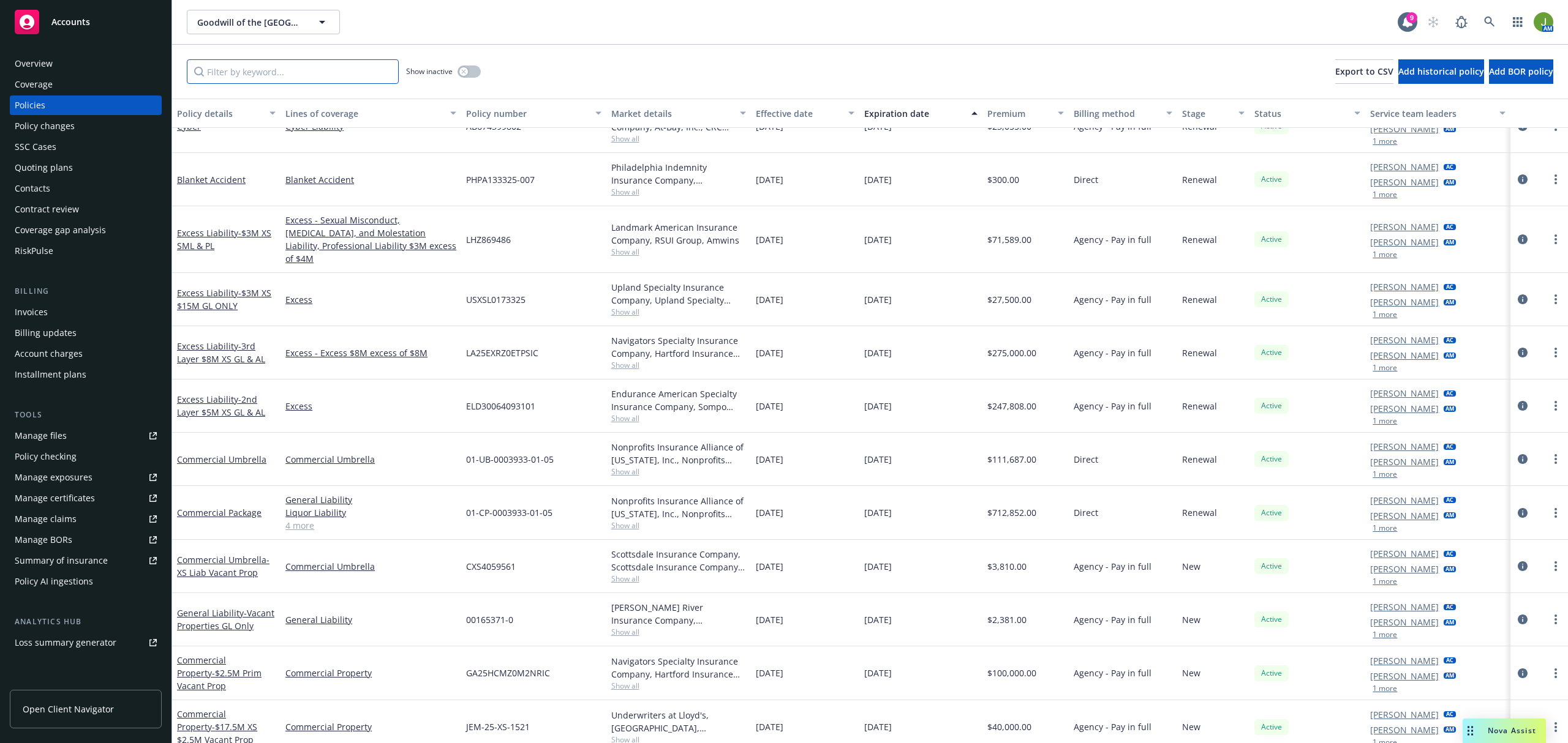
click at [270, 73] on input "Filter by keyword..." at bounding box center [292, 72] width 212 height 24
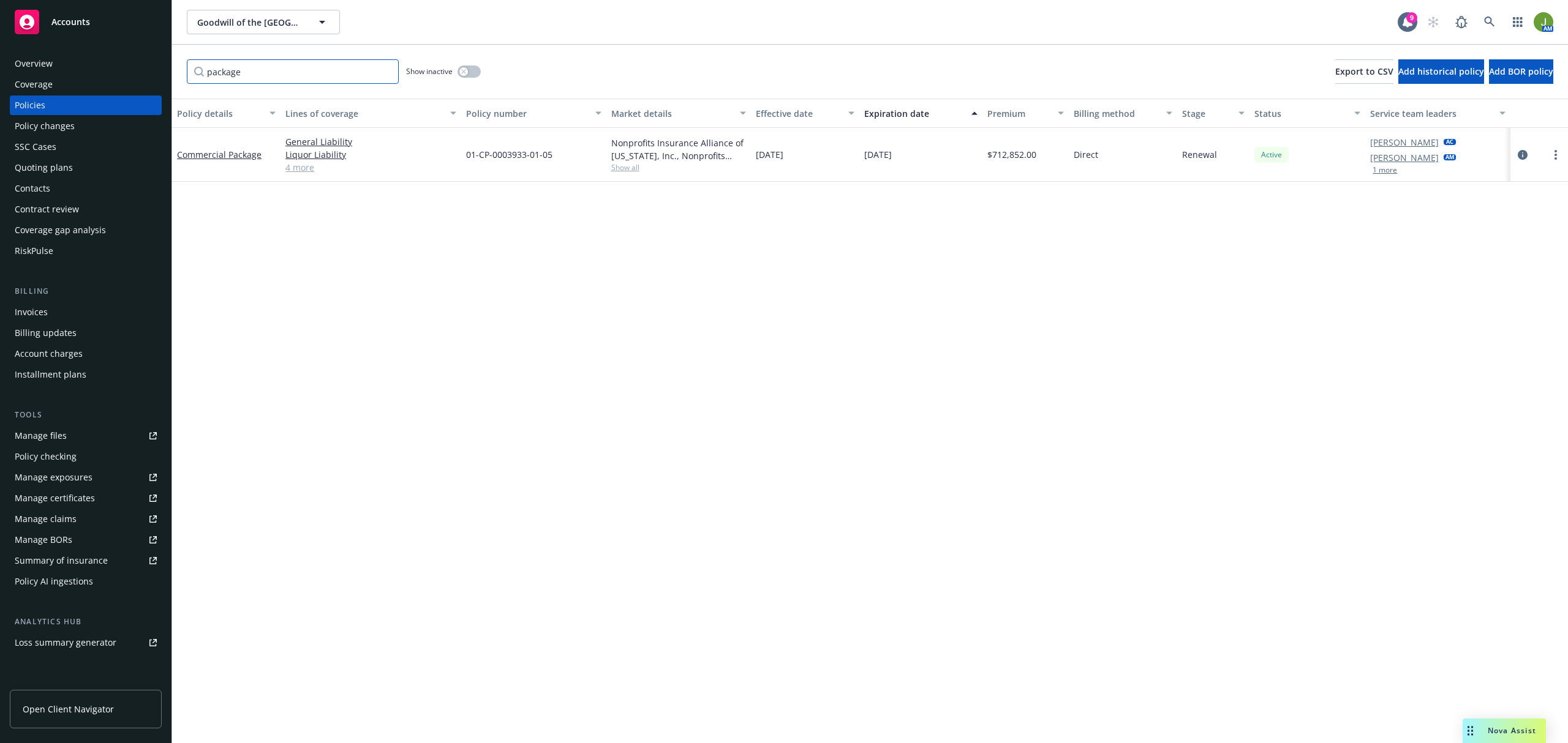
scroll to position [0, 0]
type input "package"
click at [1522, 153] on icon "circleInformation" at bounding box center [1523, 155] width 10 height 10
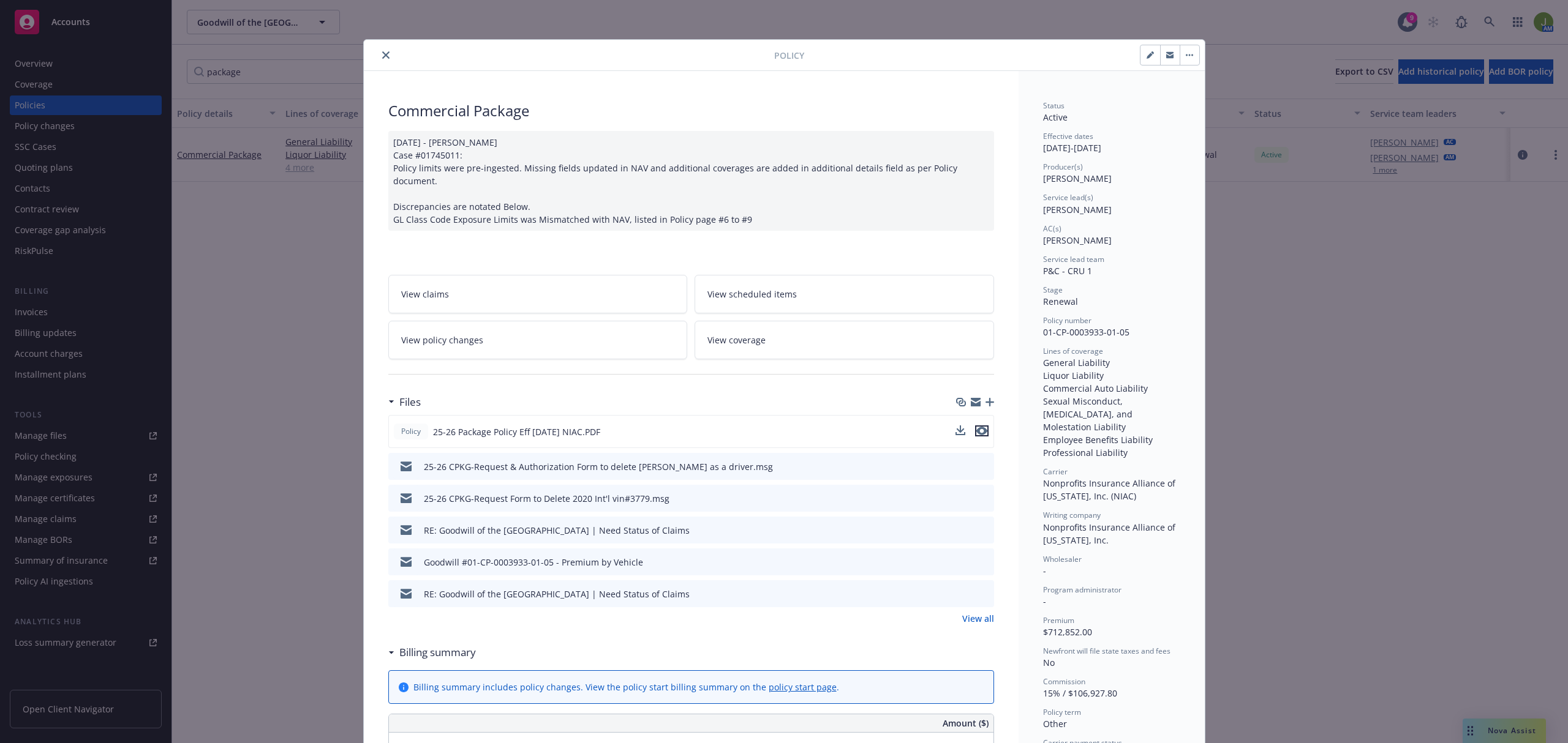
click at [976, 426] on icon "preview file" at bounding box center [981, 431] width 11 height 9
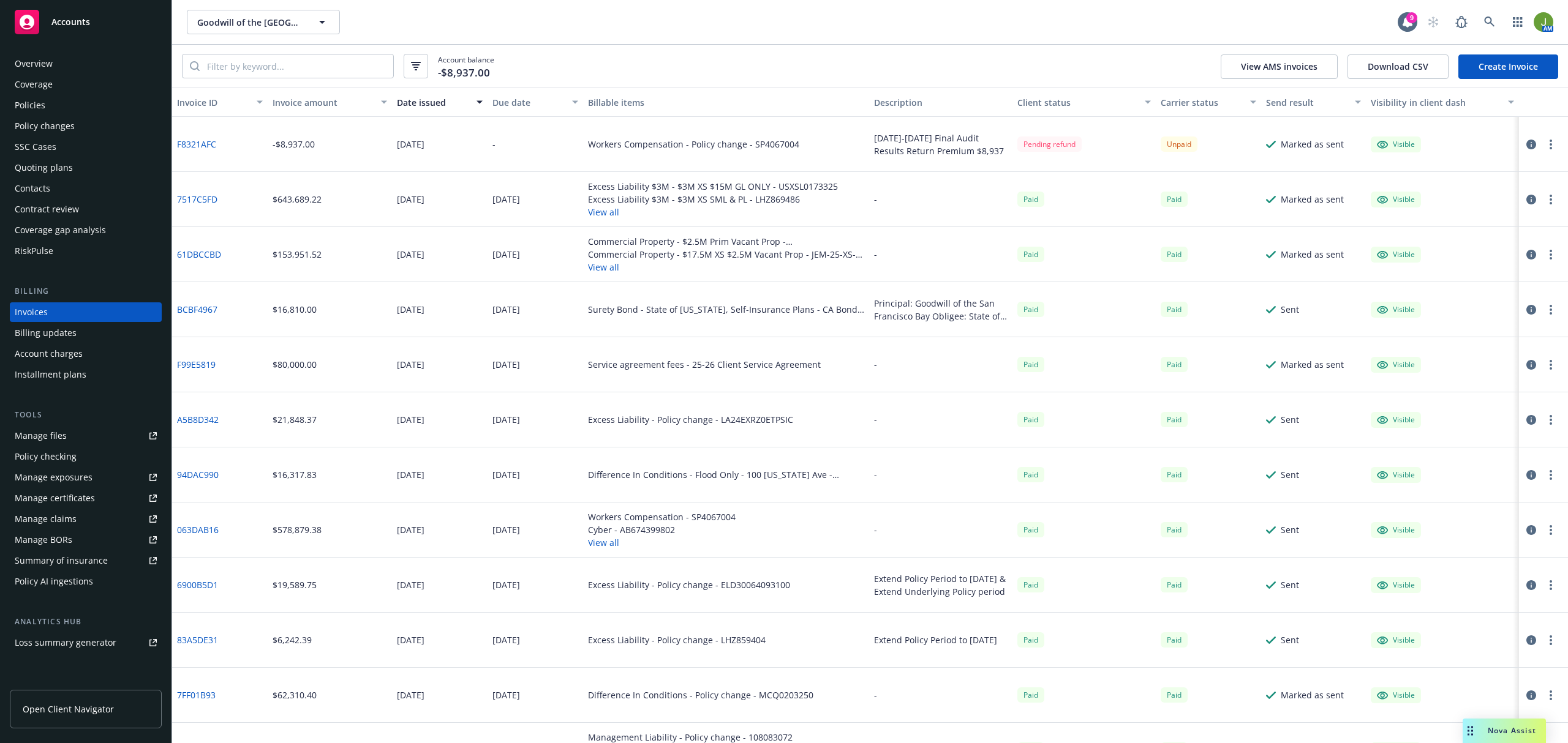
click at [38, 101] on div "Policies" at bounding box center [29, 105] width 31 height 19
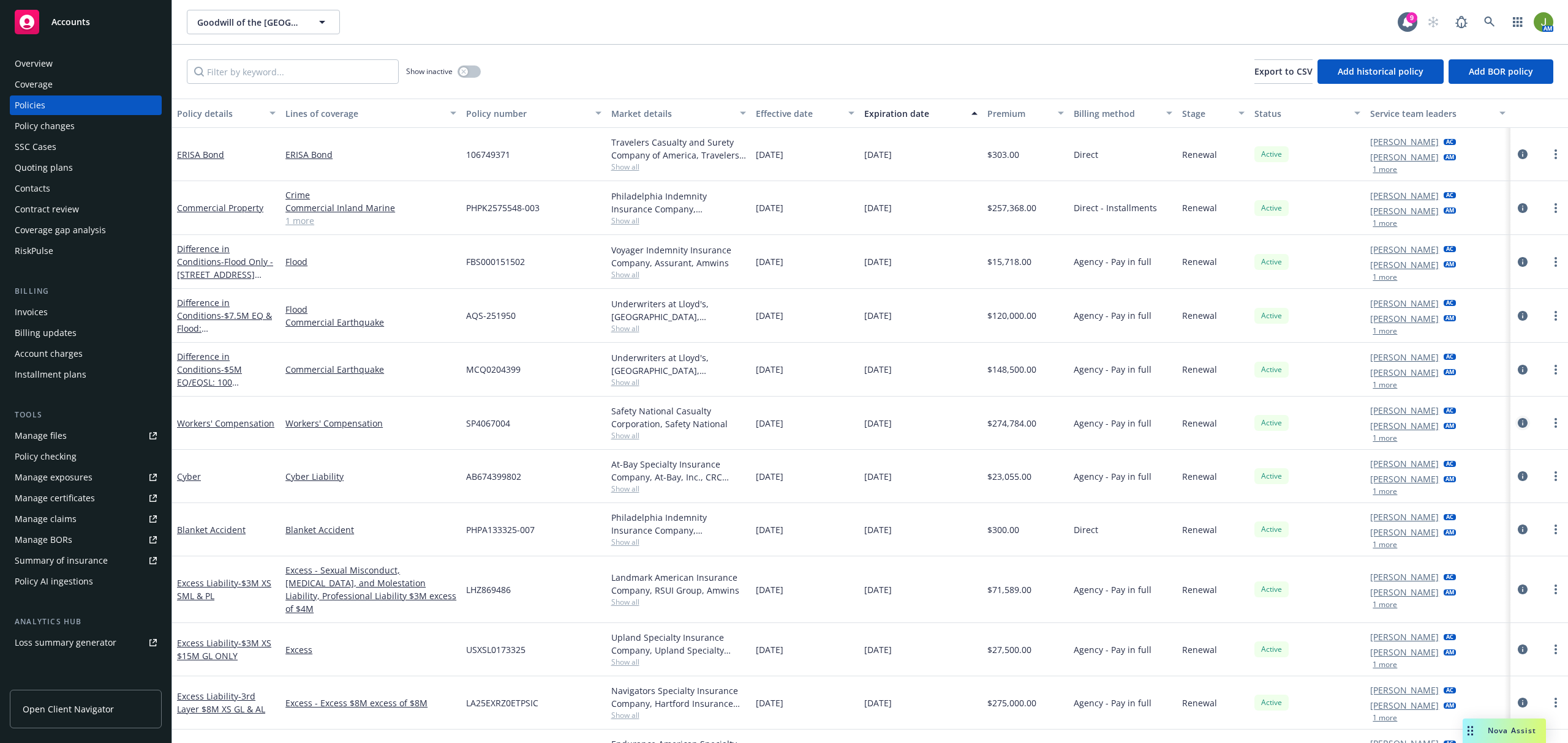
click at [1518, 421] on icon "circleInformation" at bounding box center [1523, 423] width 10 height 10
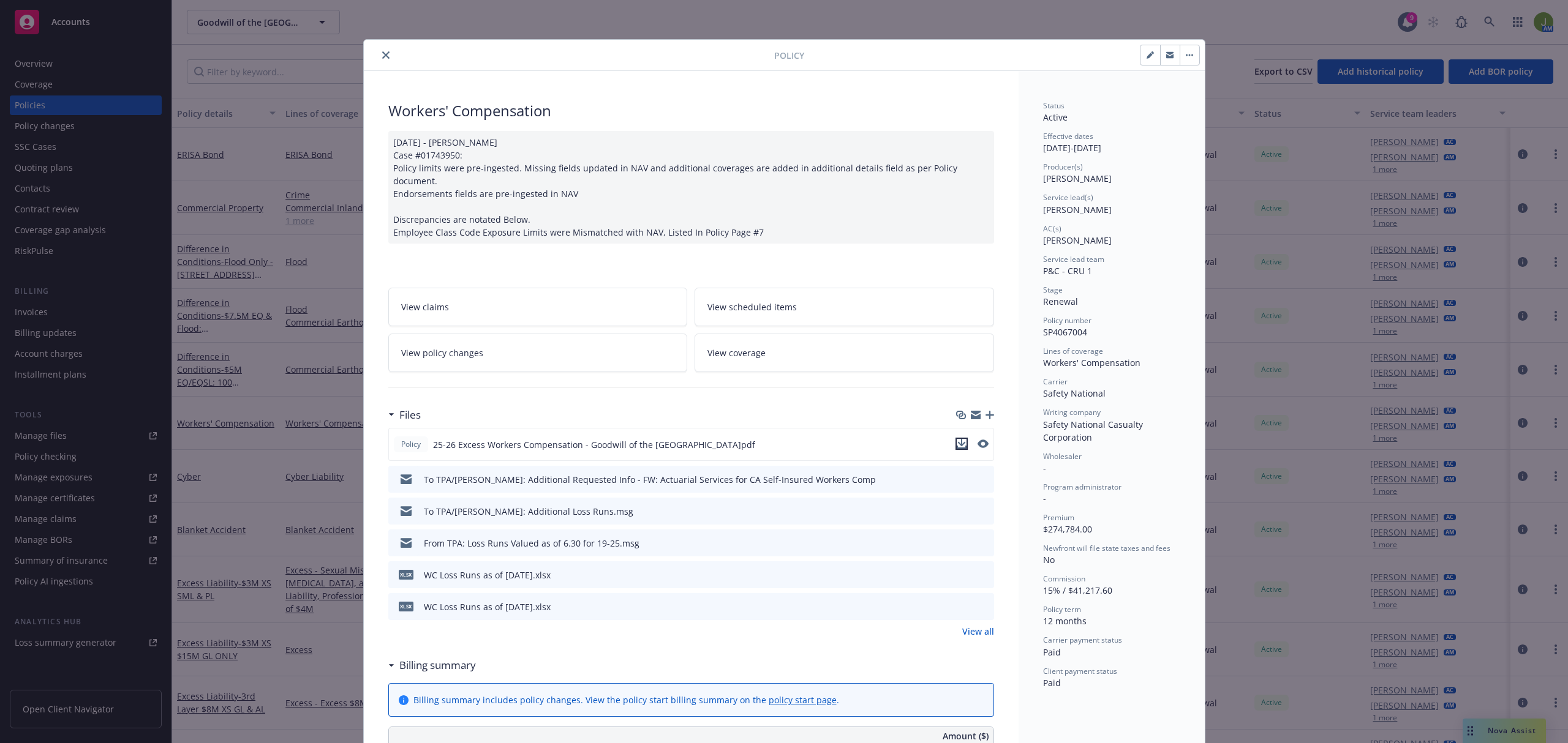
click at [957, 439] on icon "download file" at bounding box center [961, 442] width 8 height 7
click at [382, 56] on icon "close" at bounding box center [386, 55] width 7 height 7
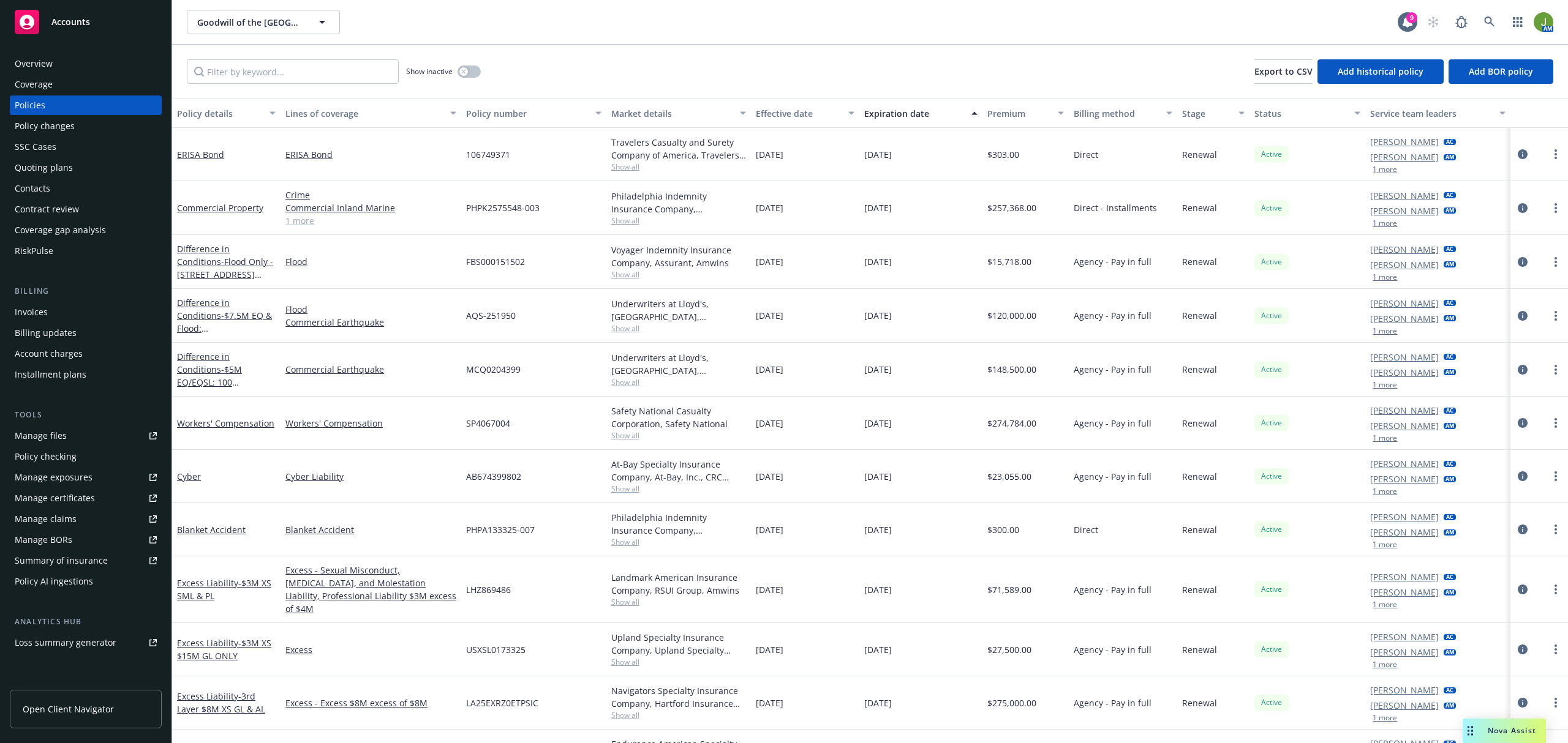
click at [1498, 730] on span "Nova Assist" at bounding box center [1511, 730] width 48 height 10
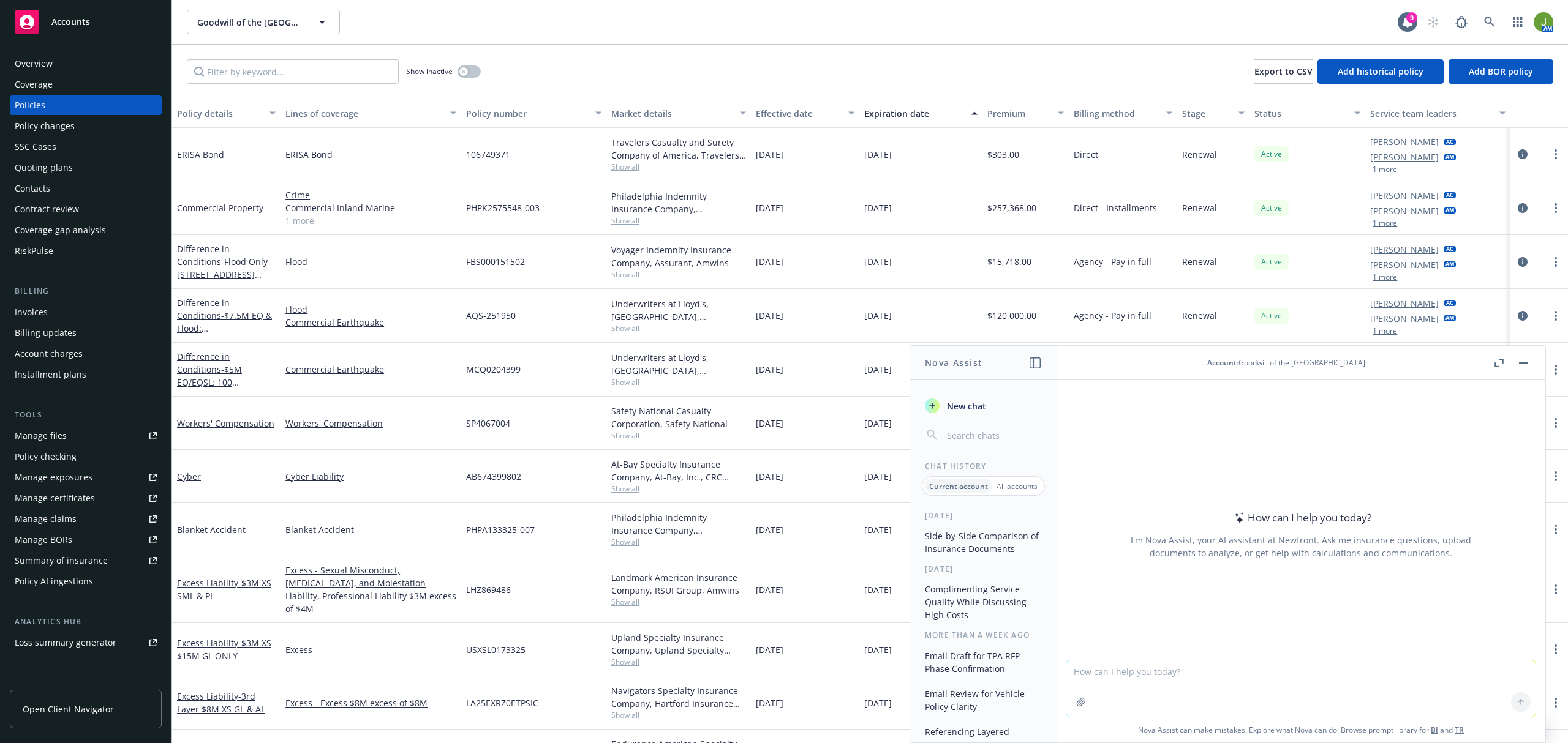
click at [1143, 673] on textarea at bounding box center [1300, 688] width 469 height 56
drag, startPoint x: 1453, startPoint y: 667, endPoint x: 1378, endPoint y: 673, distance: 75.2
click at [1378, 673] on textarea "please prepare an email to a TPA requesting some relief on their pricing. They …" at bounding box center [1300, 688] width 469 height 57
type textarea "please prepare an email to a TPA requesting some relief on their pricing. Their…"
click at [1174, 683] on textarea "please prepare an email to a TPA requesting some relief on their pricing. Their…" at bounding box center [1300, 688] width 469 height 57
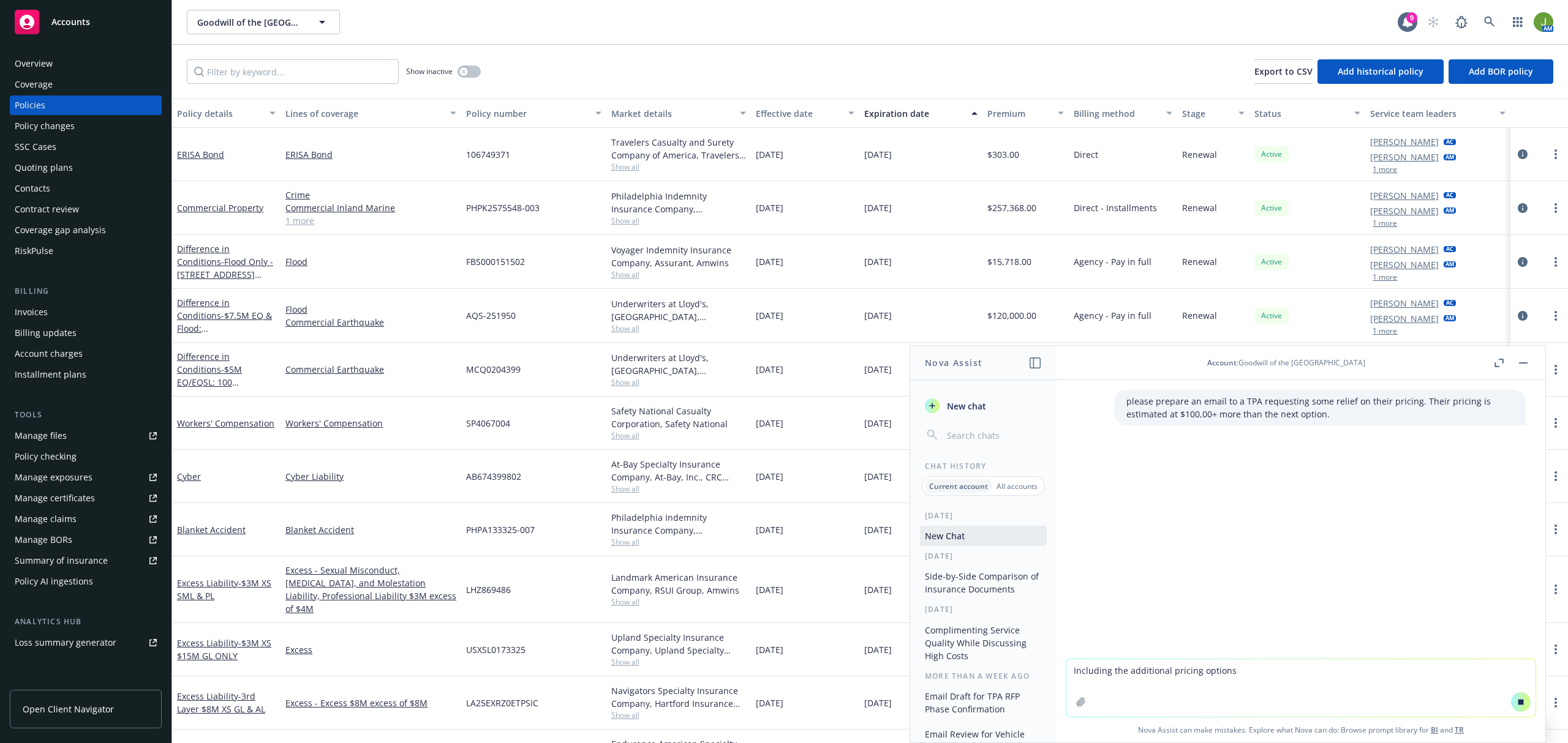
paste textarea
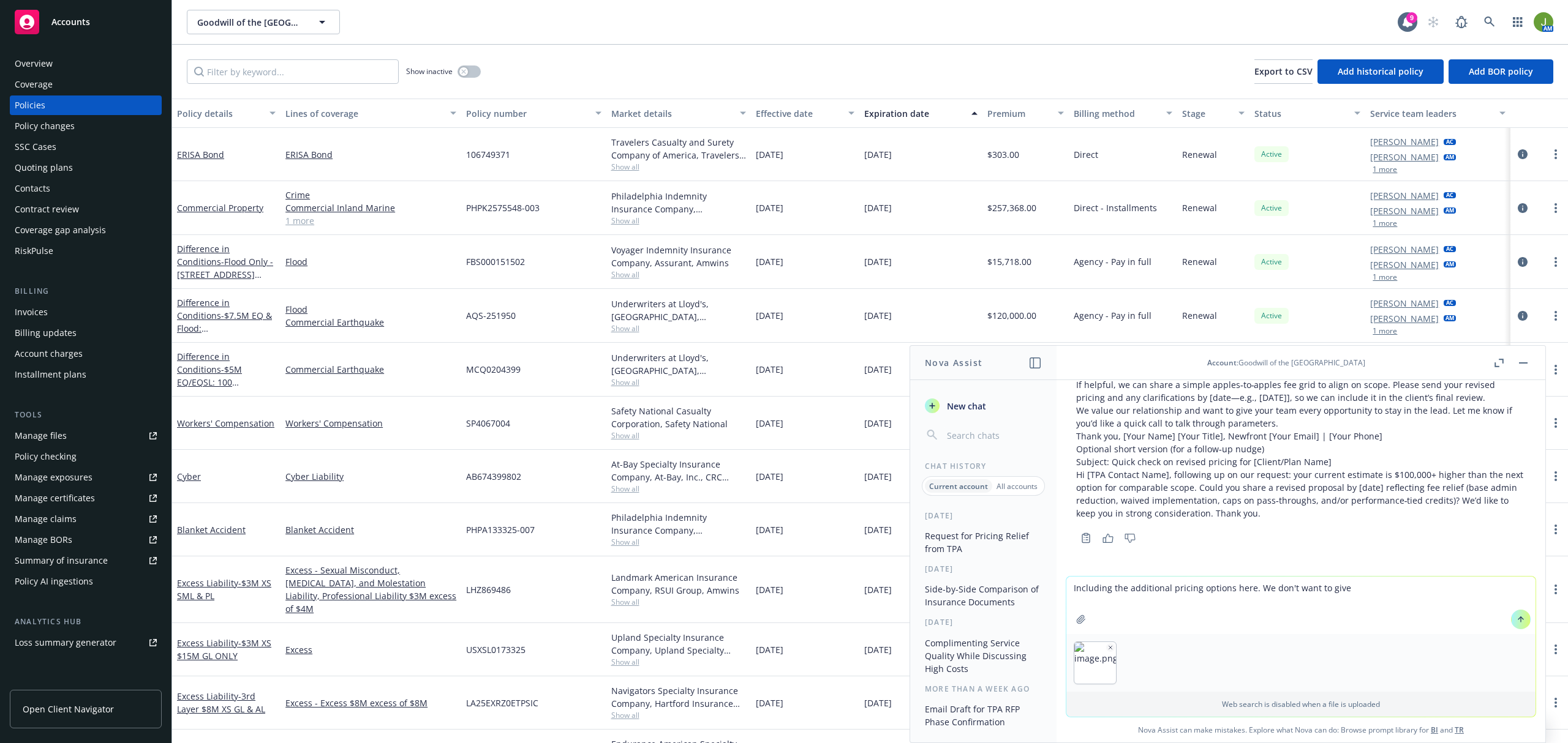
scroll to position [353, 0]
type textarea "Including the additional pricing options here. We don't want to give"
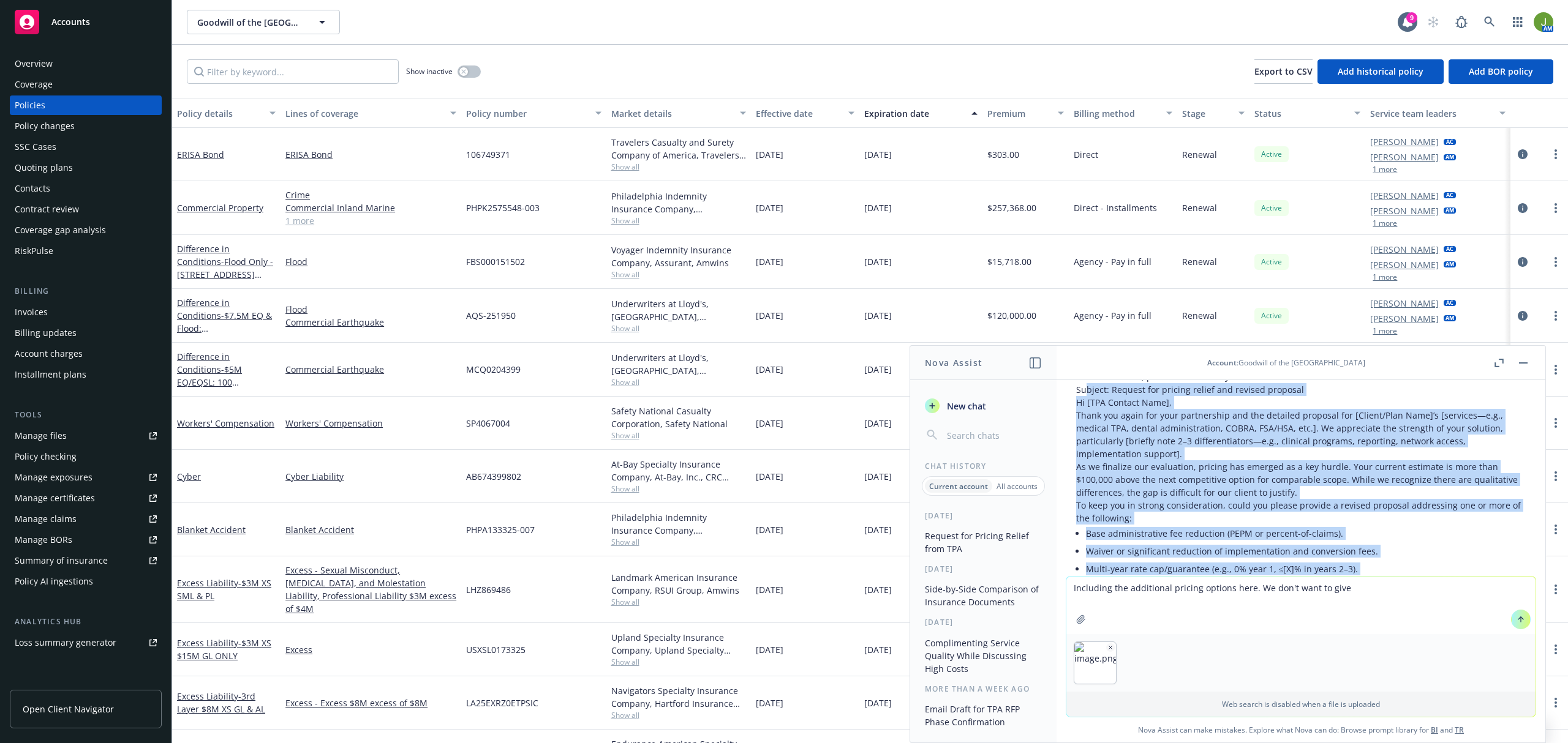
scroll to position [27, 0]
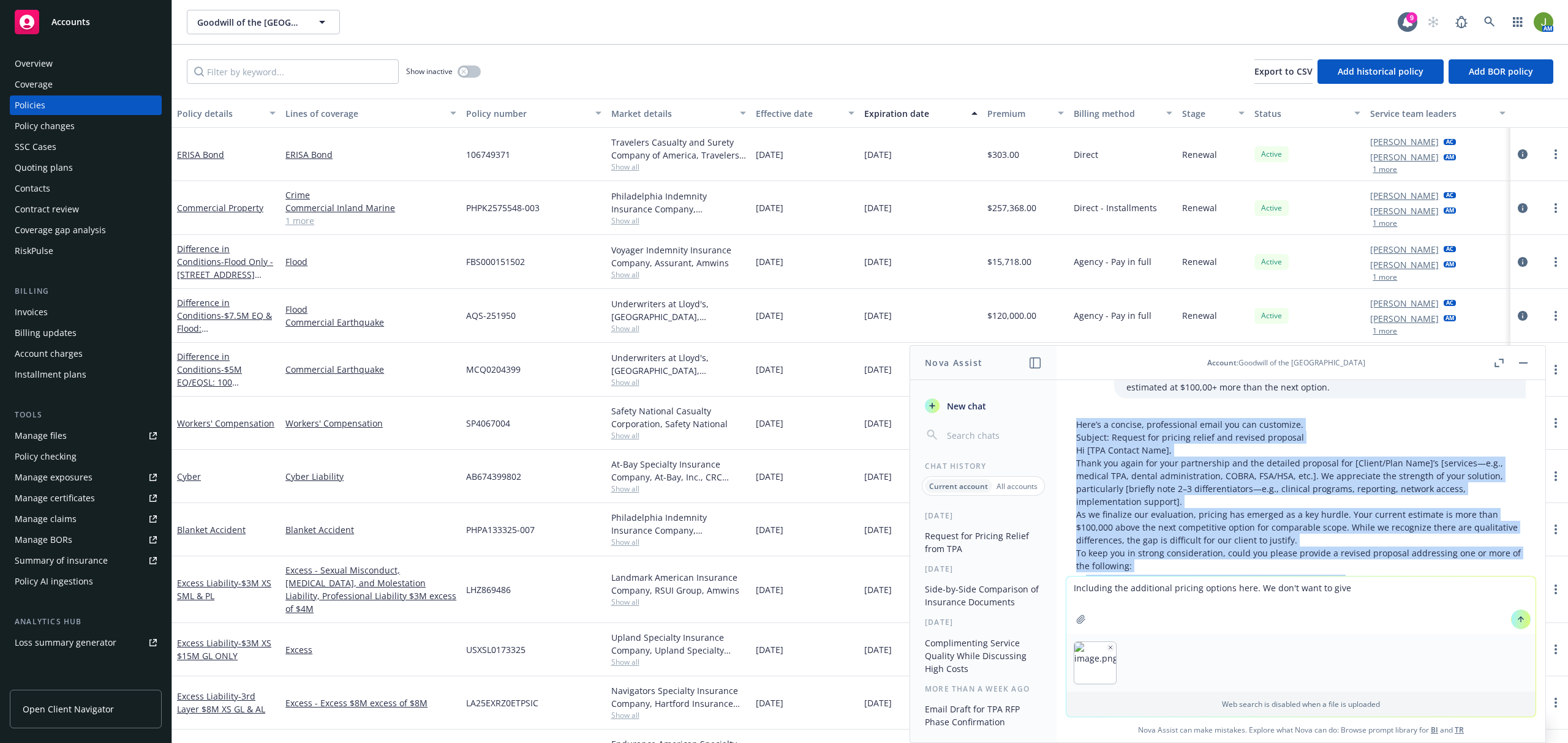
drag, startPoint x: 1282, startPoint y: 513, endPoint x: 1071, endPoint y: 429, distance: 227.1
click at [1071, 429] on div "Here’s a concise, professional email you can customize. Subject: Request for pr…" at bounding box center [1300, 637] width 469 height 447
copy div "Here’s a concise, professional email you can customize. Subject: Request for pr…"
click at [1109, 646] on icon "button" at bounding box center [1110, 648] width 3 height 3
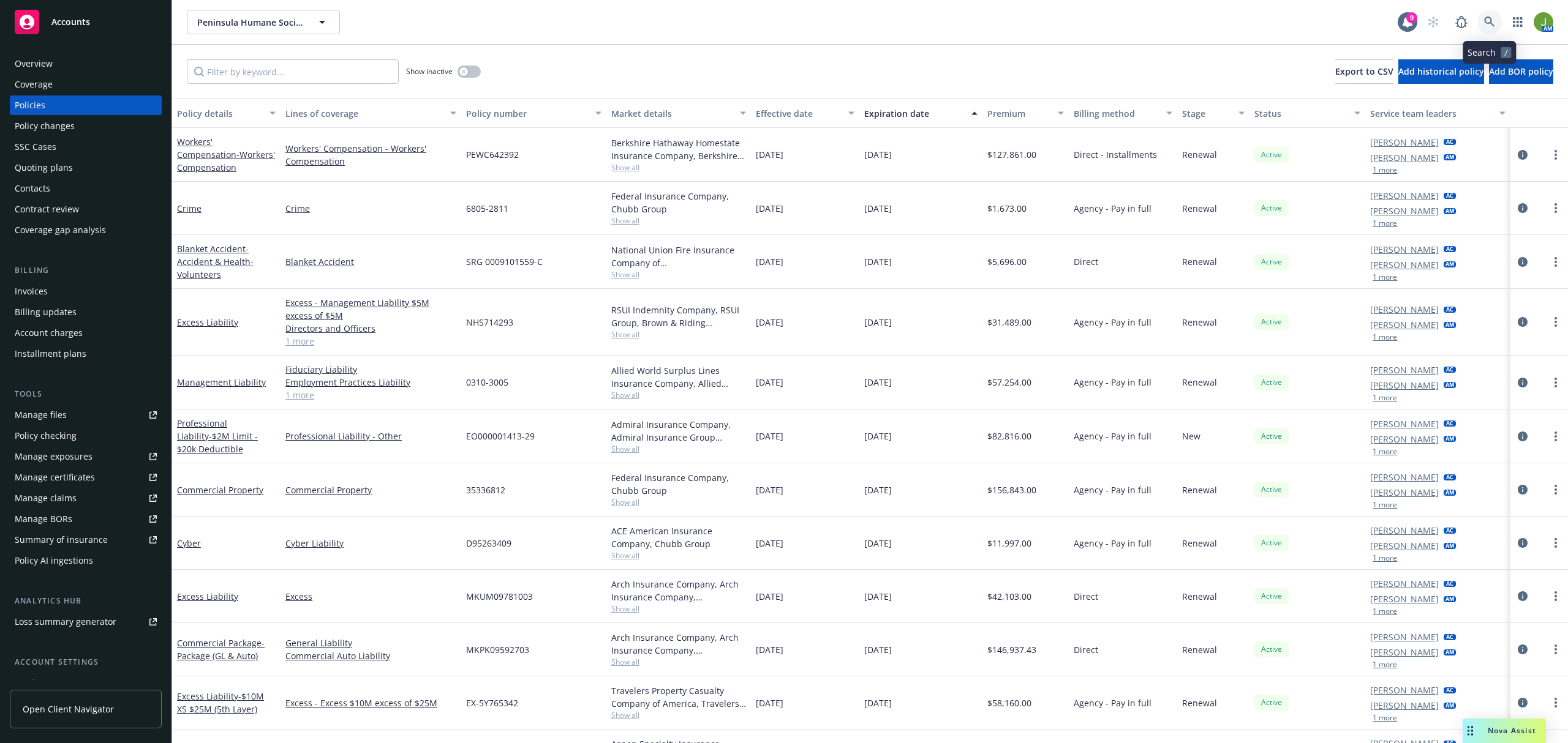
click at [1494, 19] on icon at bounding box center [1489, 22] width 11 height 11
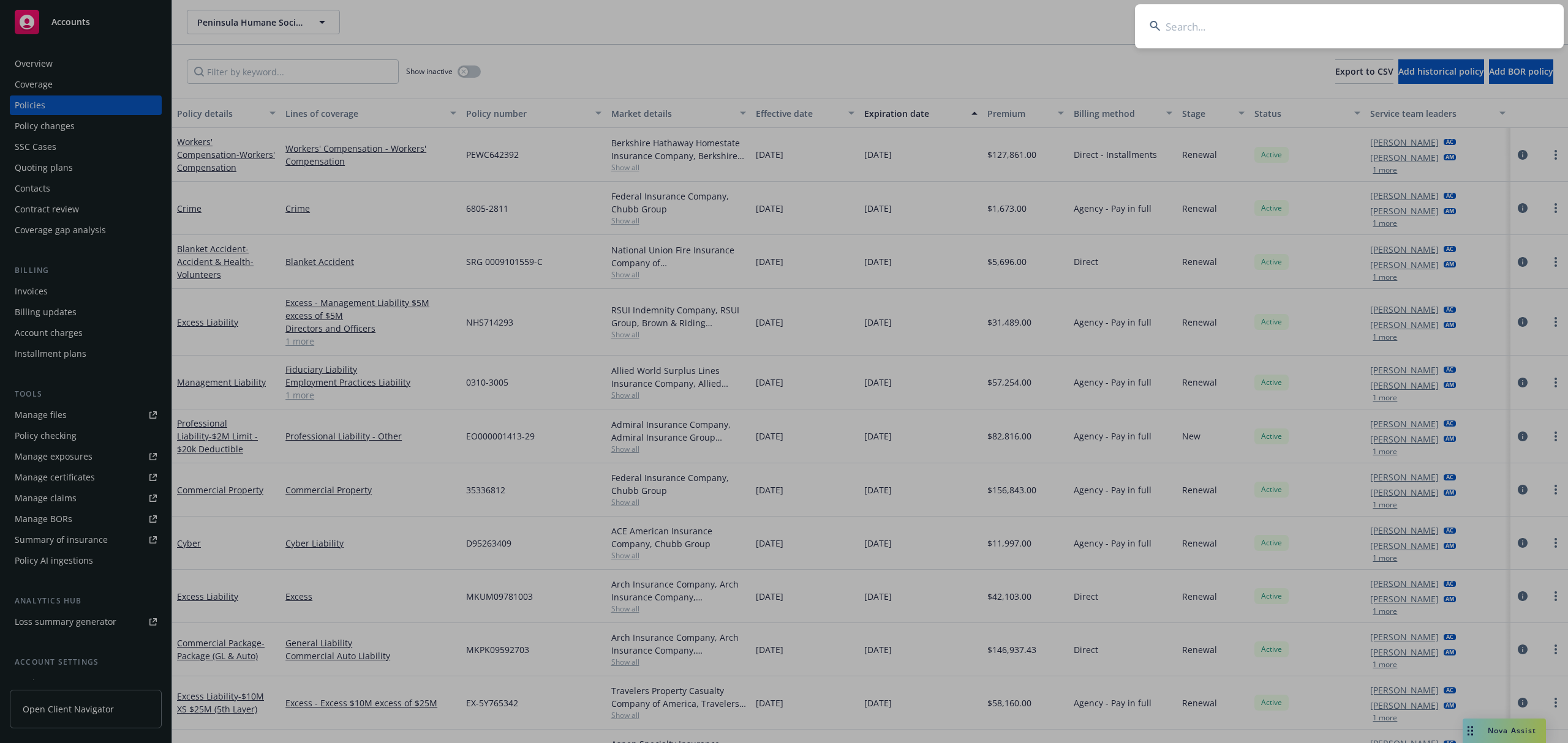
type input "s"
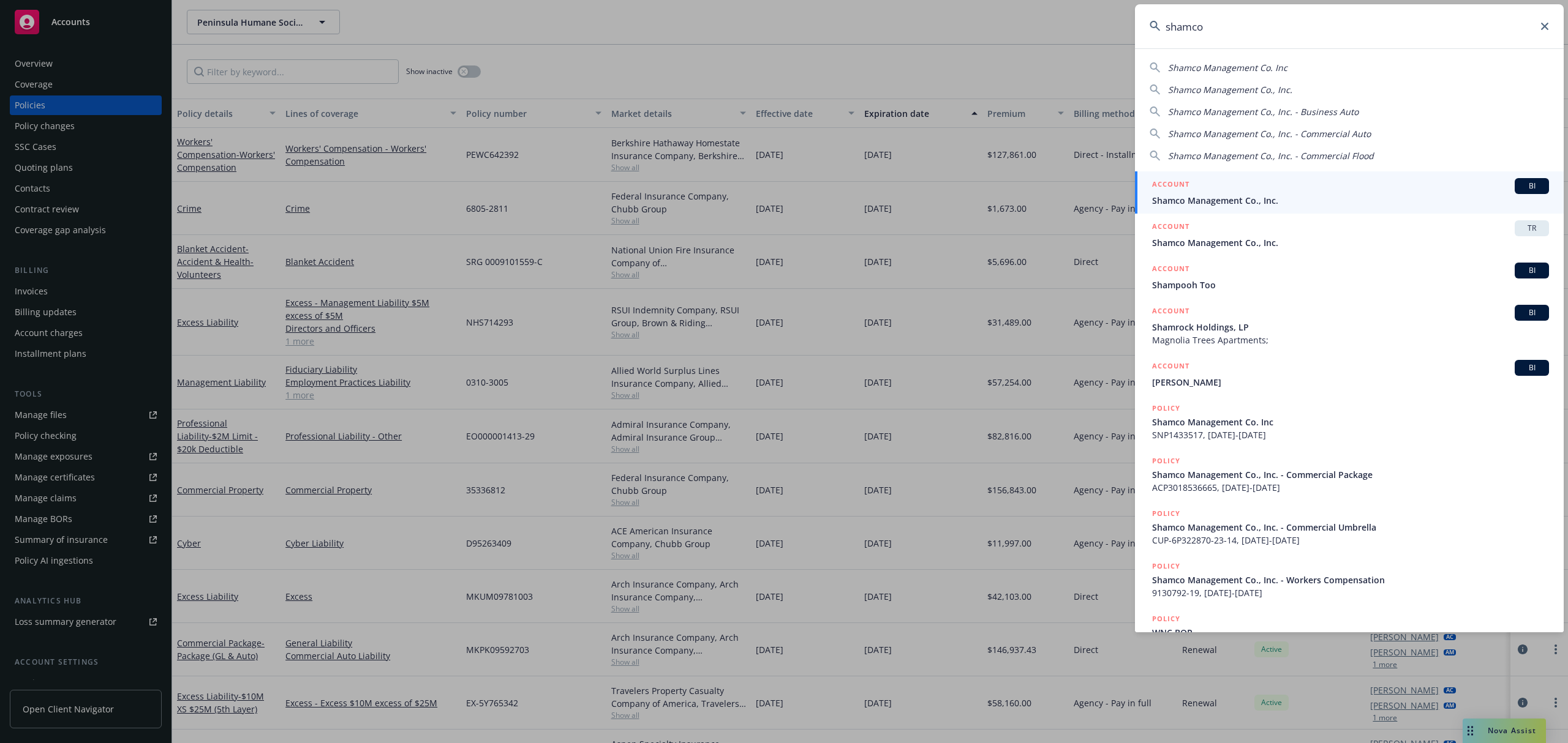
type input "shamco"
click at [1217, 194] on span "Shamco Management Co., Inc." at bounding box center [1350, 200] width 397 height 13
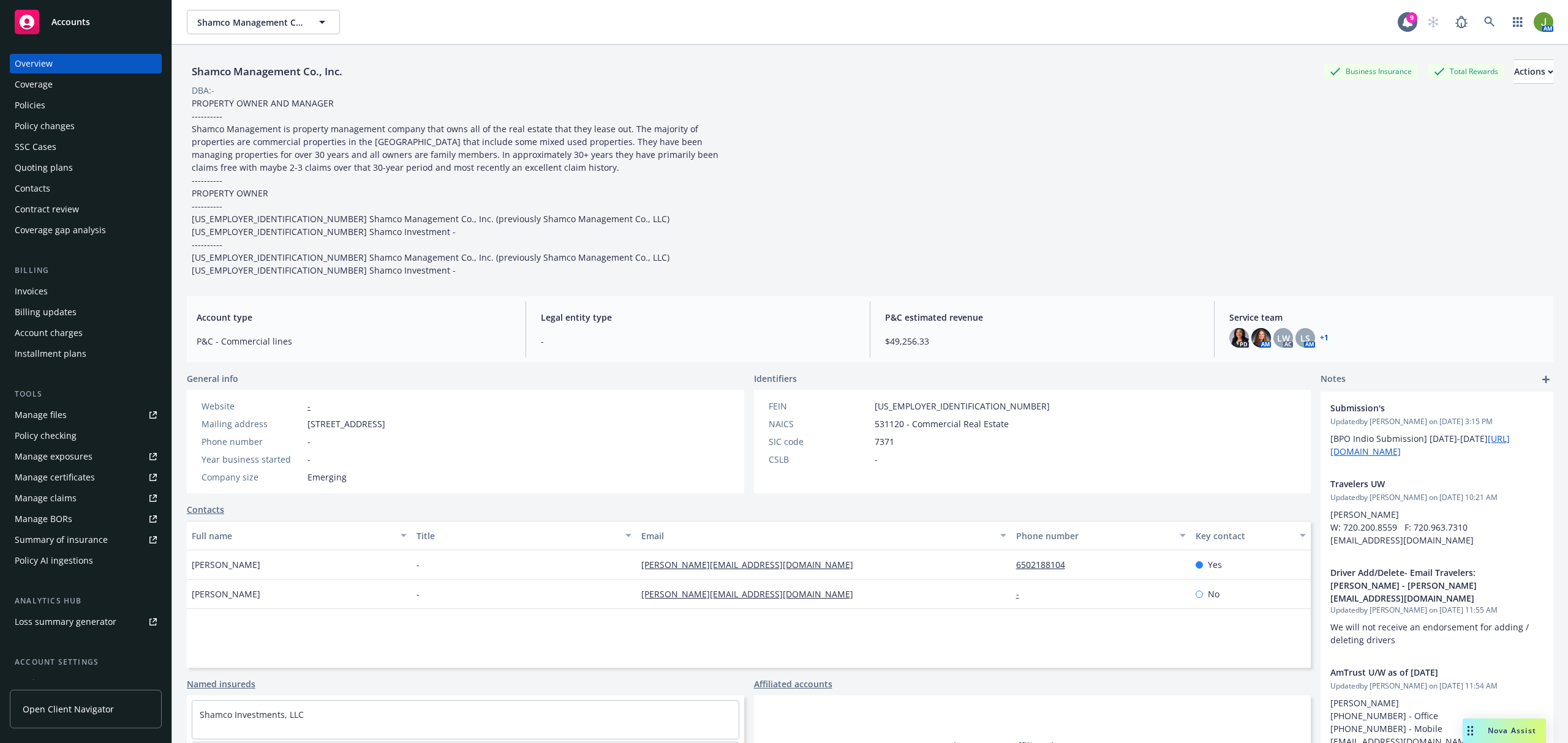
click at [43, 294] on div "Invoices" at bounding box center [31, 291] width 33 height 19
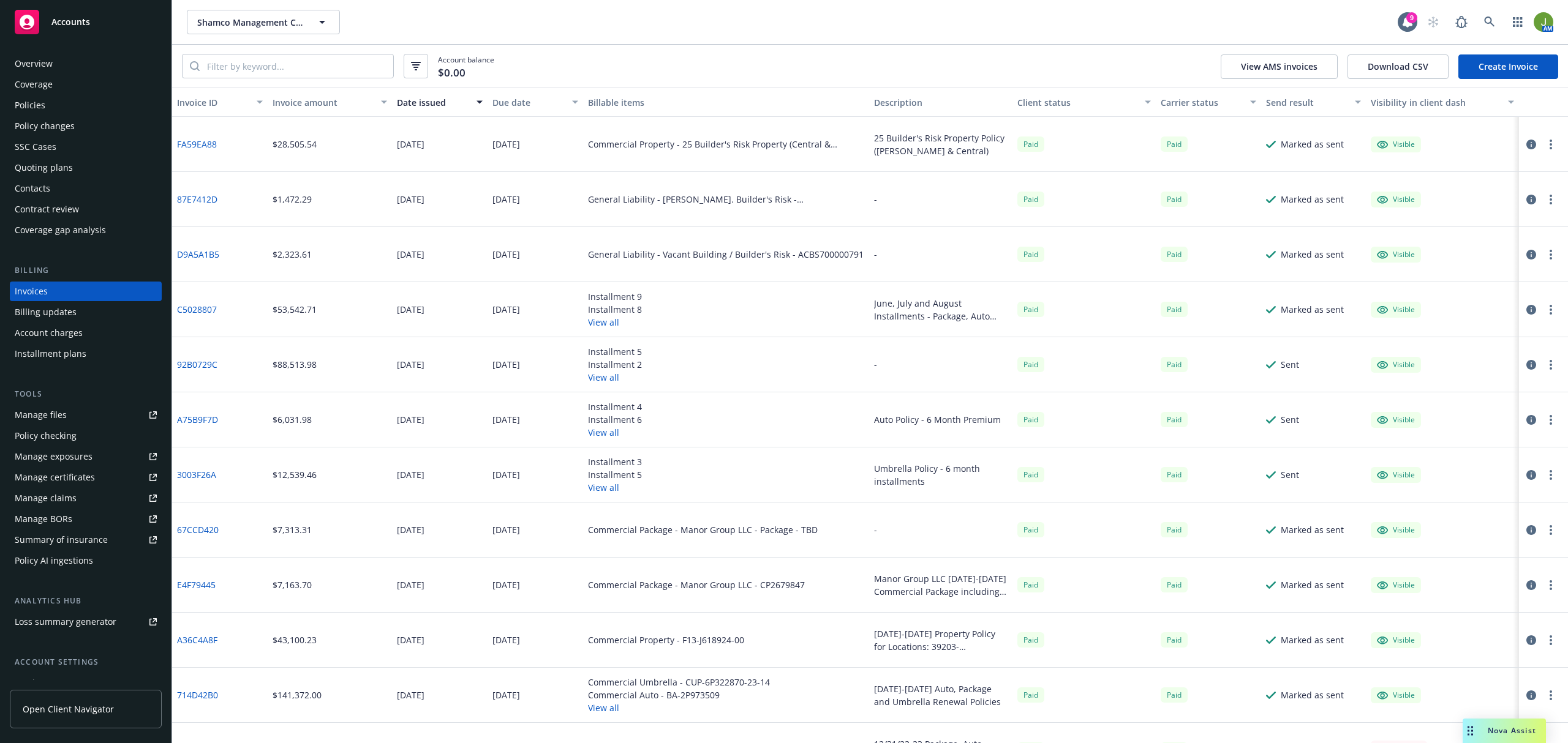
click at [62, 103] on div "Policies" at bounding box center [85, 105] width 142 height 19
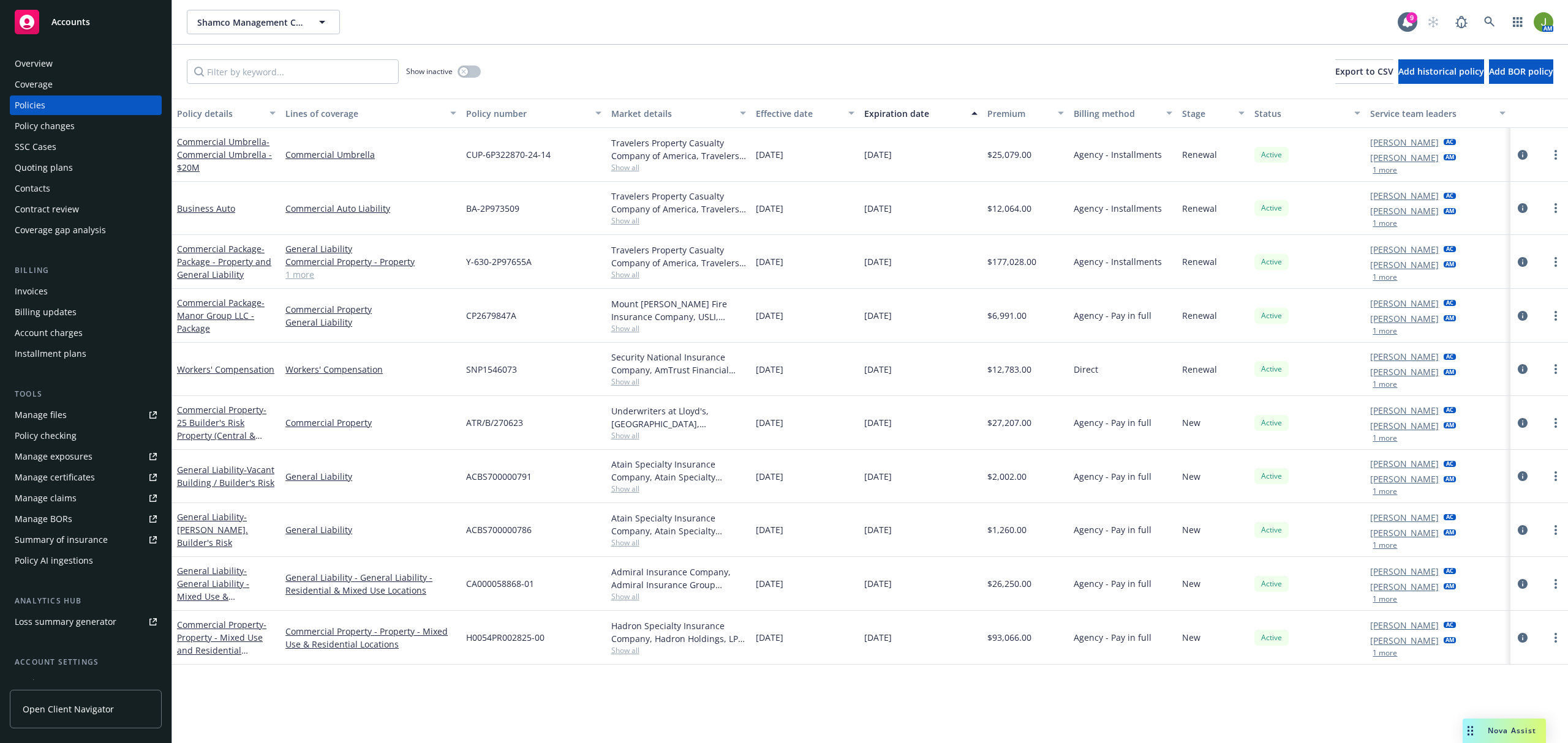
click at [565, 26] on div "Shamco Management Co., Inc. Shamco Management Co., Inc." at bounding box center [792, 22] width 1211 height 24
click at [1523, 635] on icon "circleInformation" at bounding box center [1523, 638] width 10 height 10
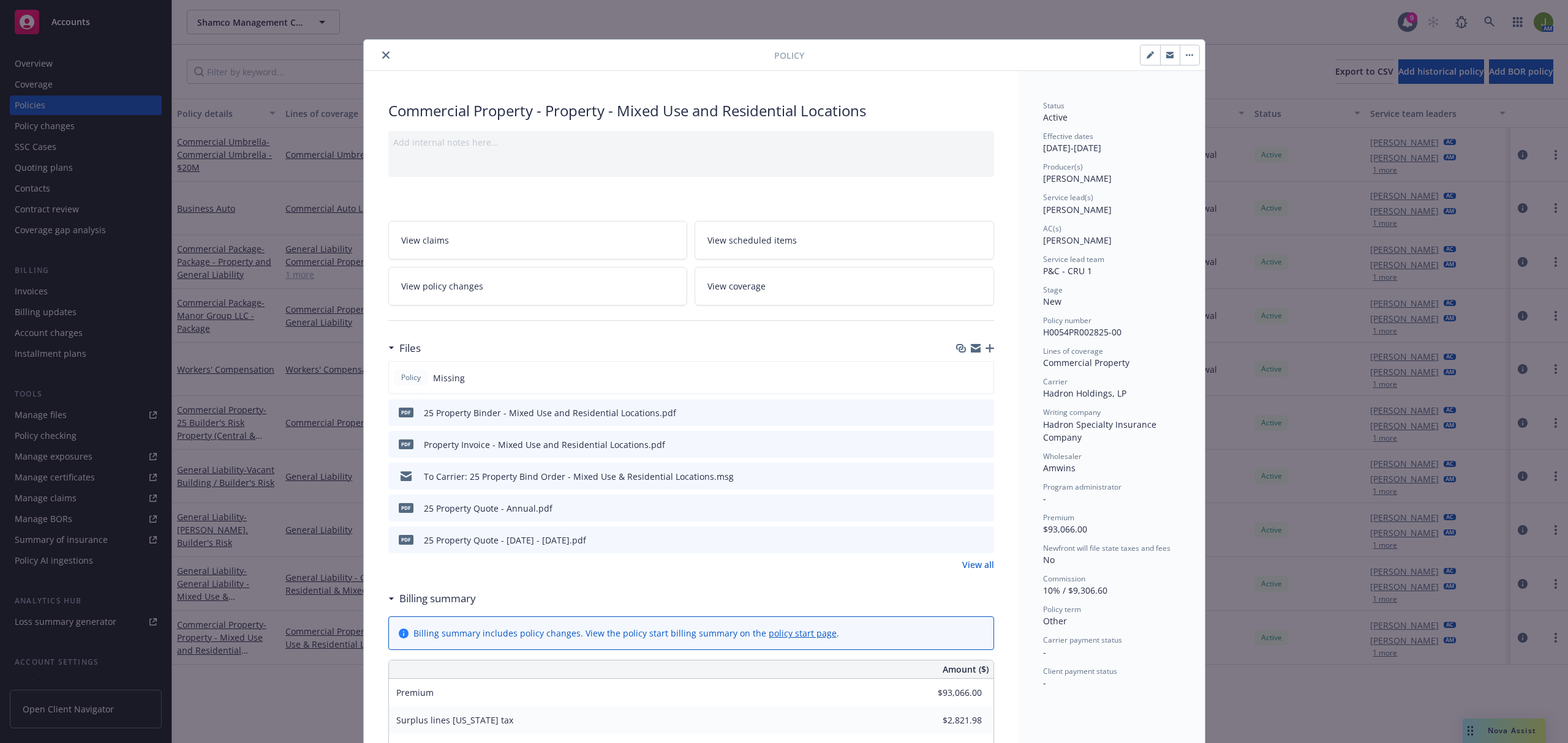
click at [980, 409] on icon "preview file" at bounding box center [982, 412] width 11 height 9
click at [382, 55] on icon "close" at bounding box center [386, 55] width 7 height 7
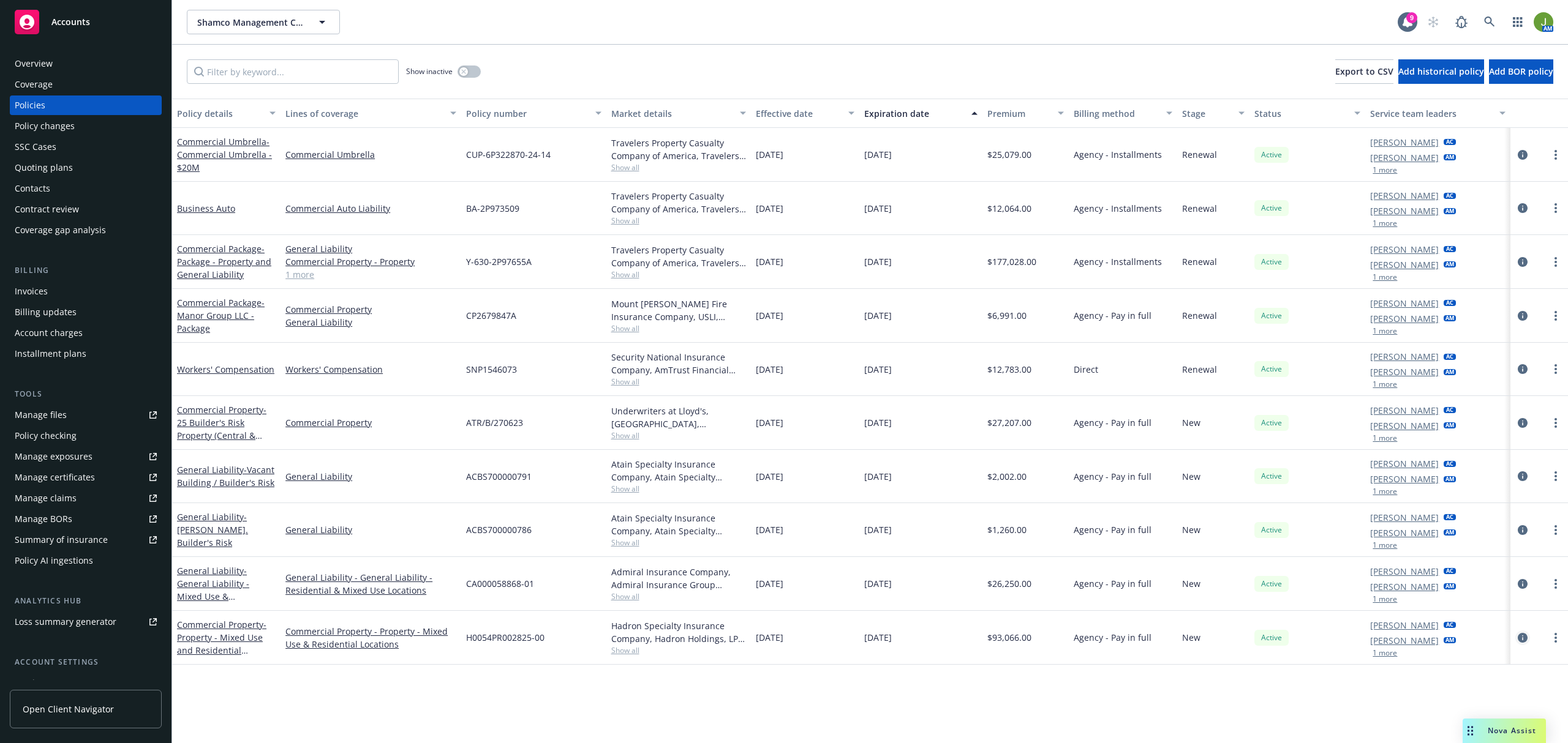
click at [1525, 639] on icon "circleInformation" at bounding box center [1523, 638] width 10 height 10
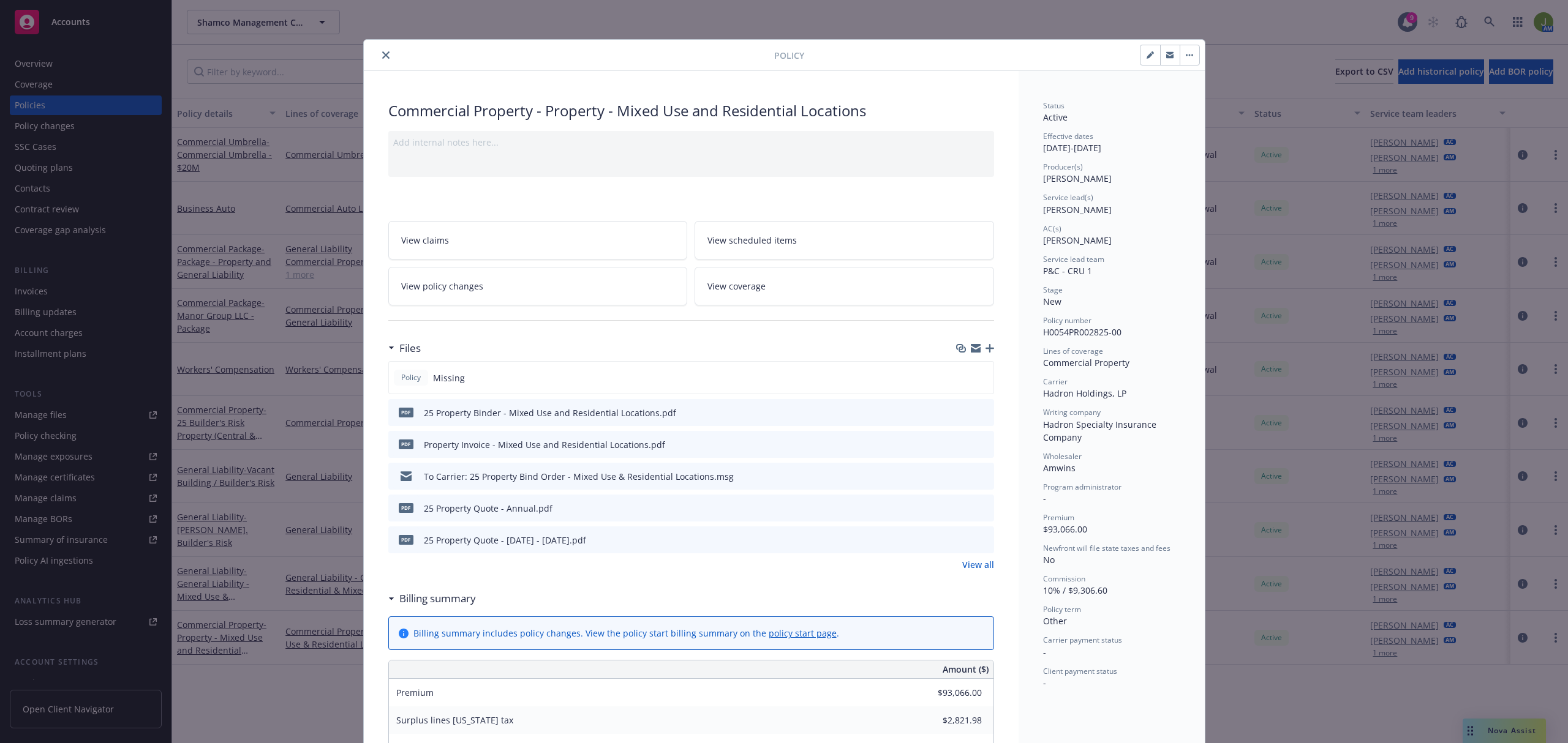
scroll to position [37, 0]
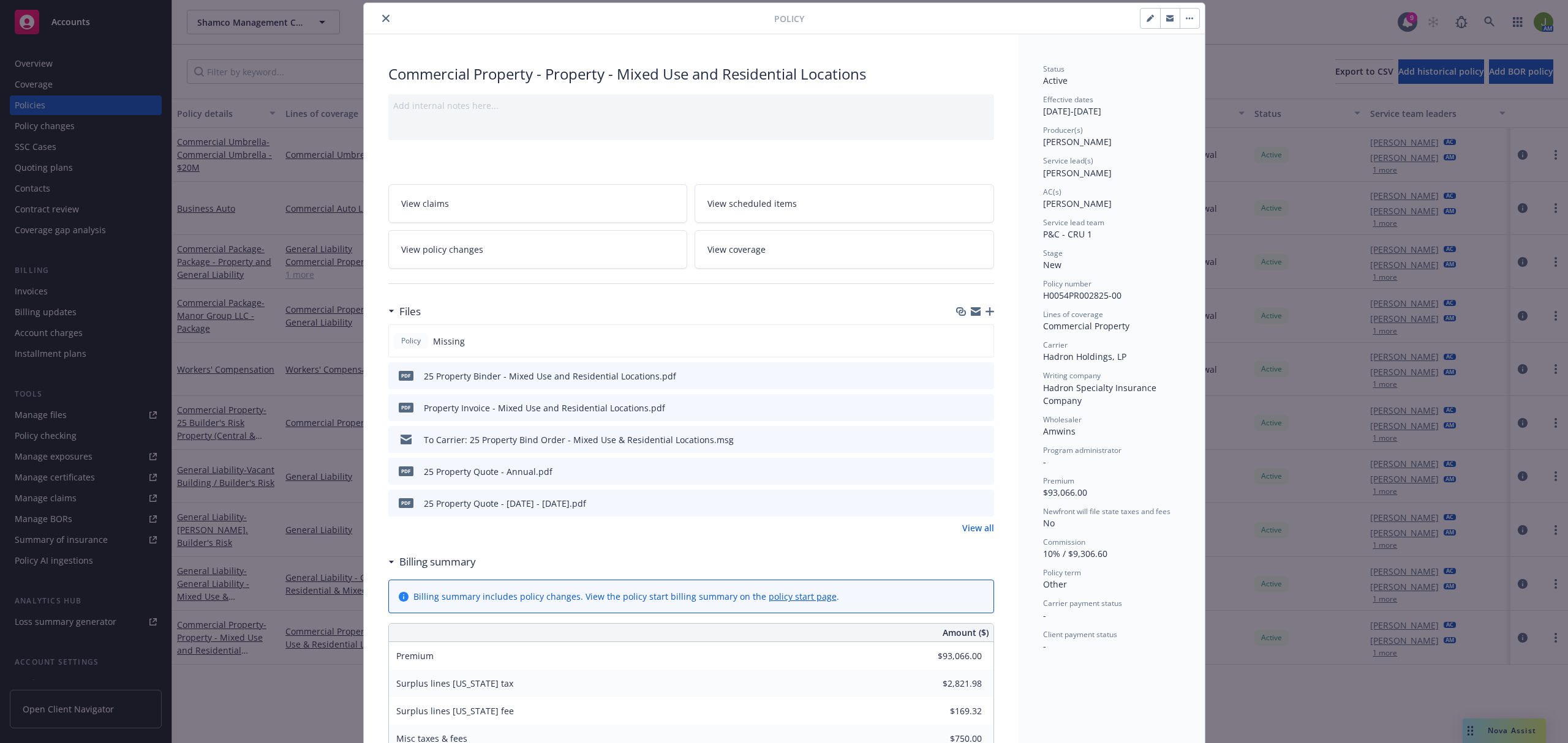
click at [383, 19] on icon "close" at bounding box center [386, 18] width 7 height 7
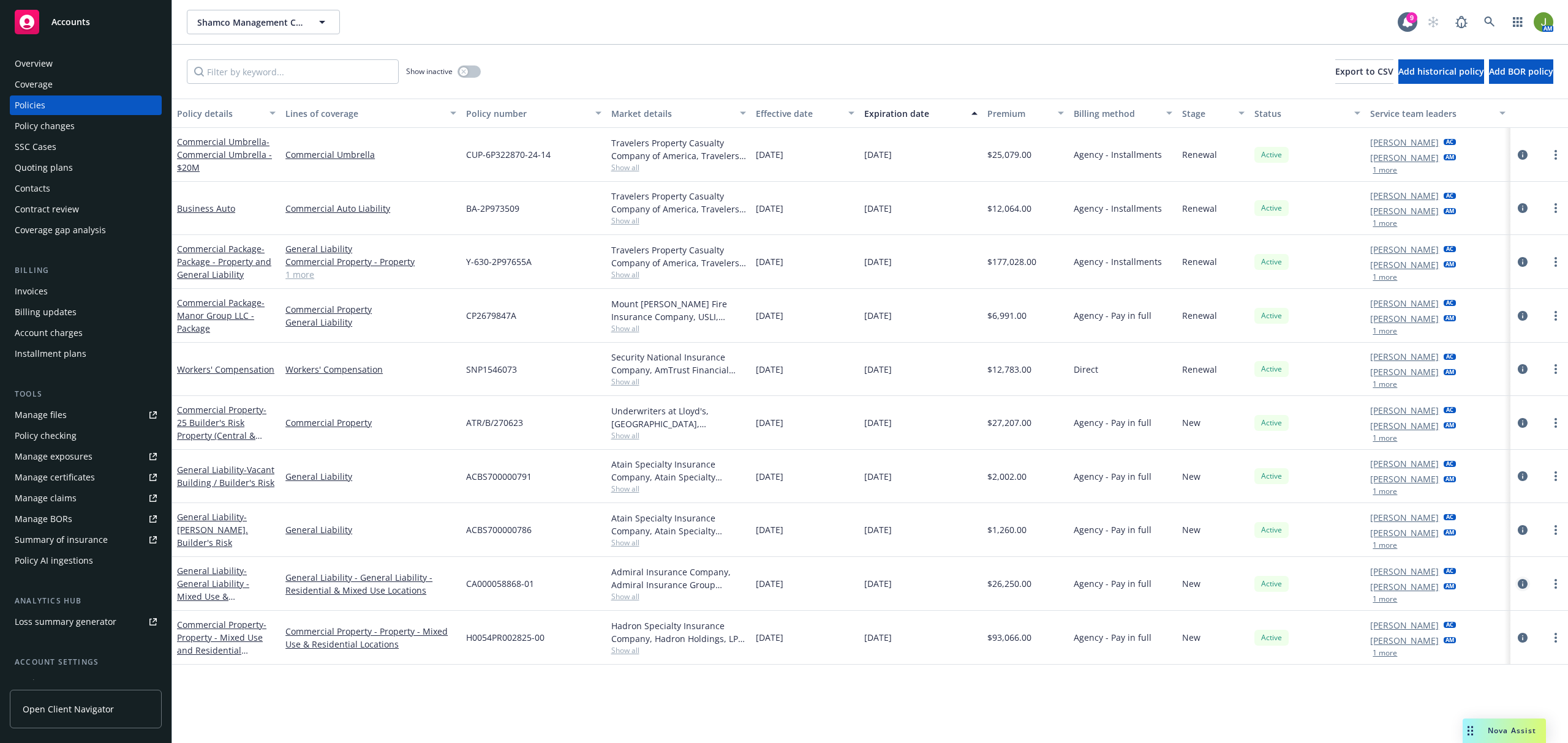
click at [1519, 586] on icon "circleInformation" at bounding box center [1523, 584] width 10 height 10
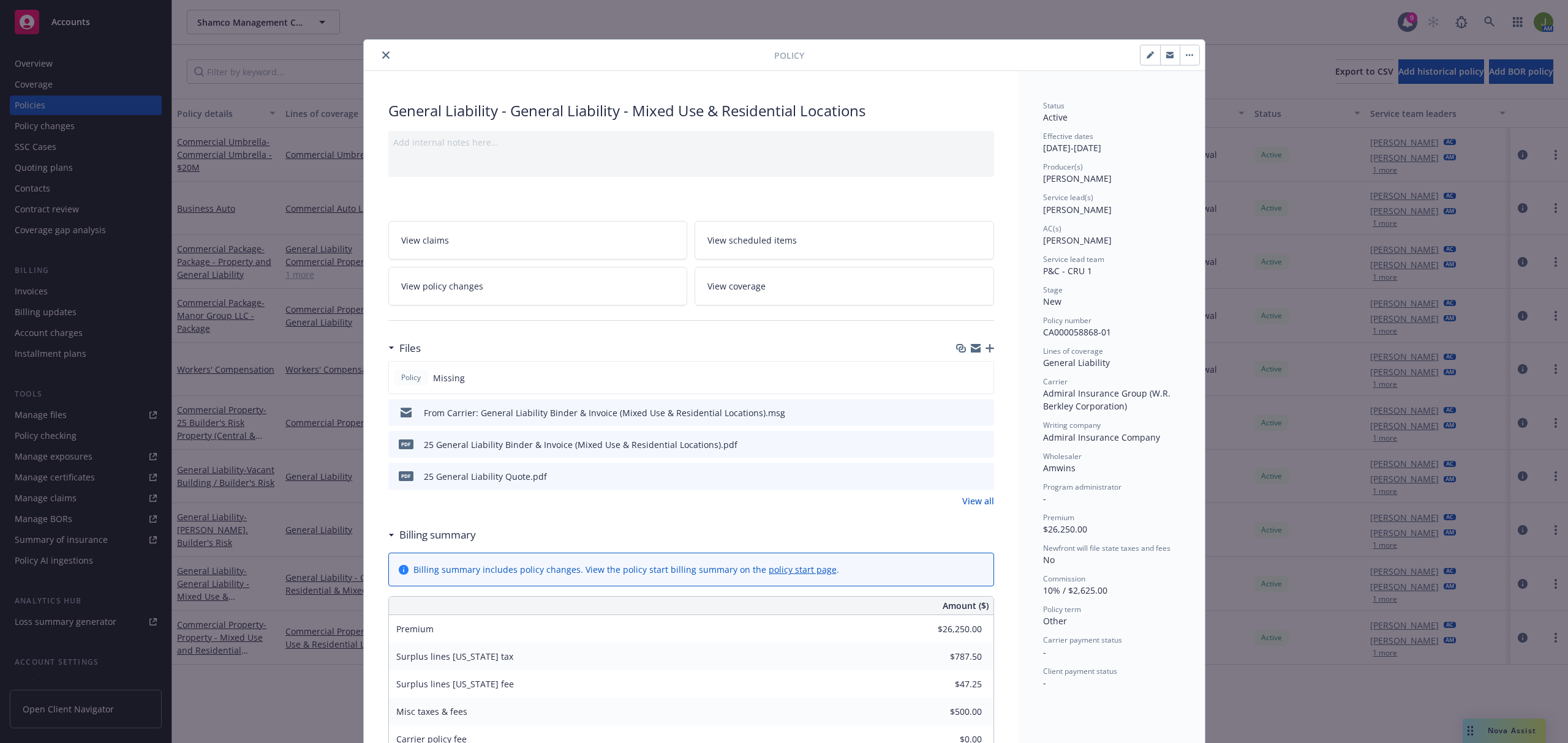
click at [382, 55] on icon "close" at bounding box center [386, 55] width 7 height 7
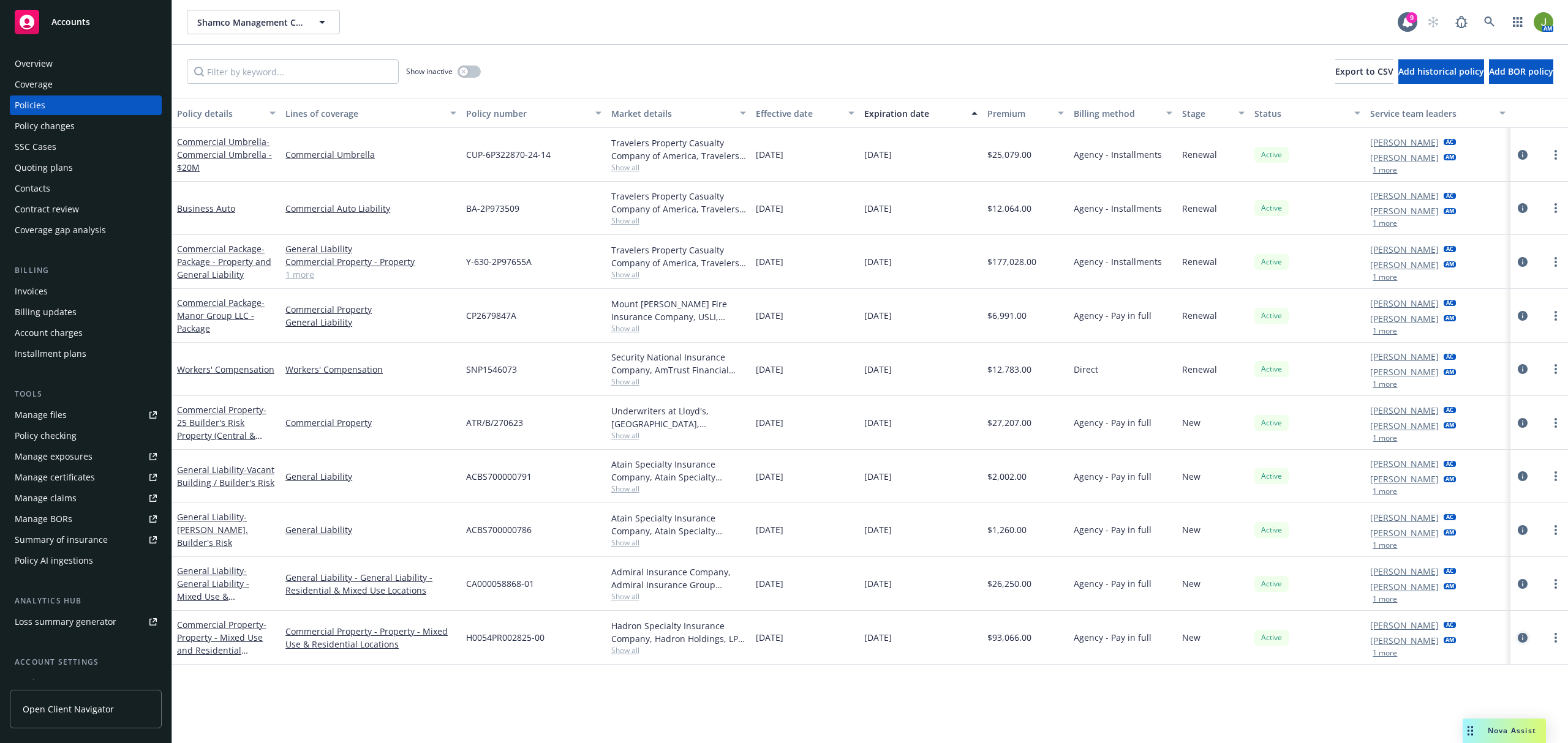
click at [1519, 642] on icon "circleInformation" at bounding box center [1523, 638] width 10 height 10
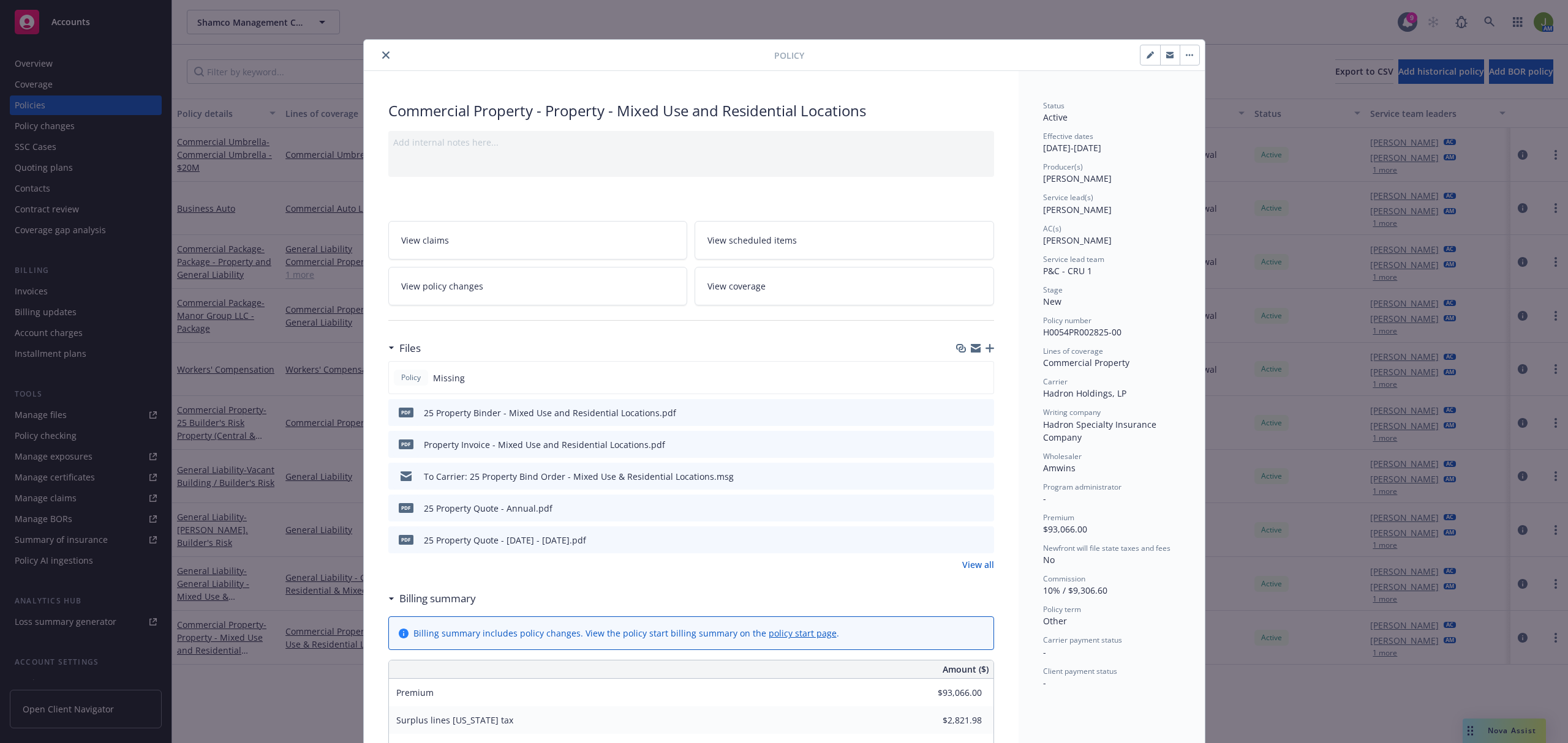
scroll to position [37, 0]
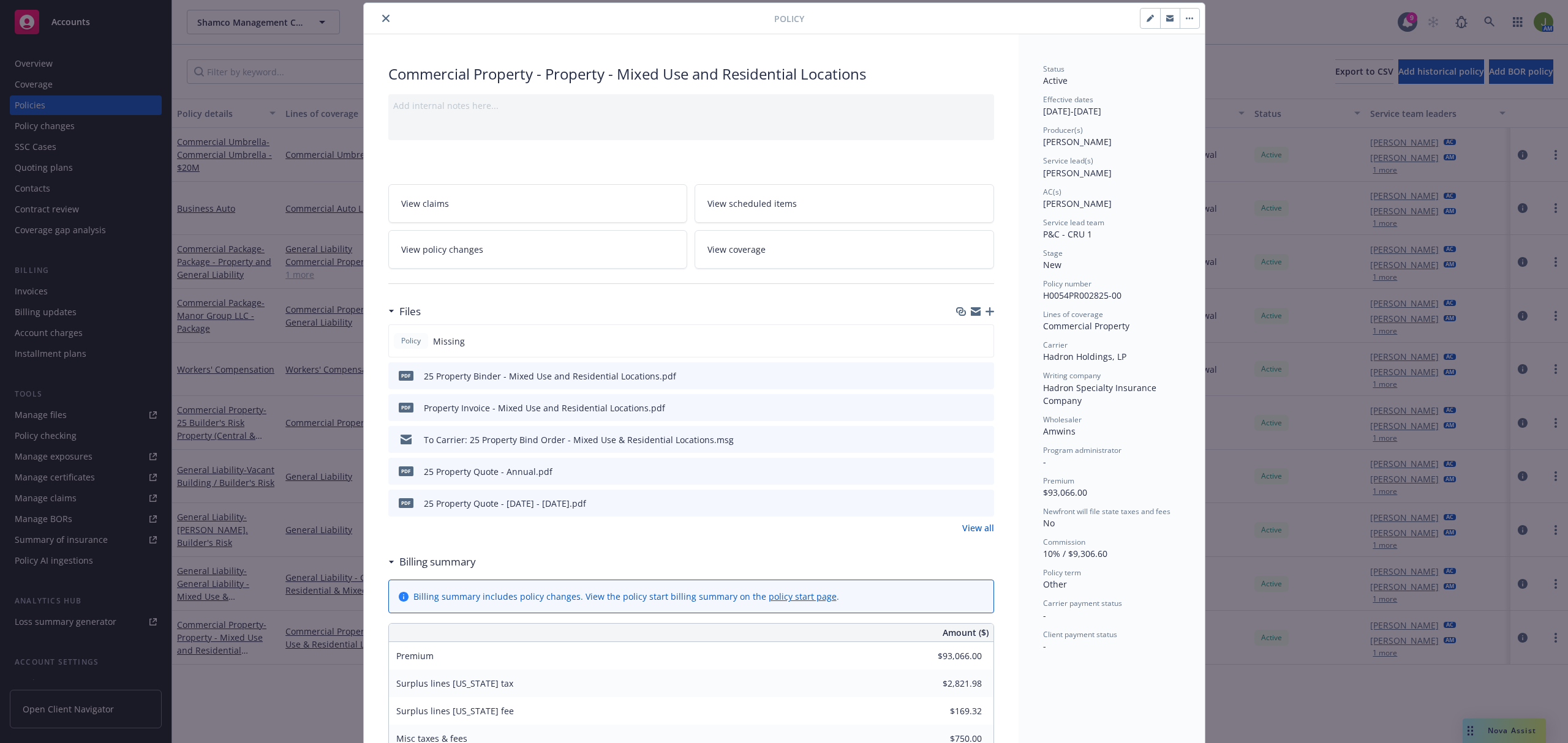
click at [977, 438] on icon "preview file" at bounding box center [982, 439] width 11 height 9
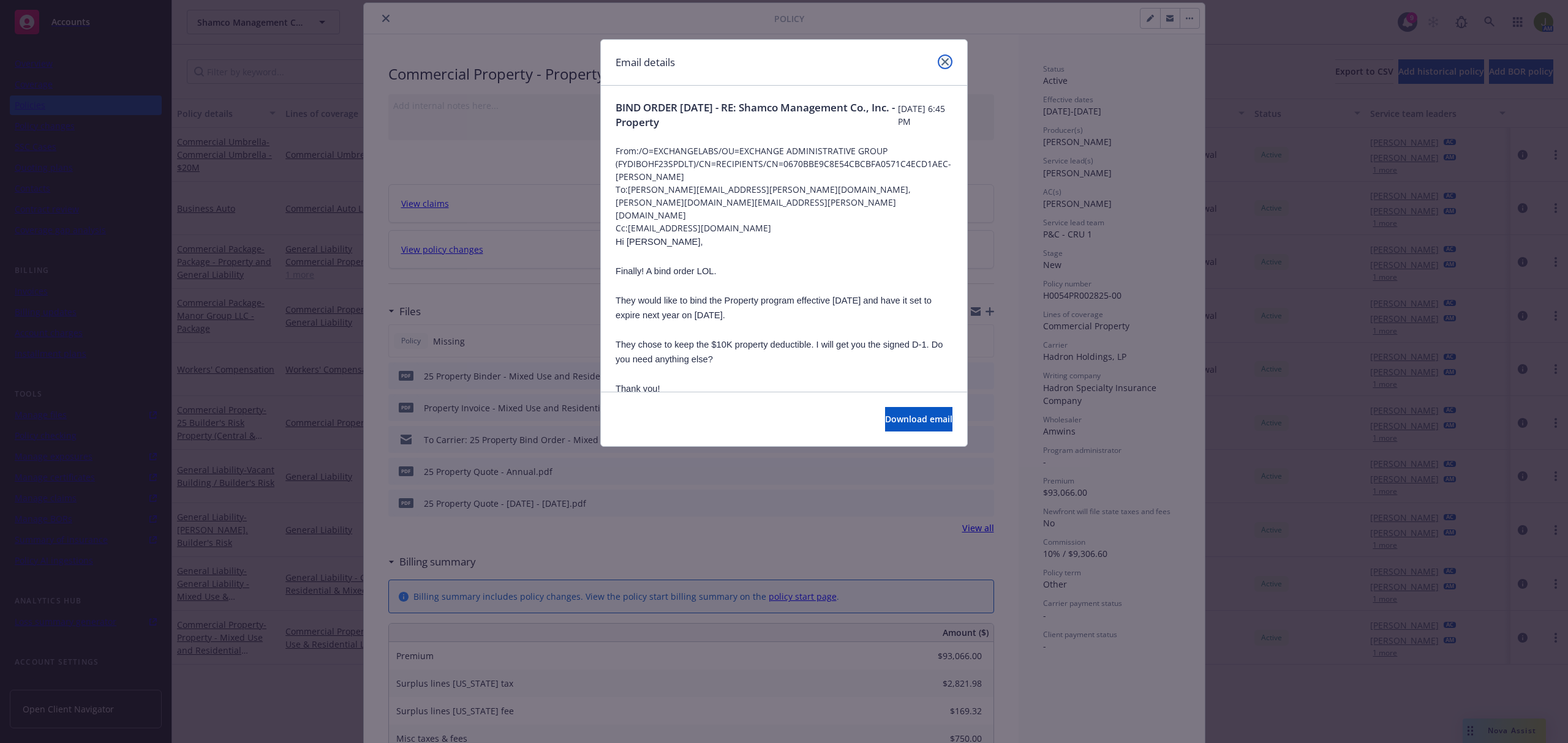
click at [938, 57] on link "close" at bounding box center [945, 62] width 14 height 14
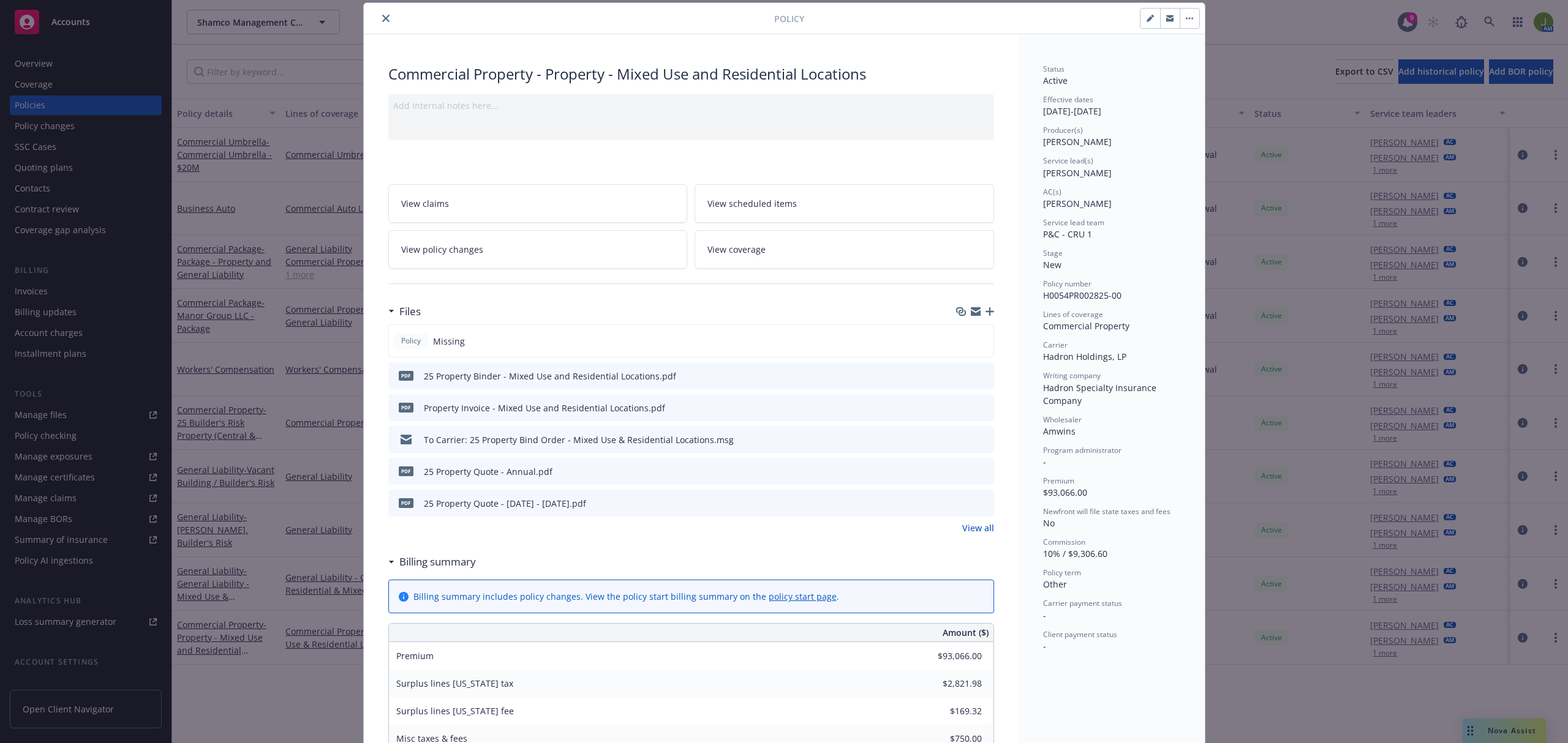
click at [382, 21] on icon "close" at bounding box center [386, 18] width 7 height 7
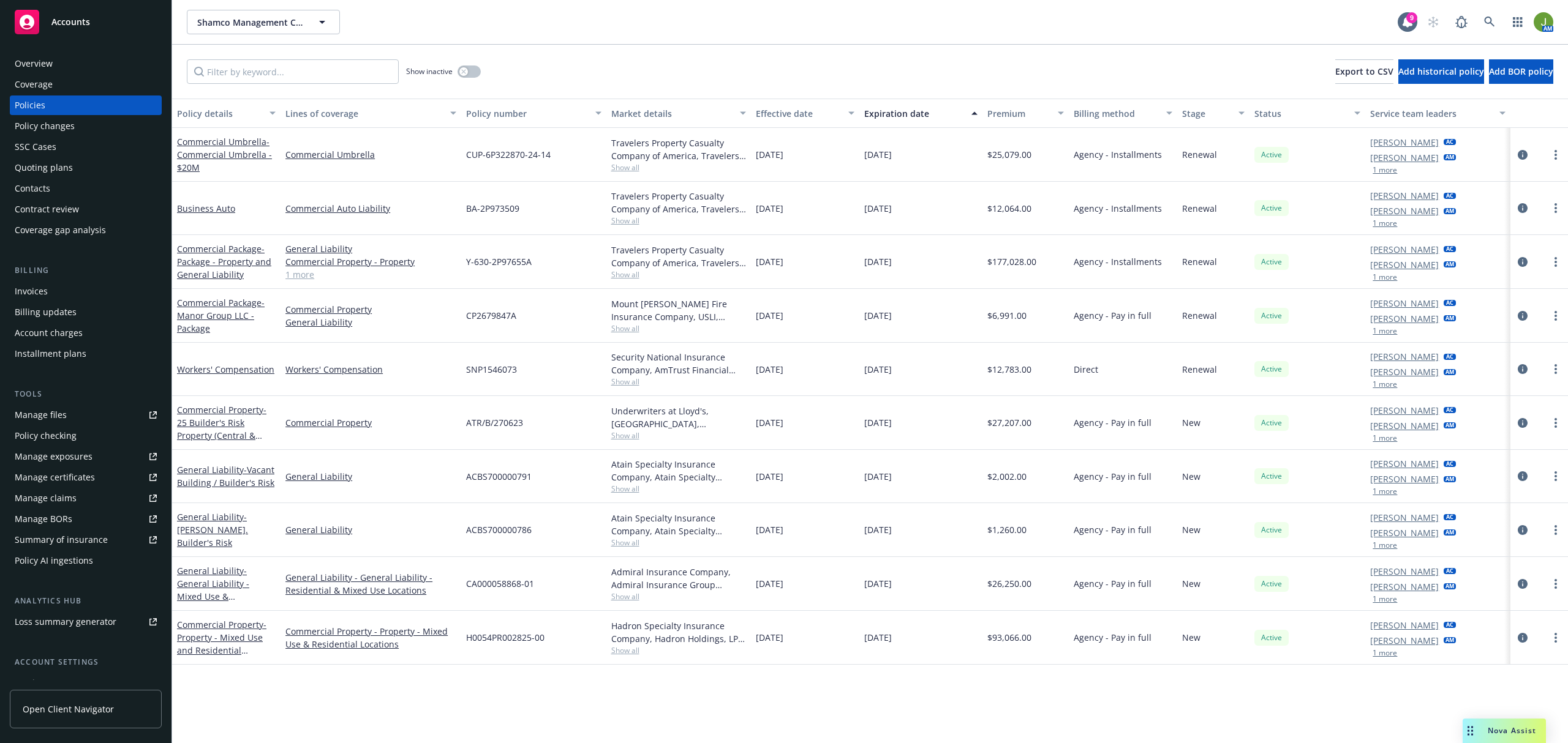
click at [1498, 726] on span "Nova Assist" at bounding box center [1511, 730] width 48 height 10
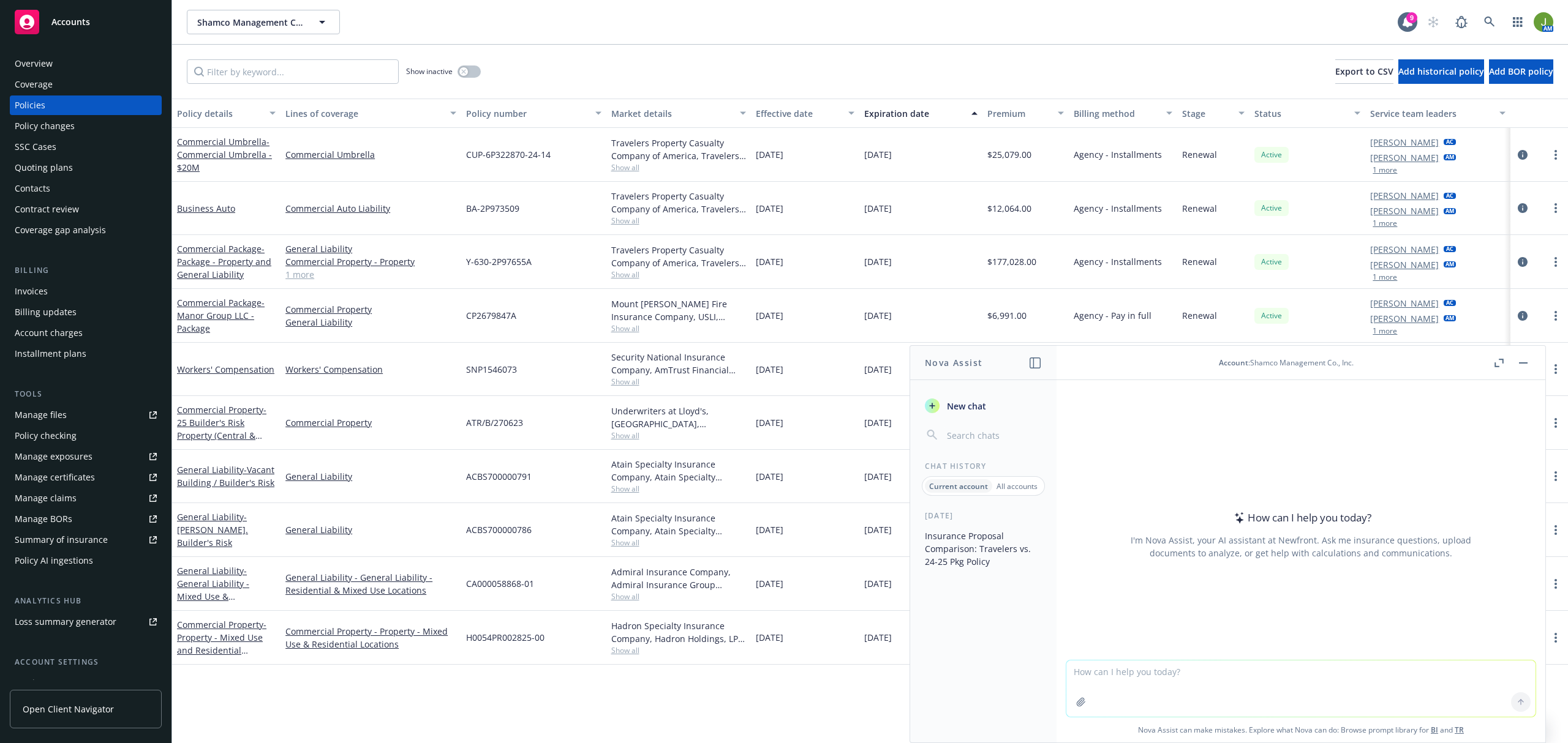
click at [1179, 681] on textarea at bounding box center [1300, 688] width 469 height 56
type textarea "how many days are there 9/15/25 to 9/1/26?"
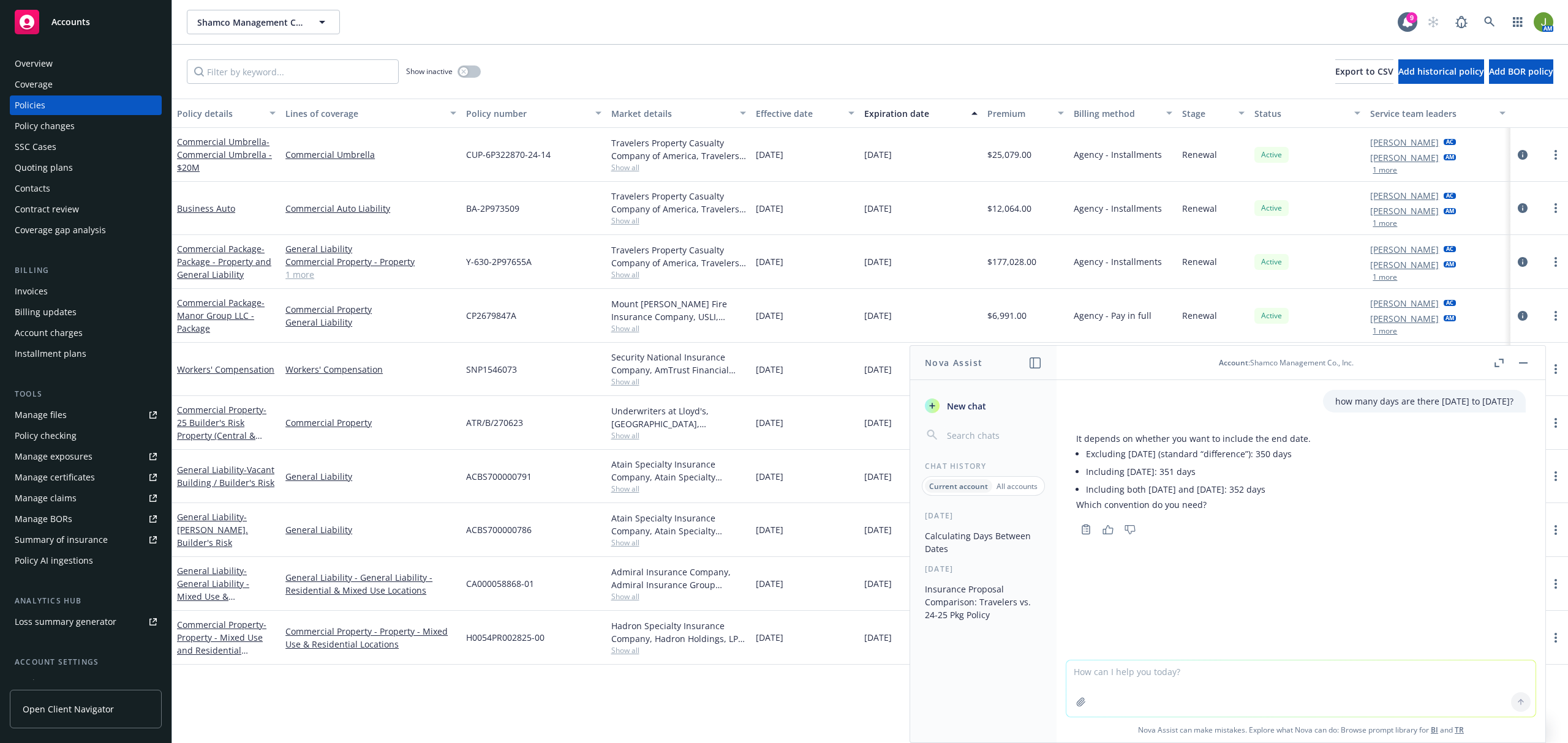
click at [1439, 502] on div "It depends on whether you want to include the end date. Excluding 9/1/2026 (sta…" at bounding box center [1301, 472] width 450 height 89
drag, startPoint x: 900, startPoint y: 29, endPoint x: 914, endPoint y: 57, distance: 31.3
click at [900, 29] on div "Shamco Management Co., Inc. Shamco Management Co., Inc." at bounding box center [792, 22] width 1211 height 24
click at [1519, 363] on icon "button" at bounding box center [1523, 363] width 9 height 1
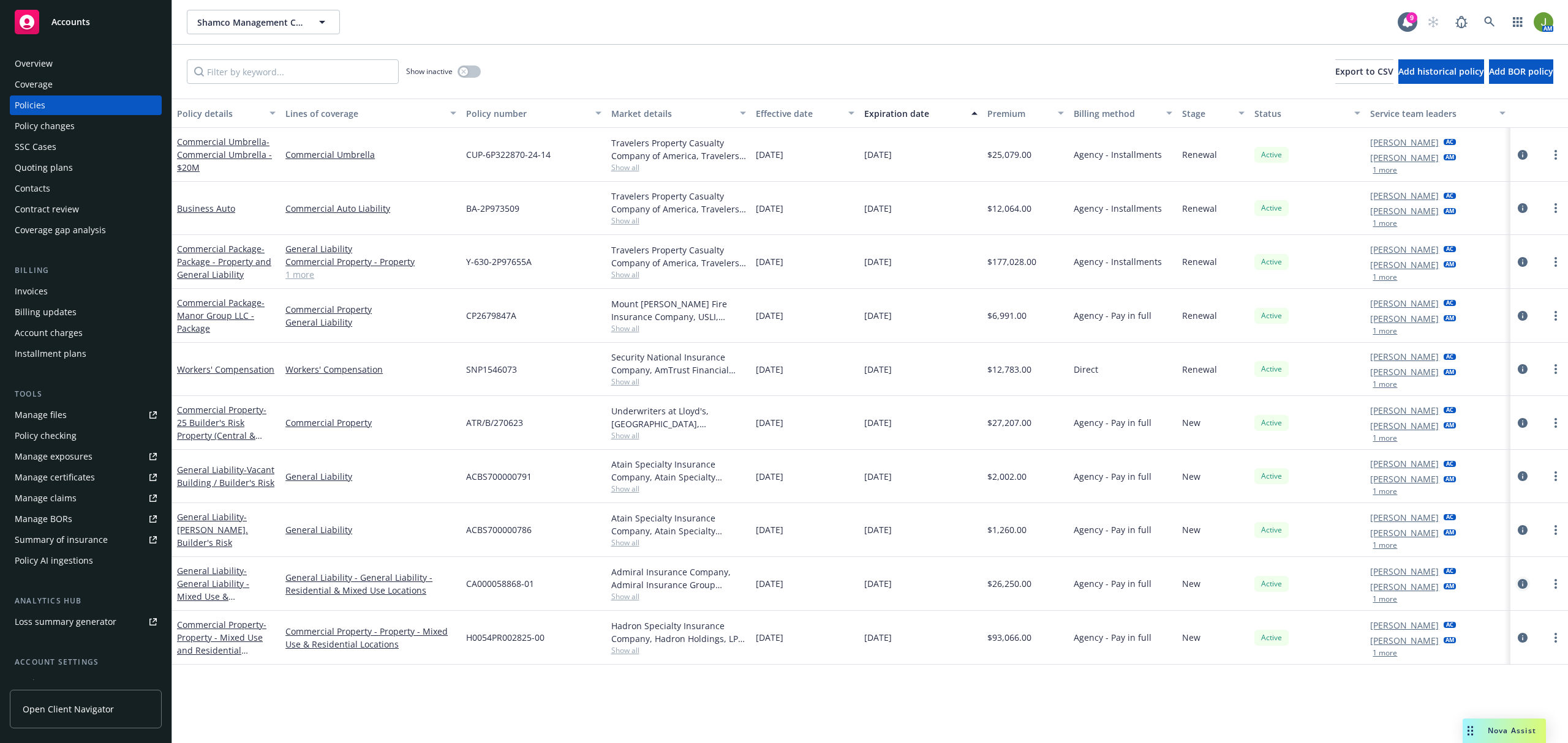
click at [1525, 586] on icon "circleInformation" at bounding box center [1523, 584] width 10 height 10
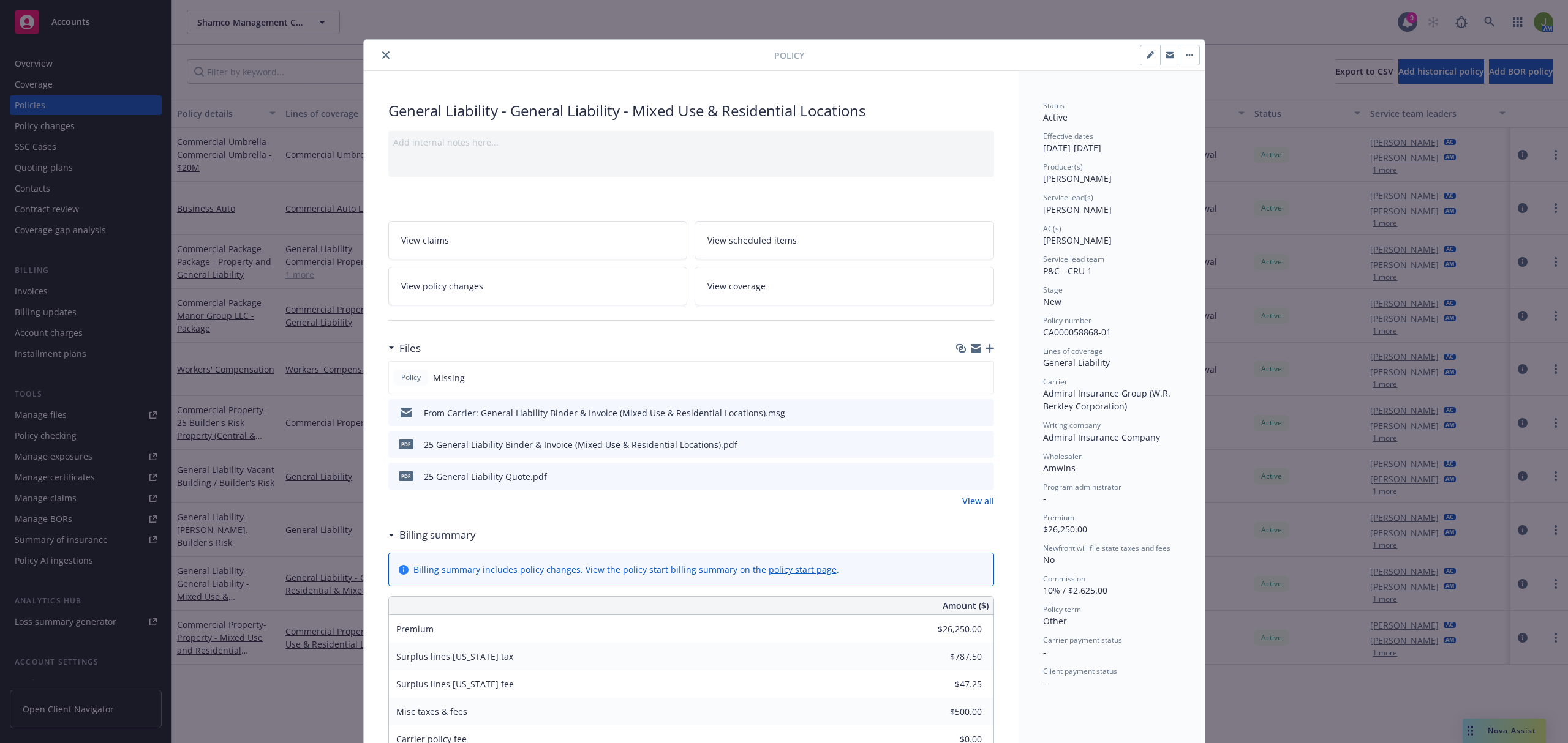
click at [382, 52] on icon "close" at bounding box center [386, 55] width 7 height 7
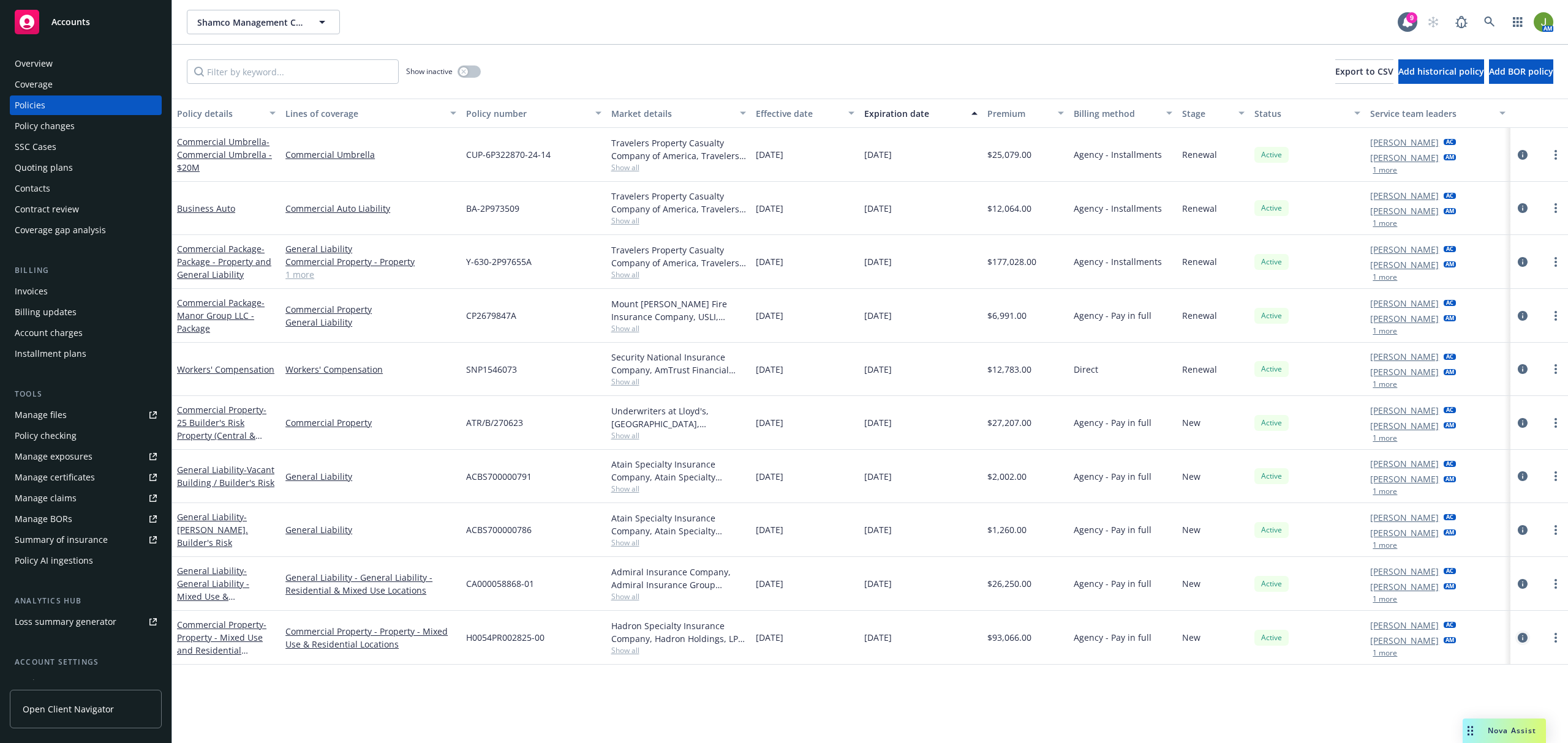
click at [1523, 637] on icon "circleInformation" at bounding box center [1523, 638] width 10 height 10
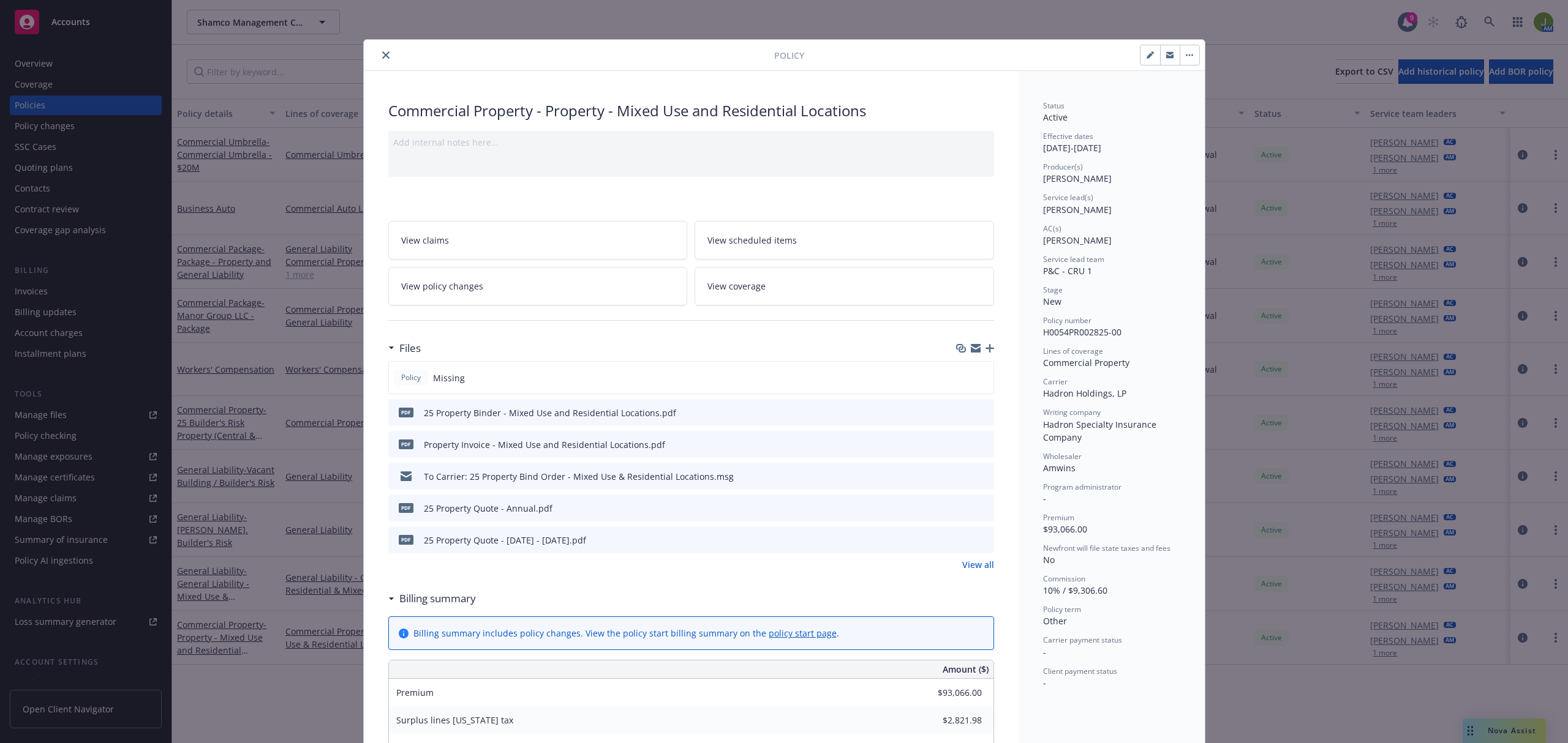
click at [465, 294] on link "View policy changes" at bounding box center [538, 286] width 300 height 39
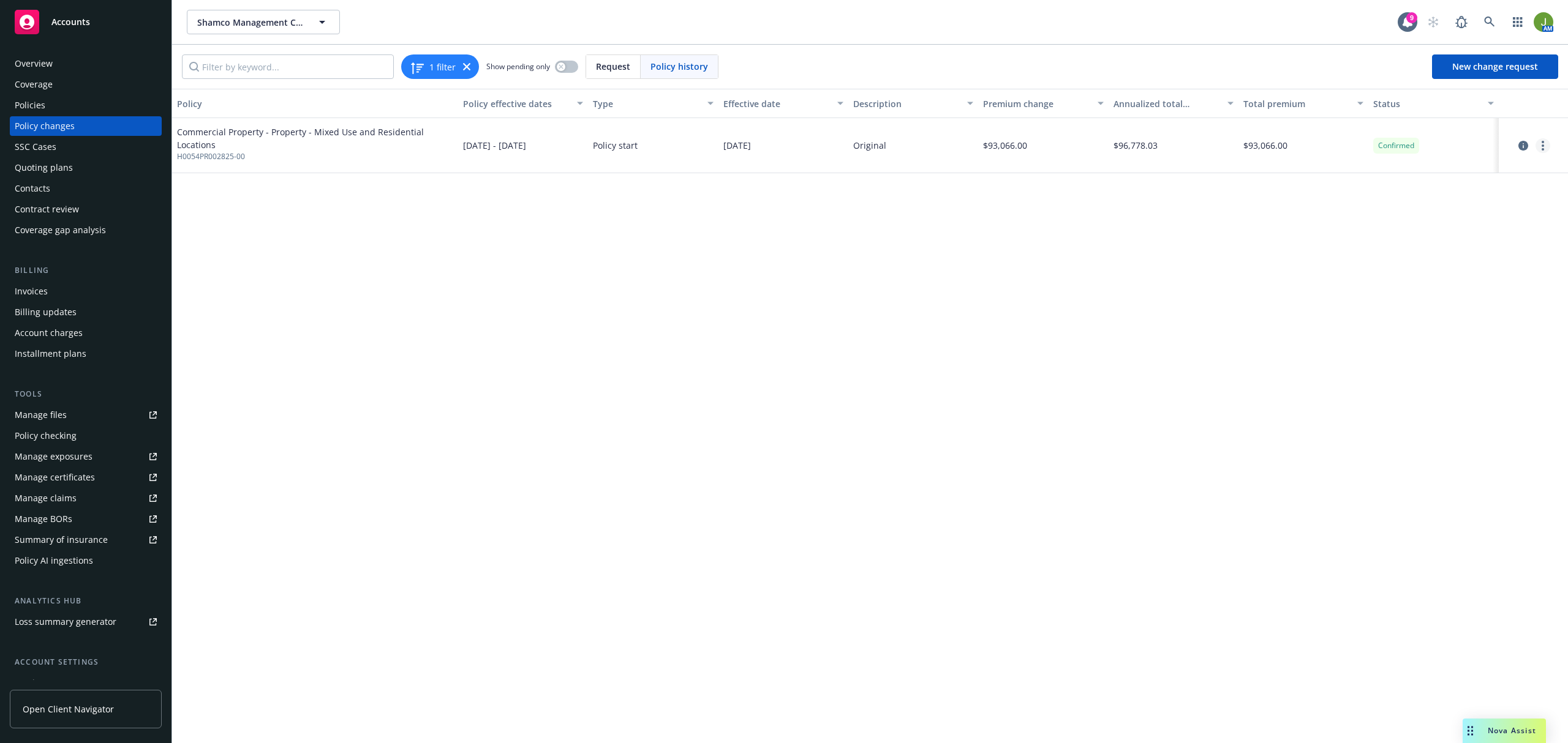
click at [1544, 147] on link "more" at bounding box center [1543, 146] width 14 height 14
click at [1458, 243] on link "Edit billing info" at bounding box center [1445, 245] width 210 height 24
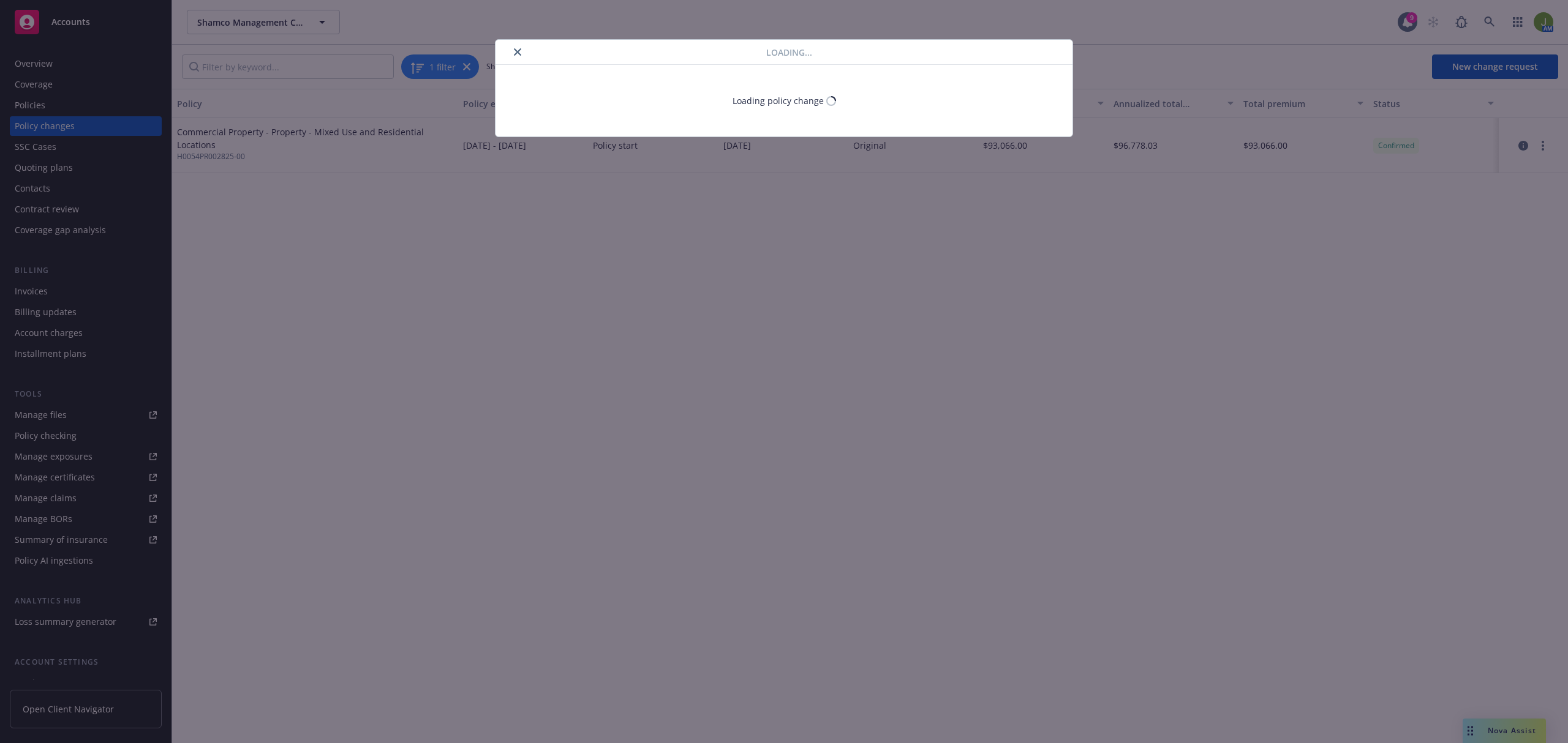
select select "CA"
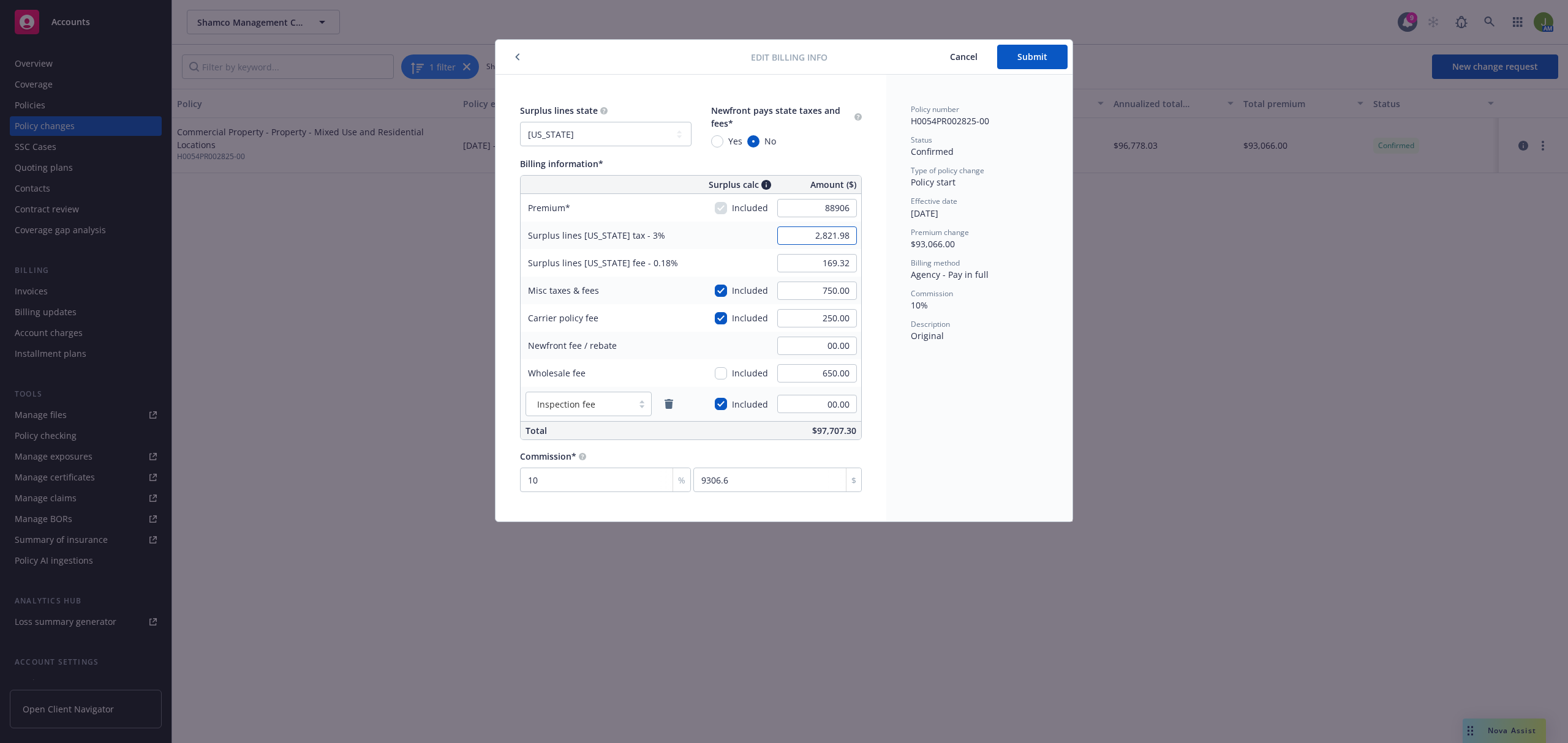
type input "88,906.00"
type input "2,697.18"
type input "161.83"
type input "8890.6"
click at [970, 61] on button "Cancel" at bounding box center [963, 57] width 67 height 24
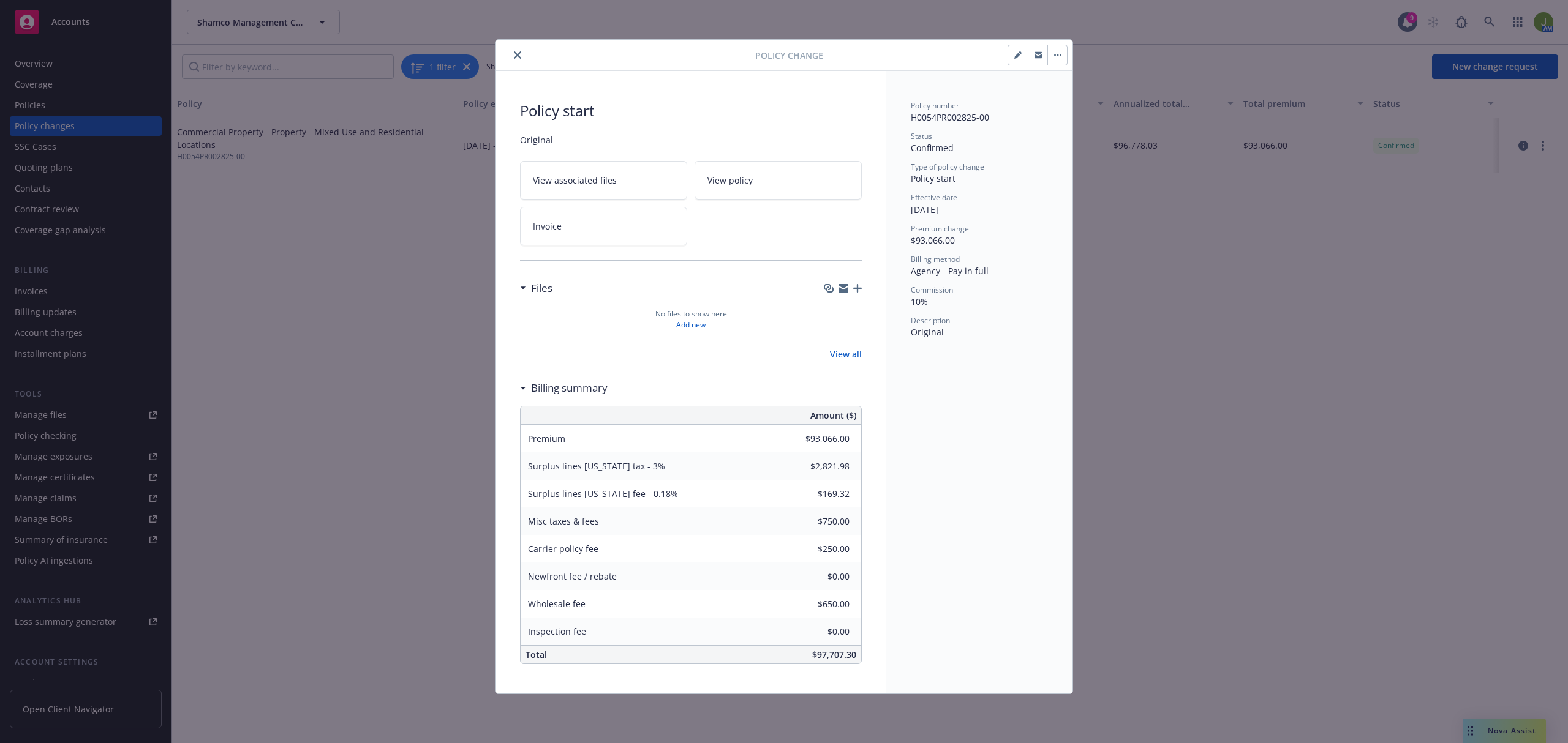
click at [518, 60] on button "close" at bounding box center [517, 55] width 14 height 14
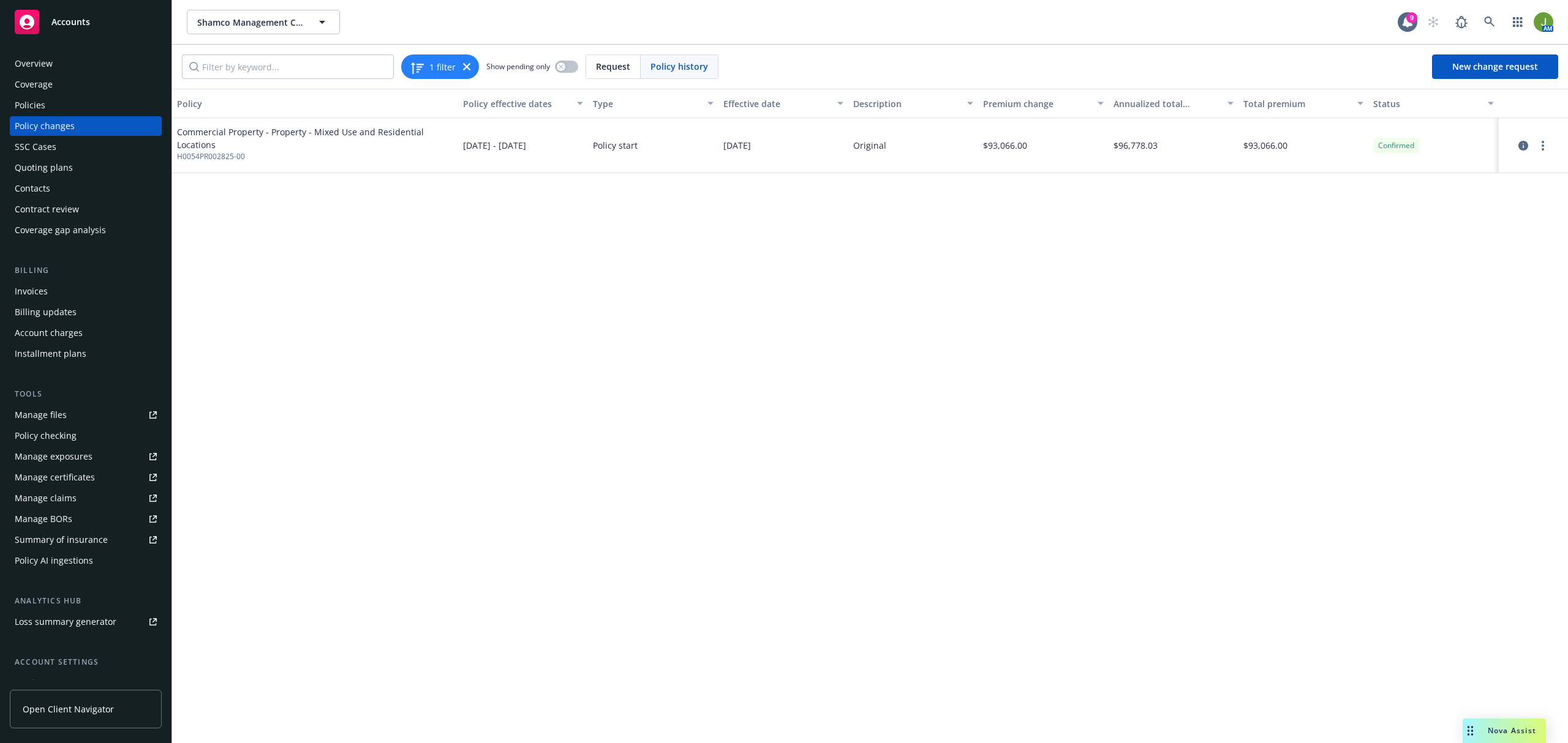
click at [15, 103] on div "Policies" at bounding box center [29, 105] width 31 height 19
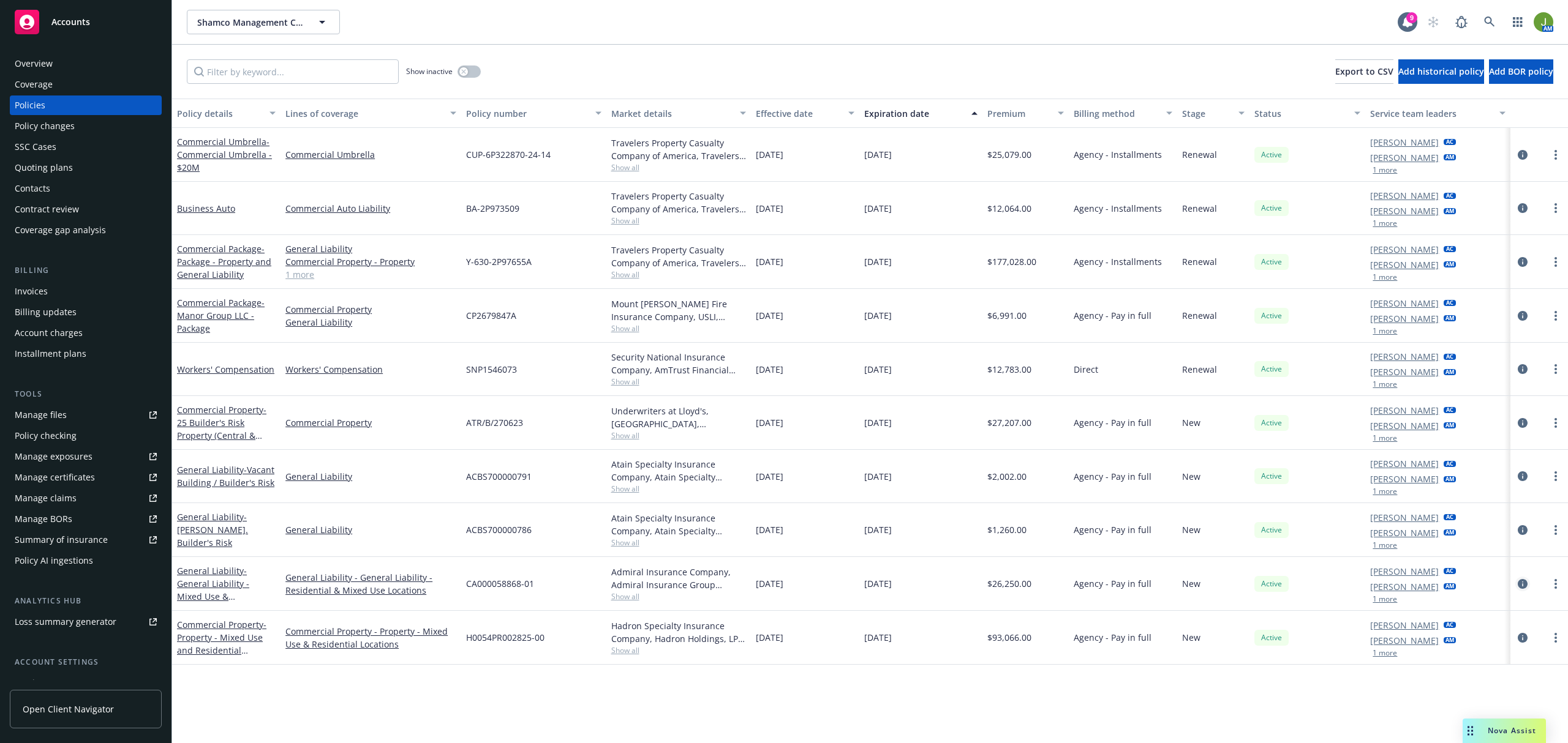
click at [1524, 584] on icon "circleInformation" at bounding box center [1523, 584] width 10 height 10
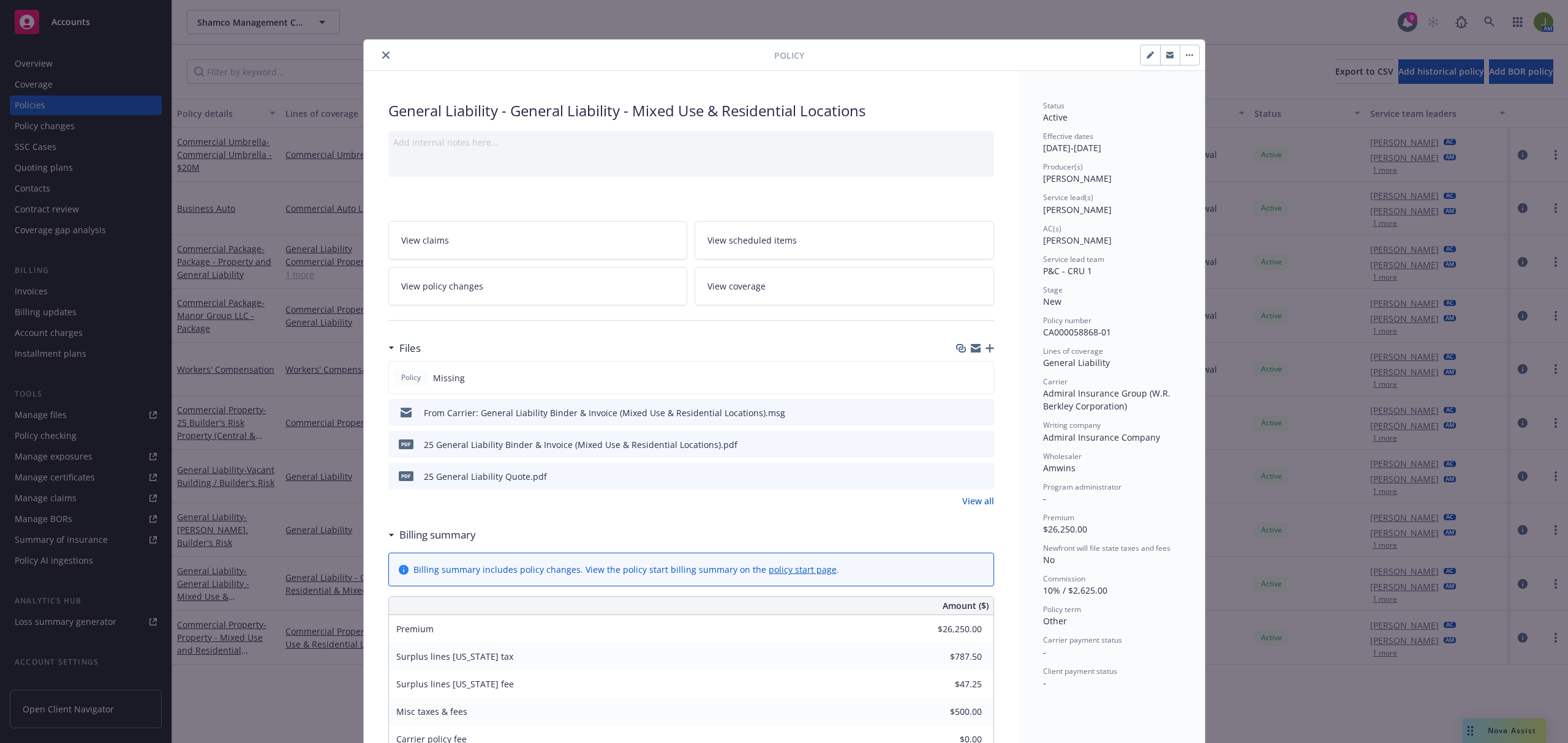
click at [500, 289] on link "View policy changes" at bounding box center [538, 286] width 300 height 39
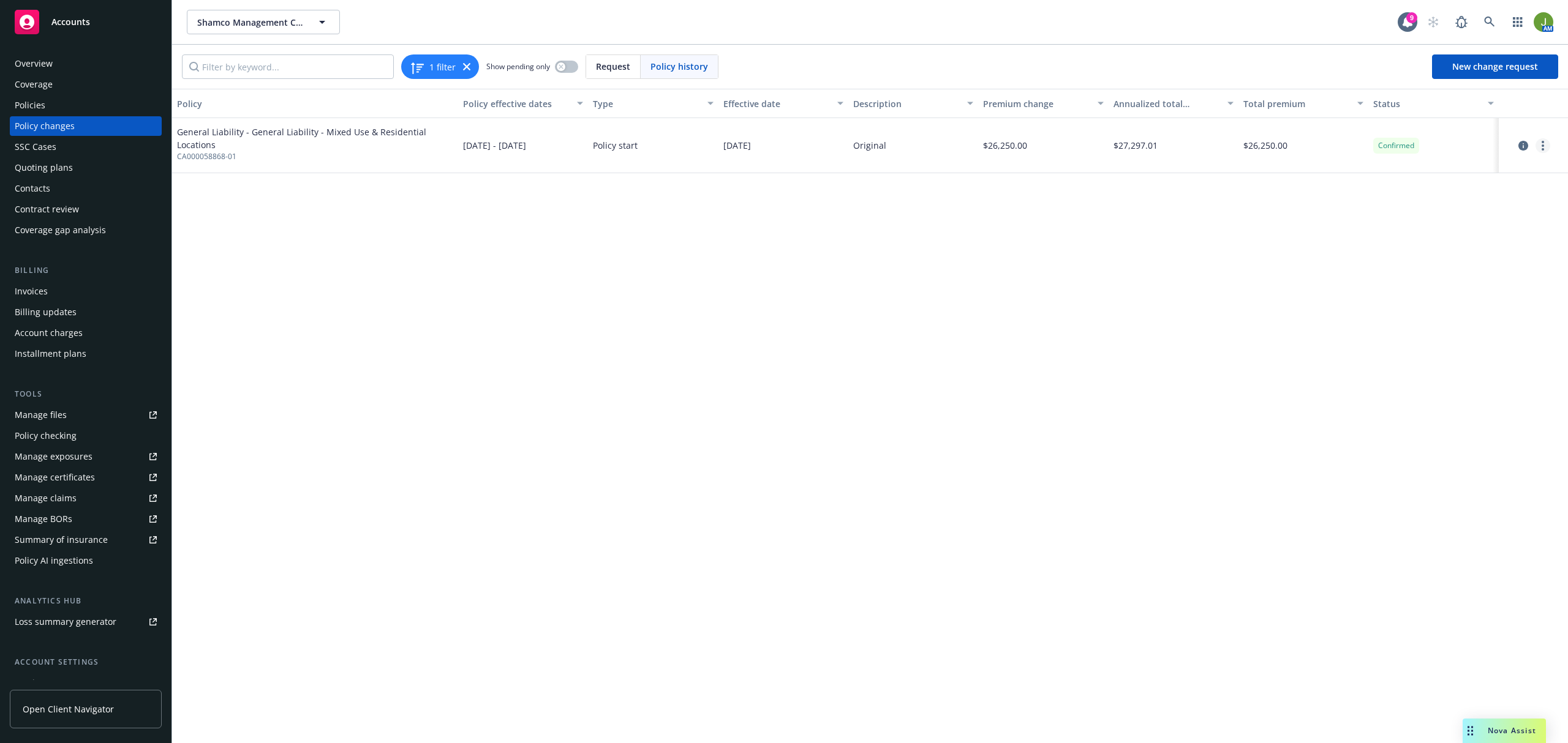
click at [1544, 145] on circle "more" at bounding box center [1542, 145] width 2 height 2
click at [1461, 243] on link "Edit billing info" at bounding box center [1445, 245] width 210 height 24
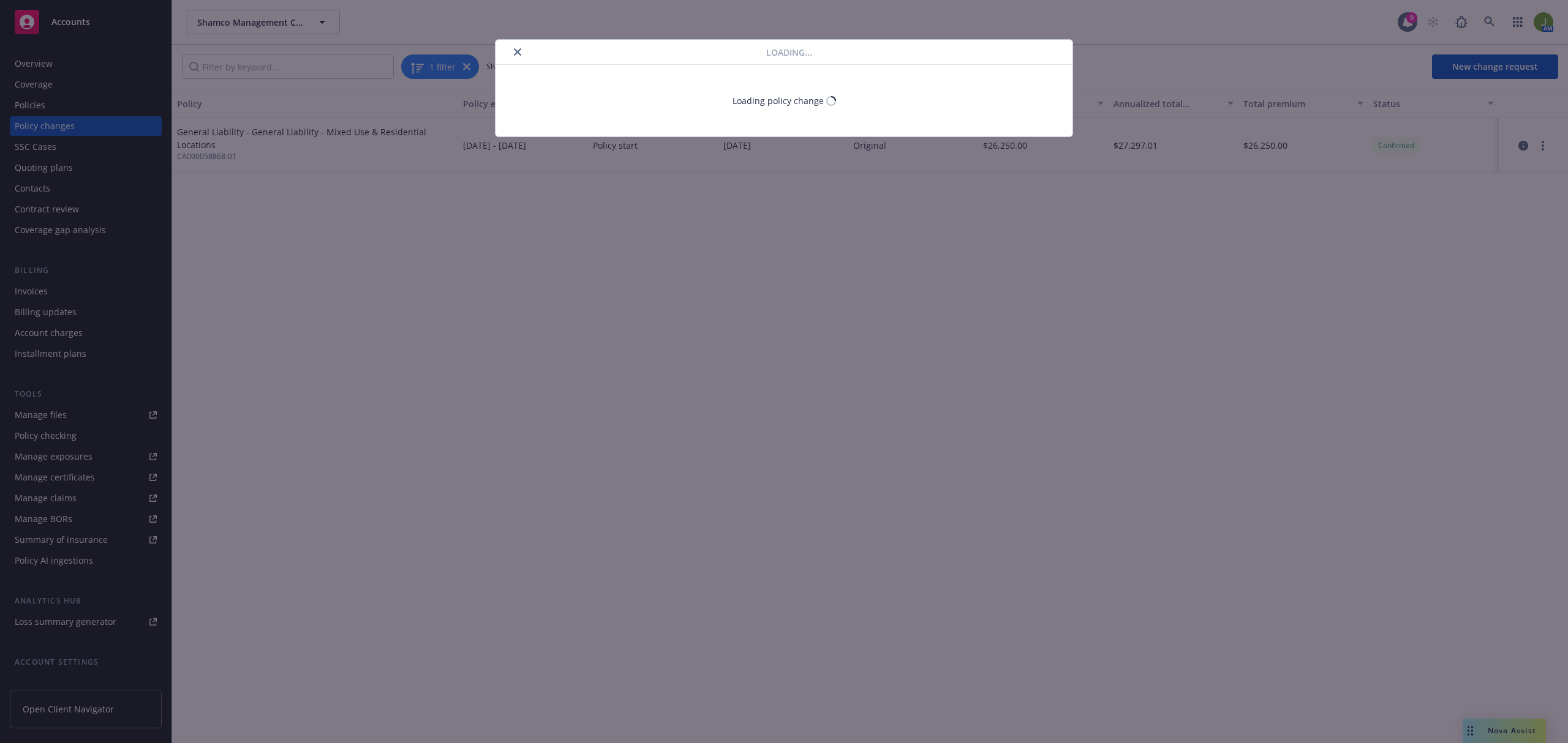
select select "CA"
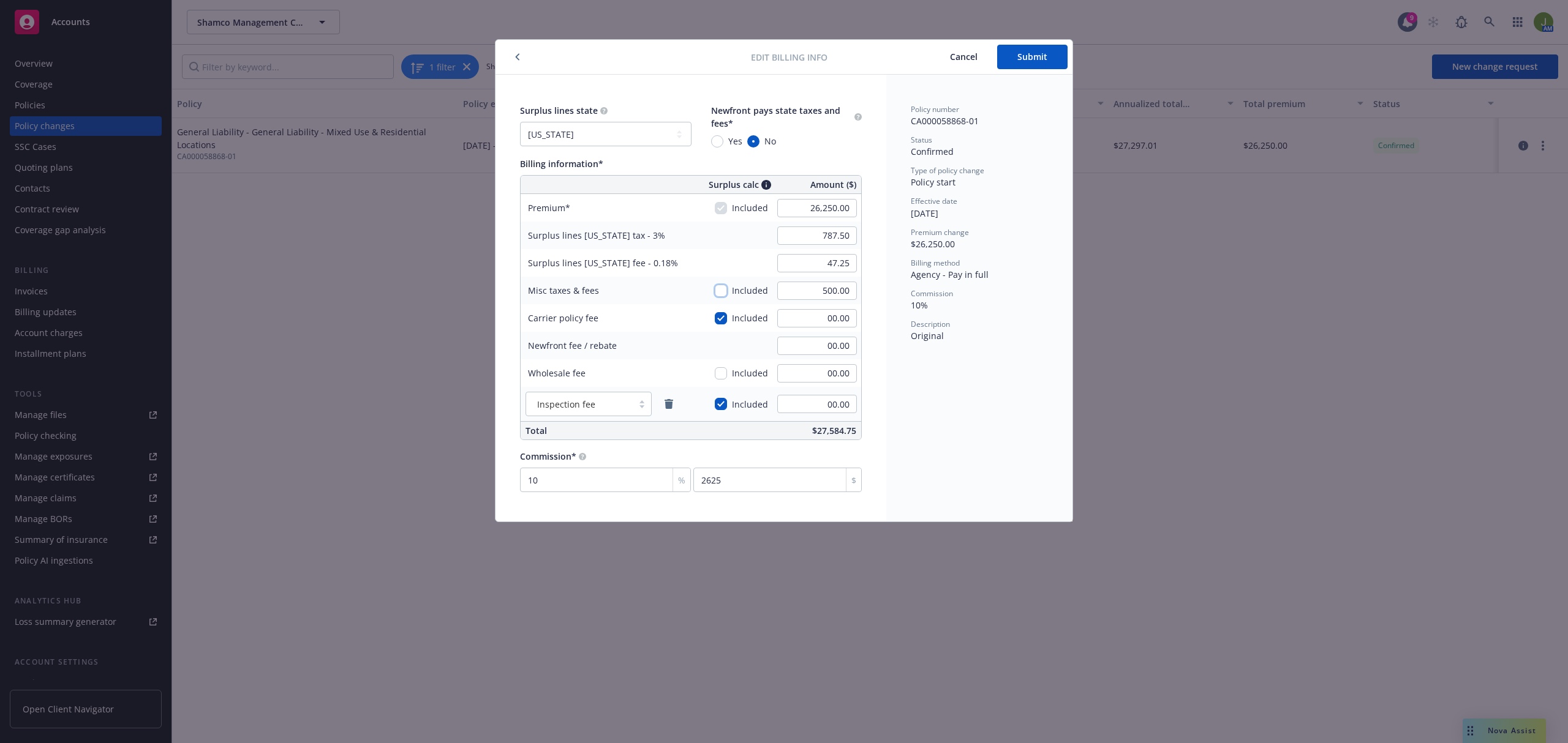
click at [719, 294] on input "checkbox" at bounding box center [720, 290] width 12 height 12
checkbox input "true"
type input "802.50"
type input "48.15"
click at [717, 293] on input "checkbox" at bounding box center [720, 290] width 12 height 12
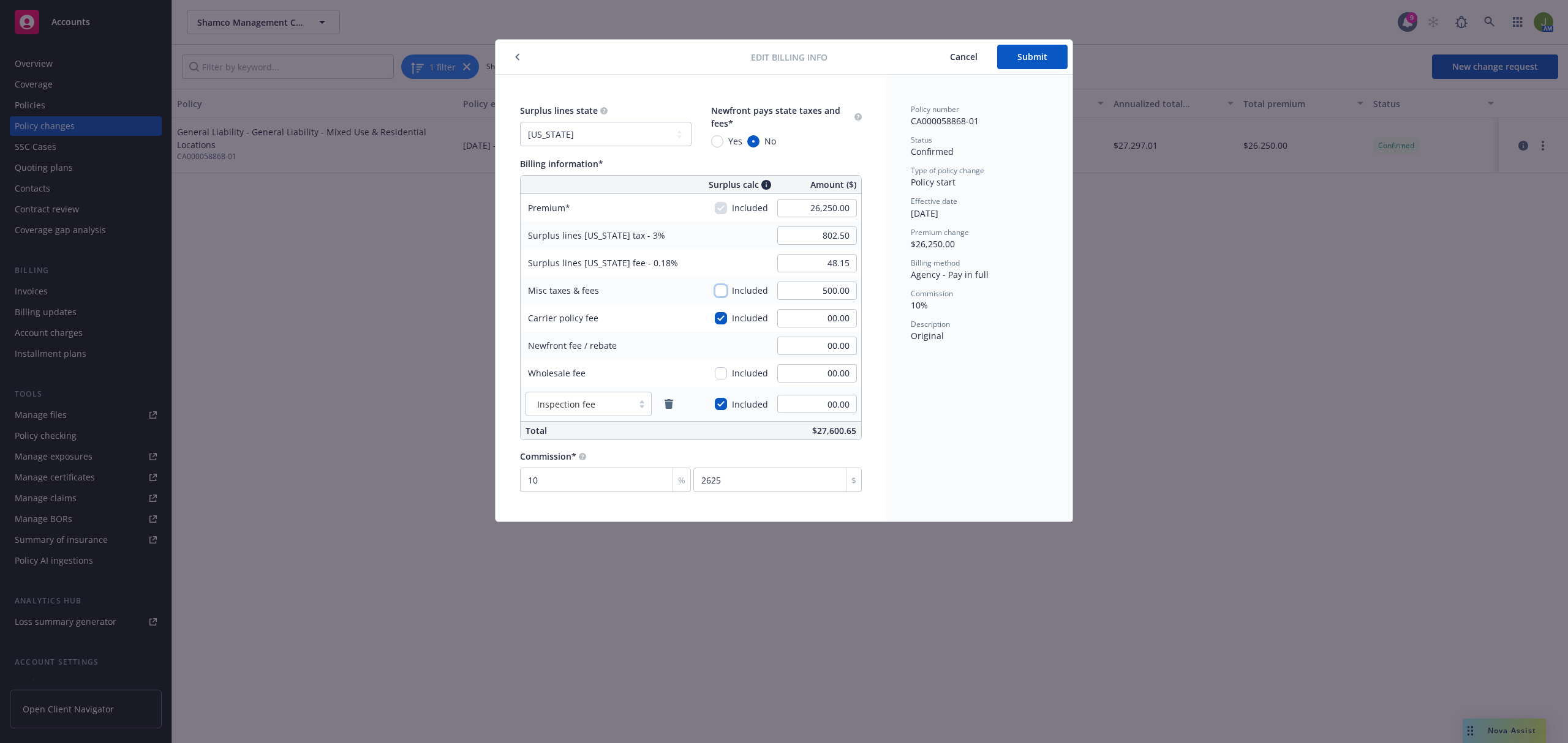
checkbox input "false"
type input "787.50"
type input "47.25"
click at [959, 60] on button "Cancel" at bounding box center [963, 57] width 67 height 24
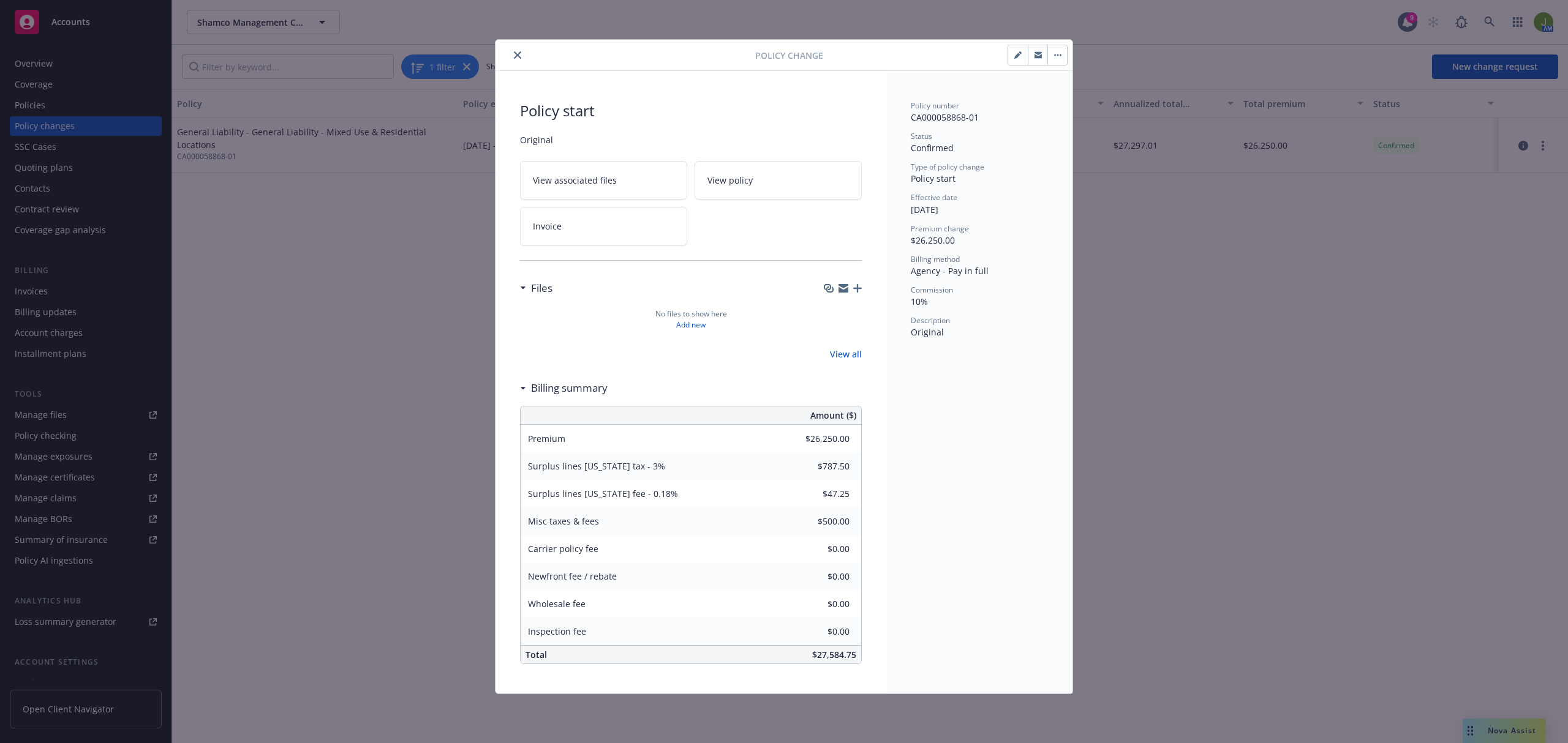
click at [511, 57] on button "close" at bounding box center [517, 55] width 14 height 14
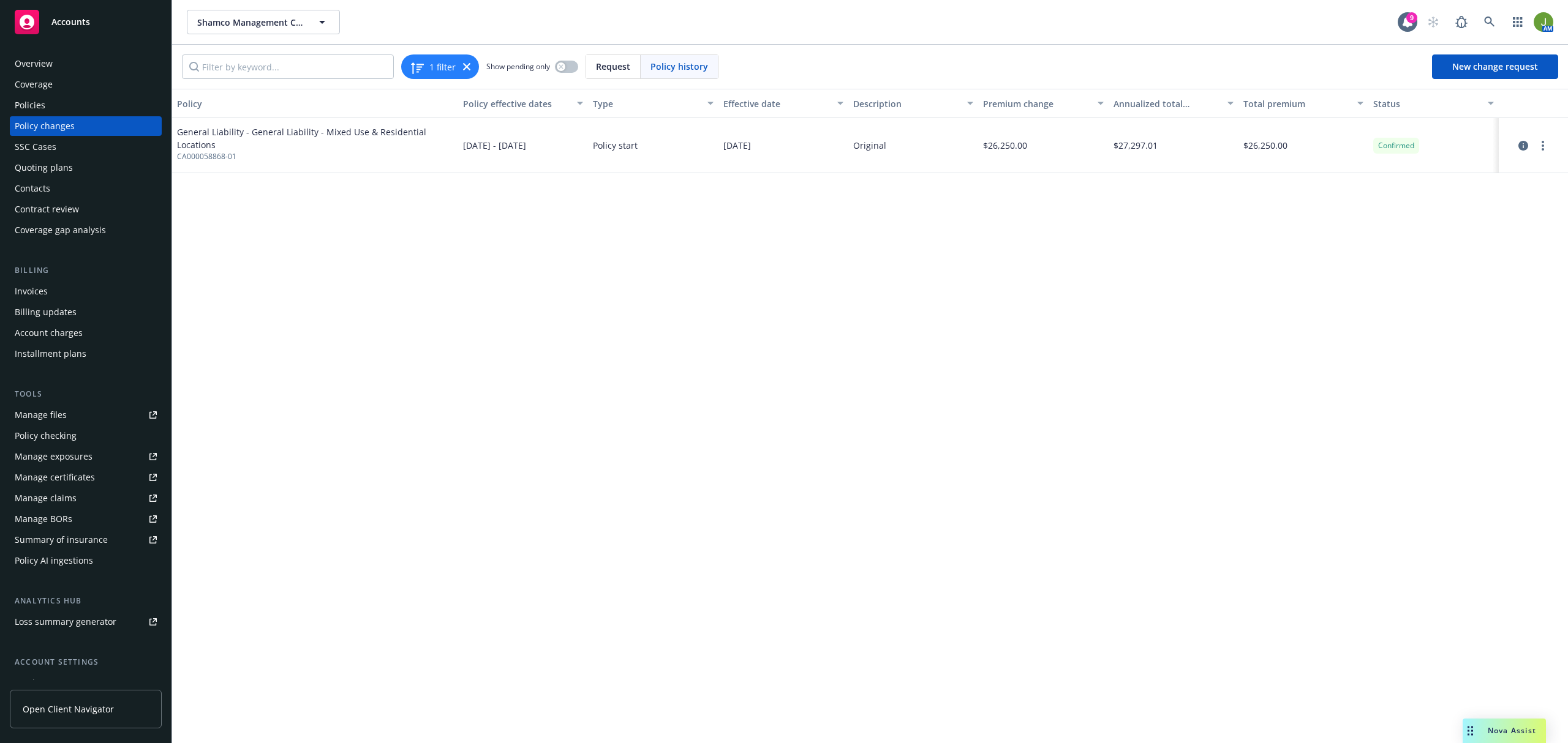
click at [35, 281] on div "Billing Invoices Billing updates Account charges Installment plans" at bounding box center [85, 314] width 152 height 99
click at [35, 285] on div "Invoices" at bounding box center [31, 291] width 33 height 19
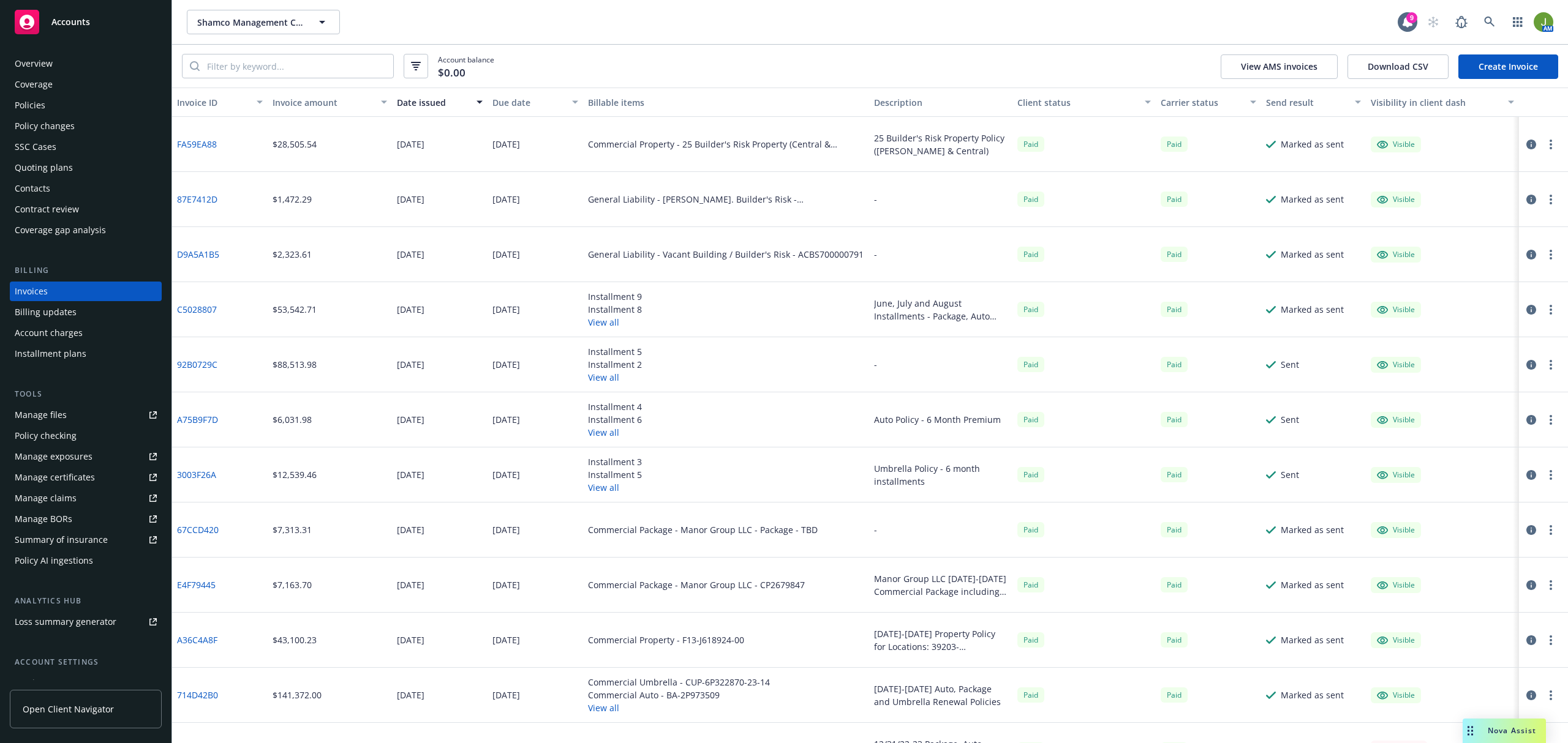
click at [1475, 68] on link "Create Invoice" at bounding box center [1508, 67] width 100 height 24
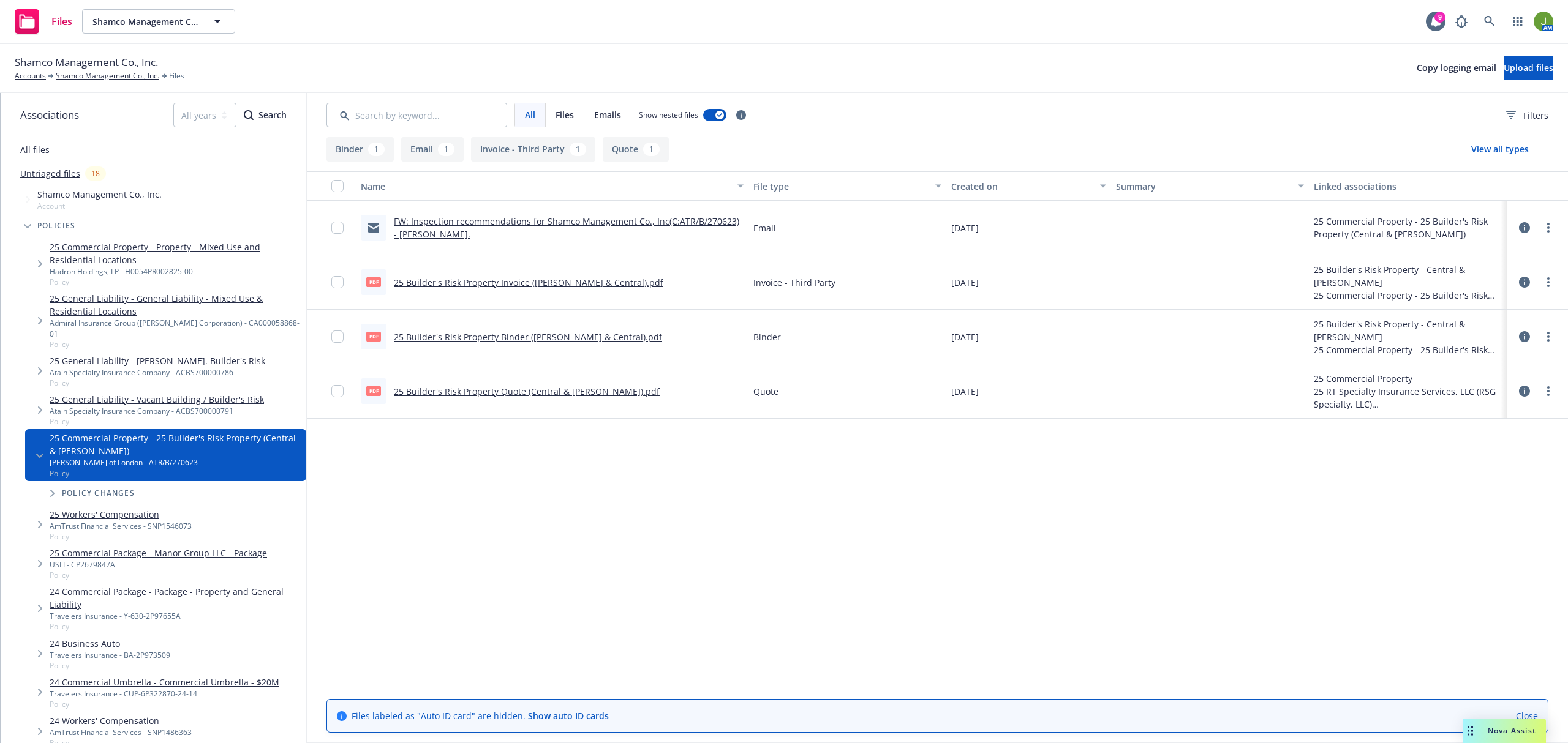
click at [547, 339] on link "25 Builder's Risk Property Binder ([PERSON_NAME] & Central).pdf" at bounding box center [527, 337] width 268 height 11
click at [113, 75] on link "Shamco Management Co., Inc." at bounding box center [108, 75] width 103 height 11
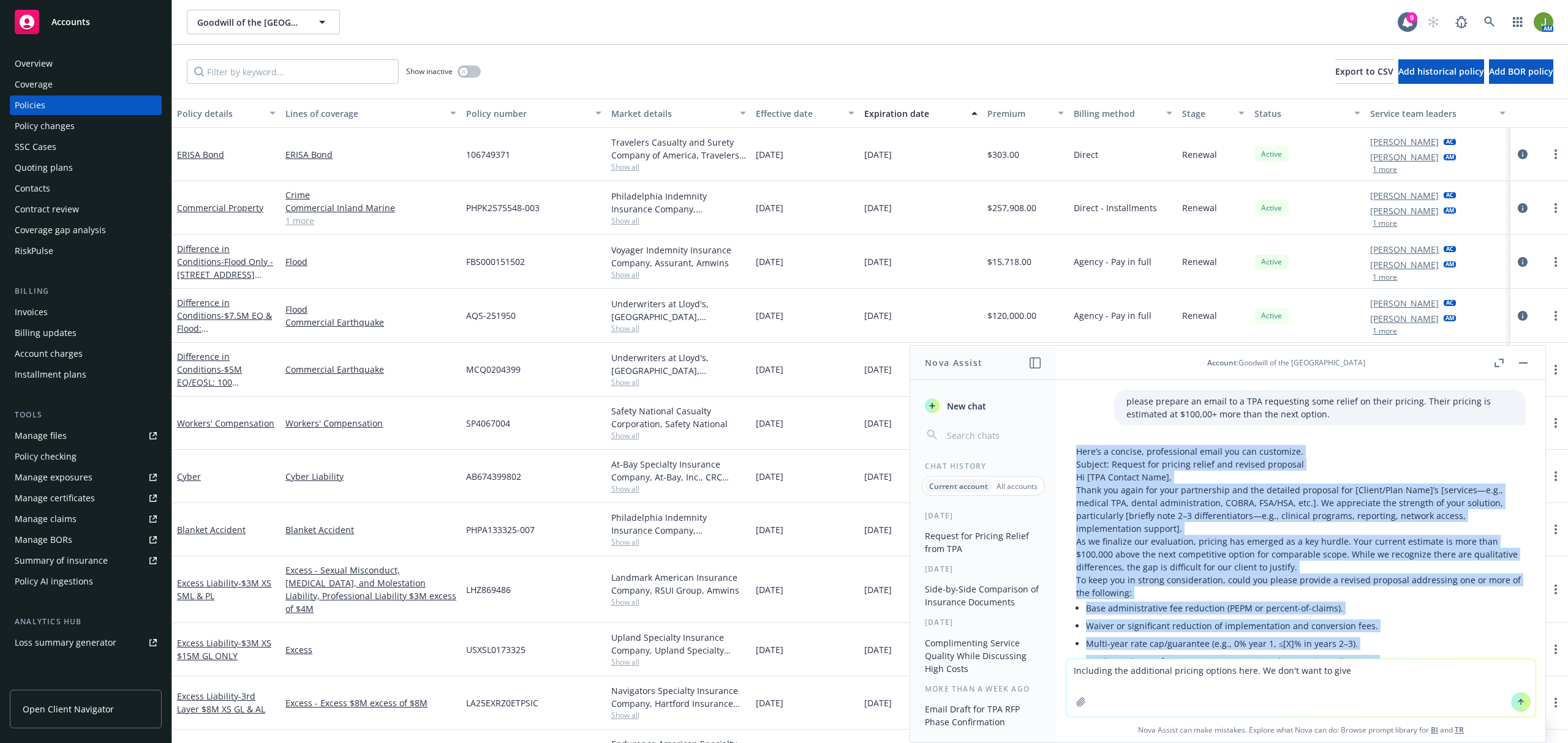
scroll to position [27, 0]
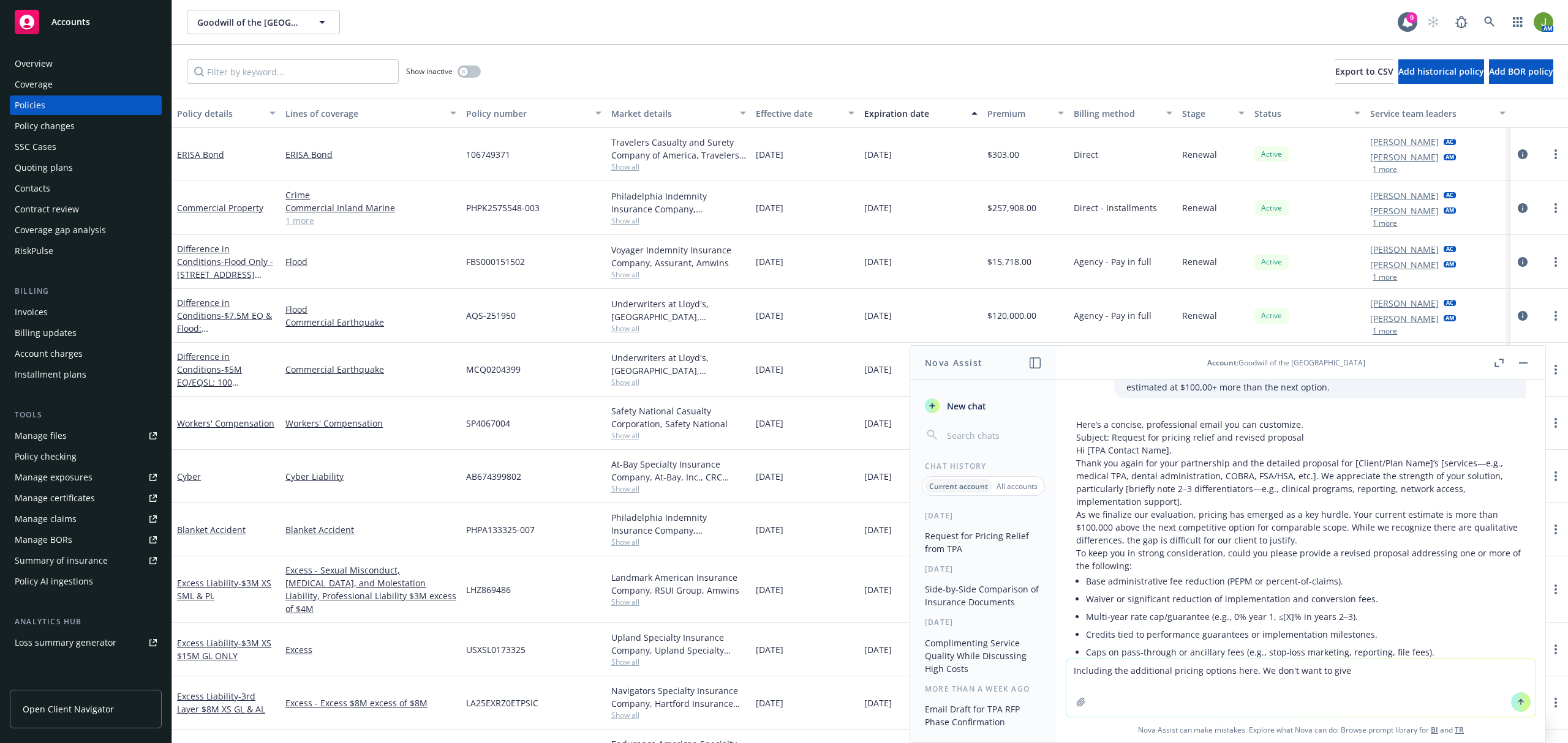
drag, startPoint x: 1345, startPoint y: 670, endPoint x: 1066, endPoint y: 670, distance: 279.0
click at [1066, 670] on textarea "Including the additional pricing options here. We don't want to give" at bounding box center [1300, 688] width 469 height 57
type textarea "is there a difference between severability of interest and separations of insur…"
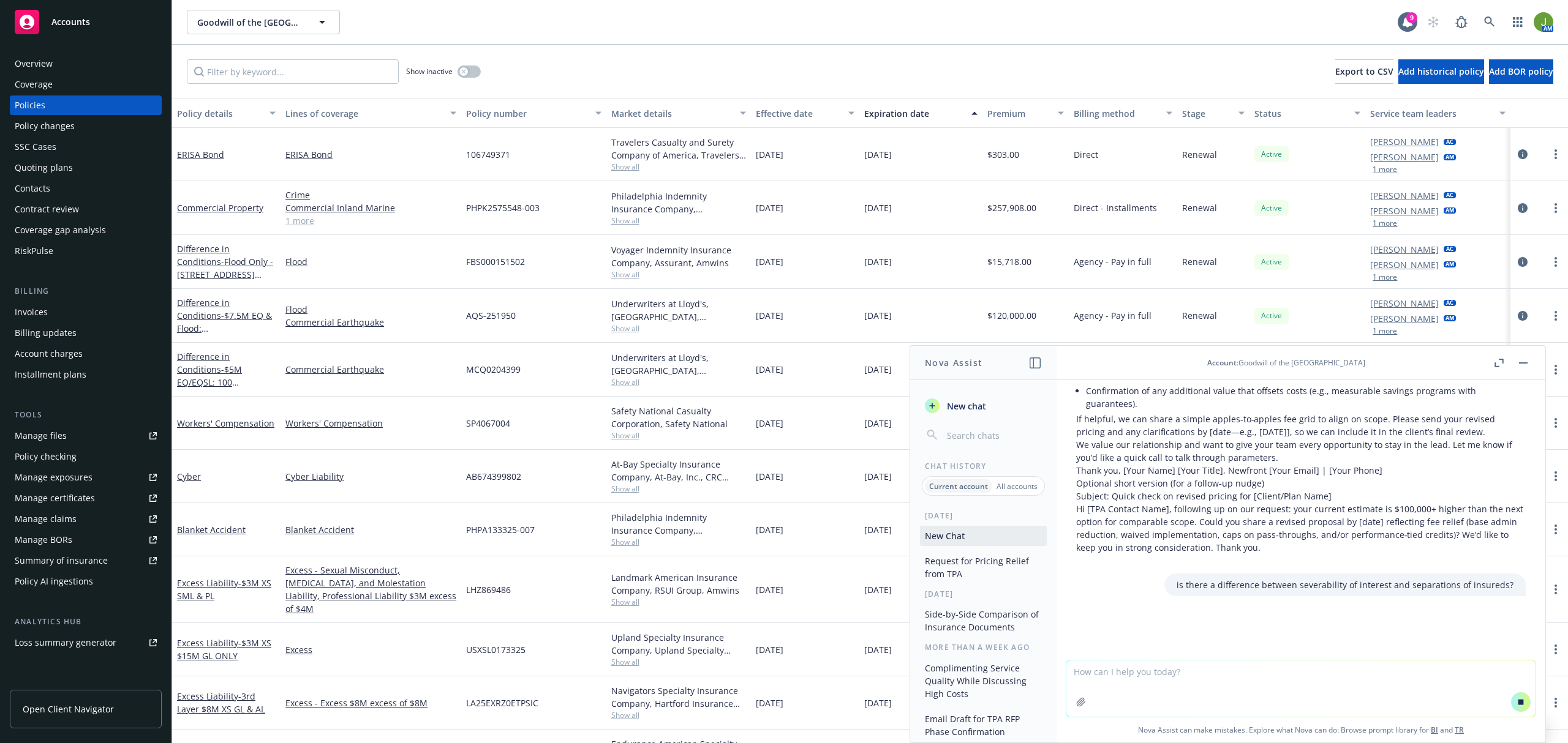
scroll to position [319, 0]
drag, startPoint x: 1486, startPoint y: 584, endPoint x: 1156, endPoint y: 594, distance: 330.2
click at [1164, 594] on div "is there a difference between severability of interest and separations of insur…" at bounding box center [1345, 585] width 361 height 23
copy p "is there a difference between severability of interest and separations of insur…"
click at [1133, 673] on textarea at bounding box center [1300, 688] width 469 height 56
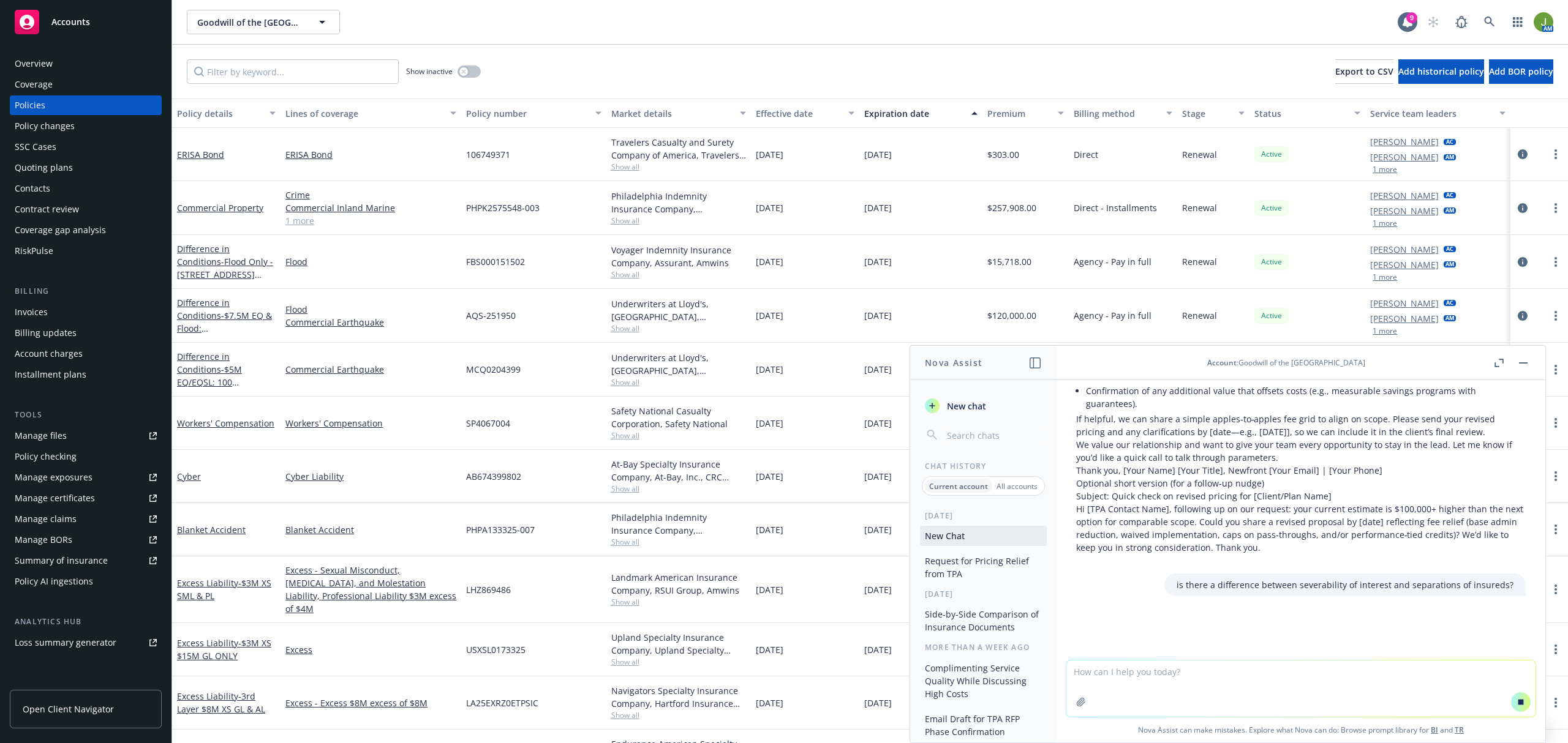
paste textarea "is there a difference between severability of interest and separations of insur…"
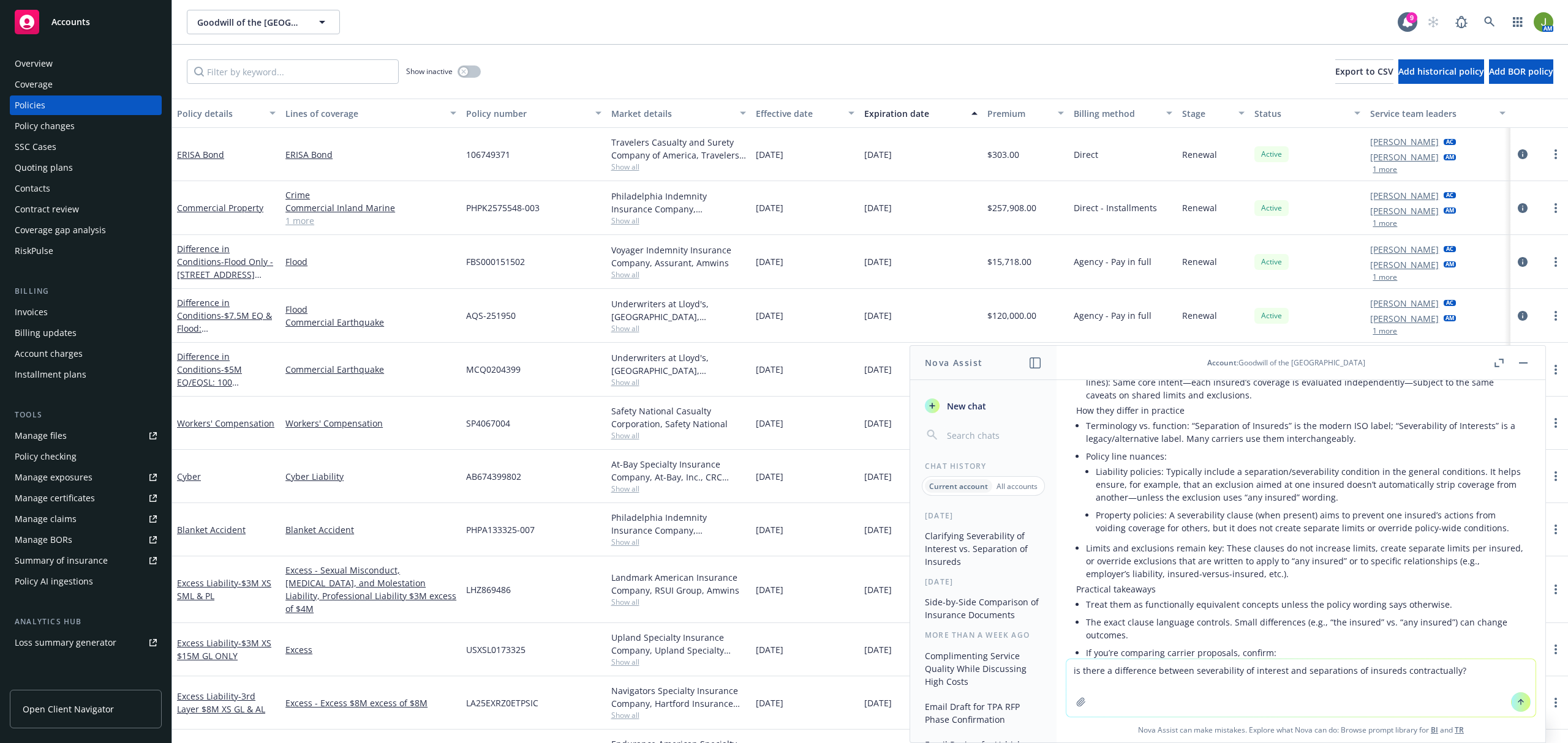
scroll to position [679, 0]
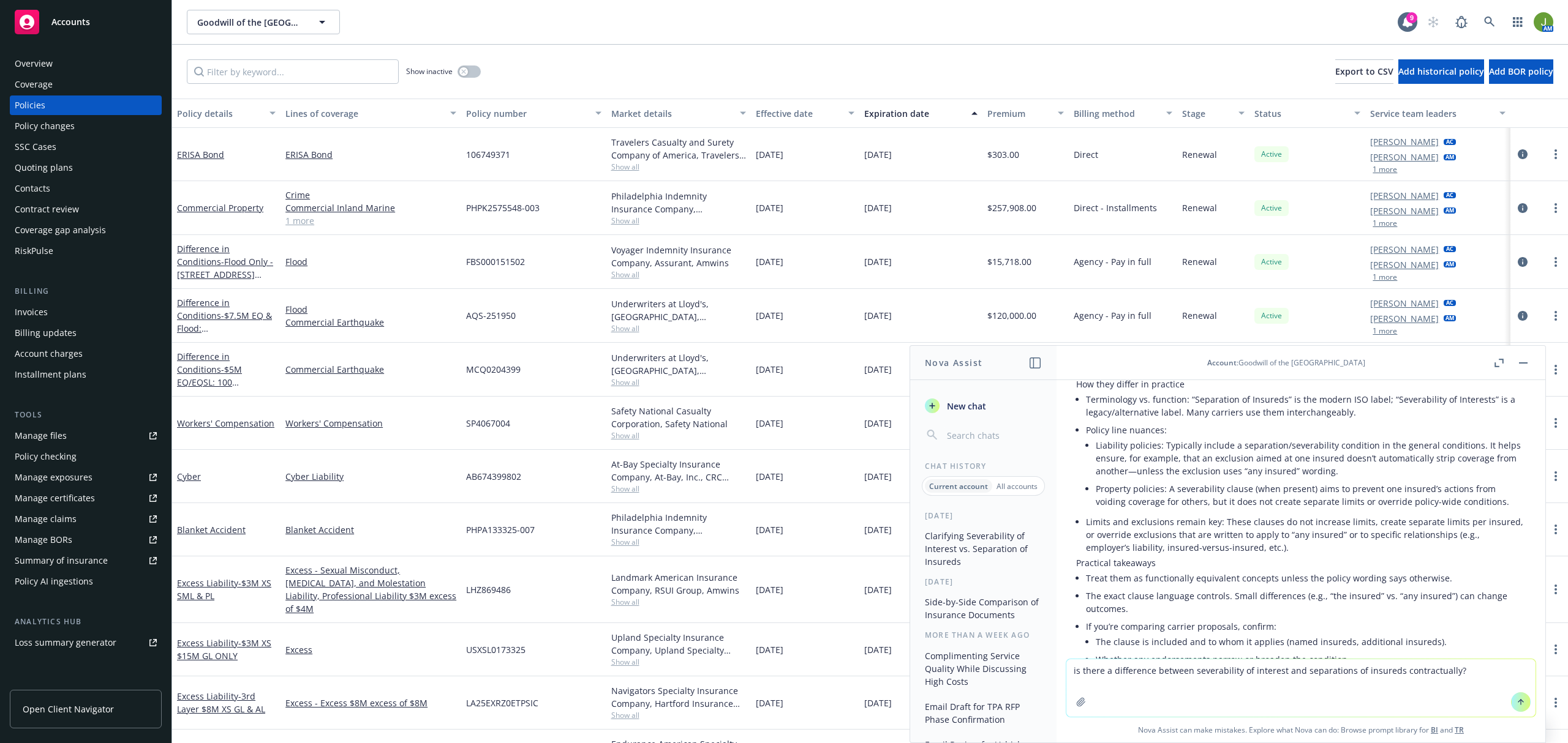
type textarea "is there a difference between severability of interest and separations of insur…"
click at [1524, 360] on button "button" at bounding box center [1523, 363] width 14 height 14
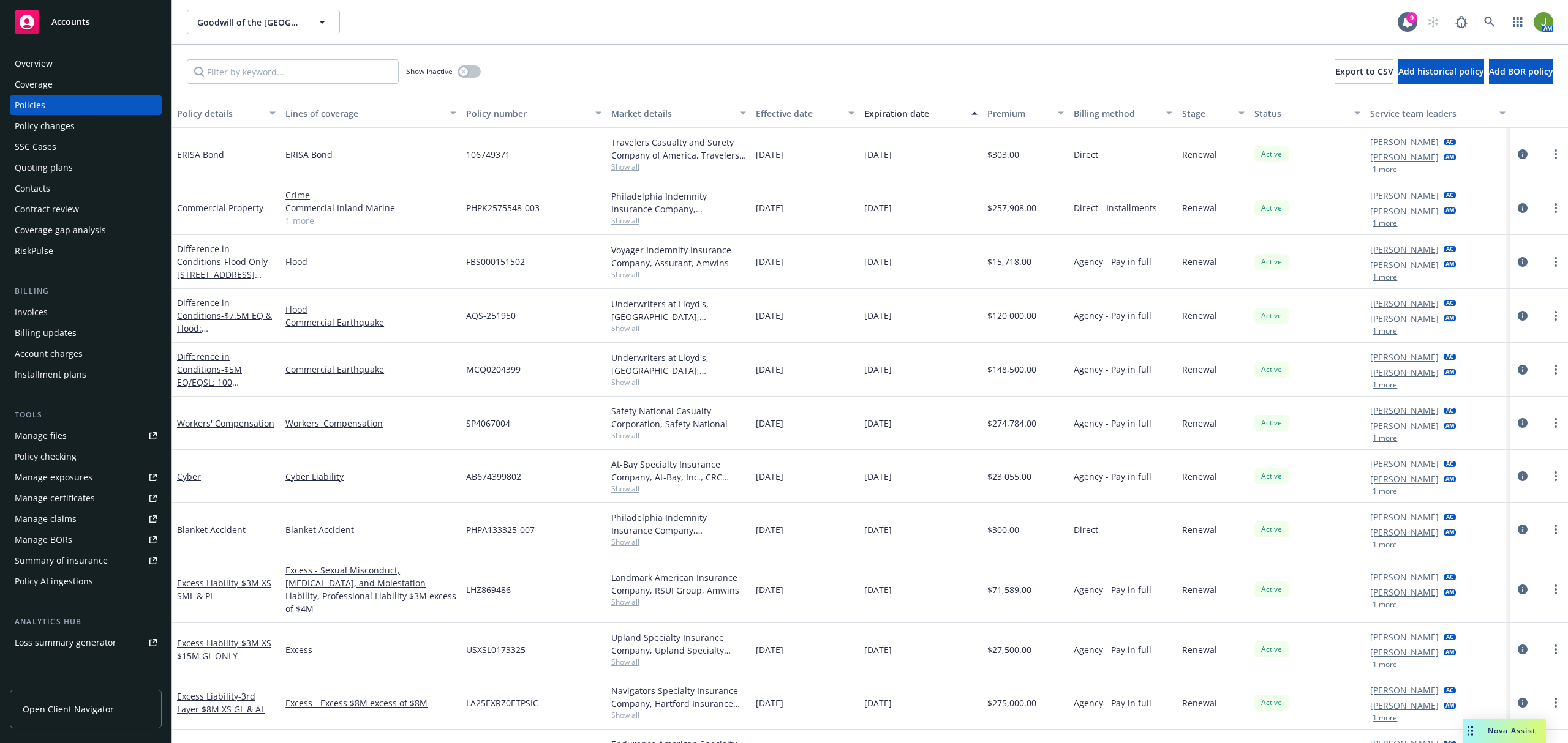
click at [61, 434] on div "Manage files" at bounding box center [40, 435] width 52 height 19
